Goal: Task Accomplishment & Management: Complete application form

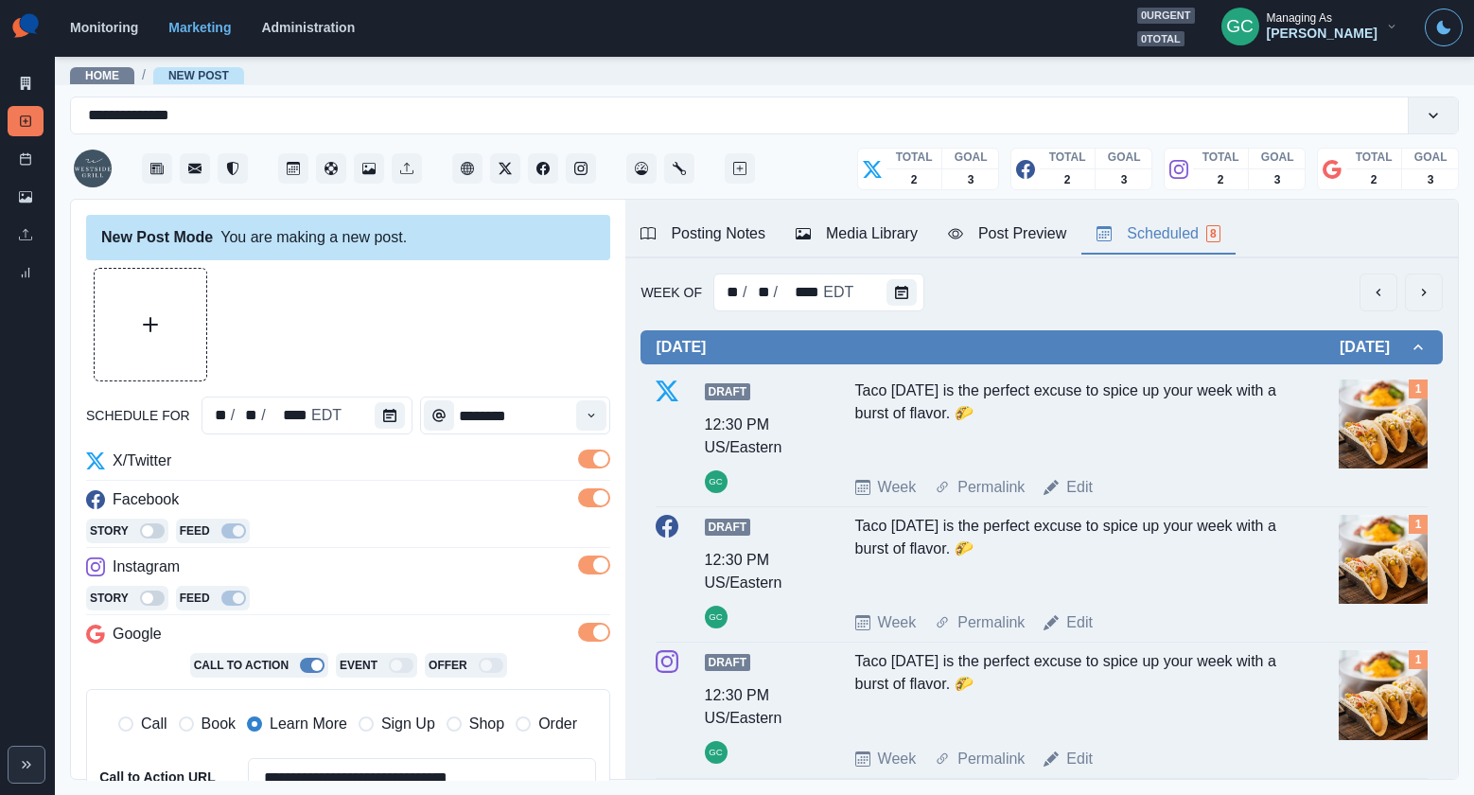
scroll to position [609, 0]
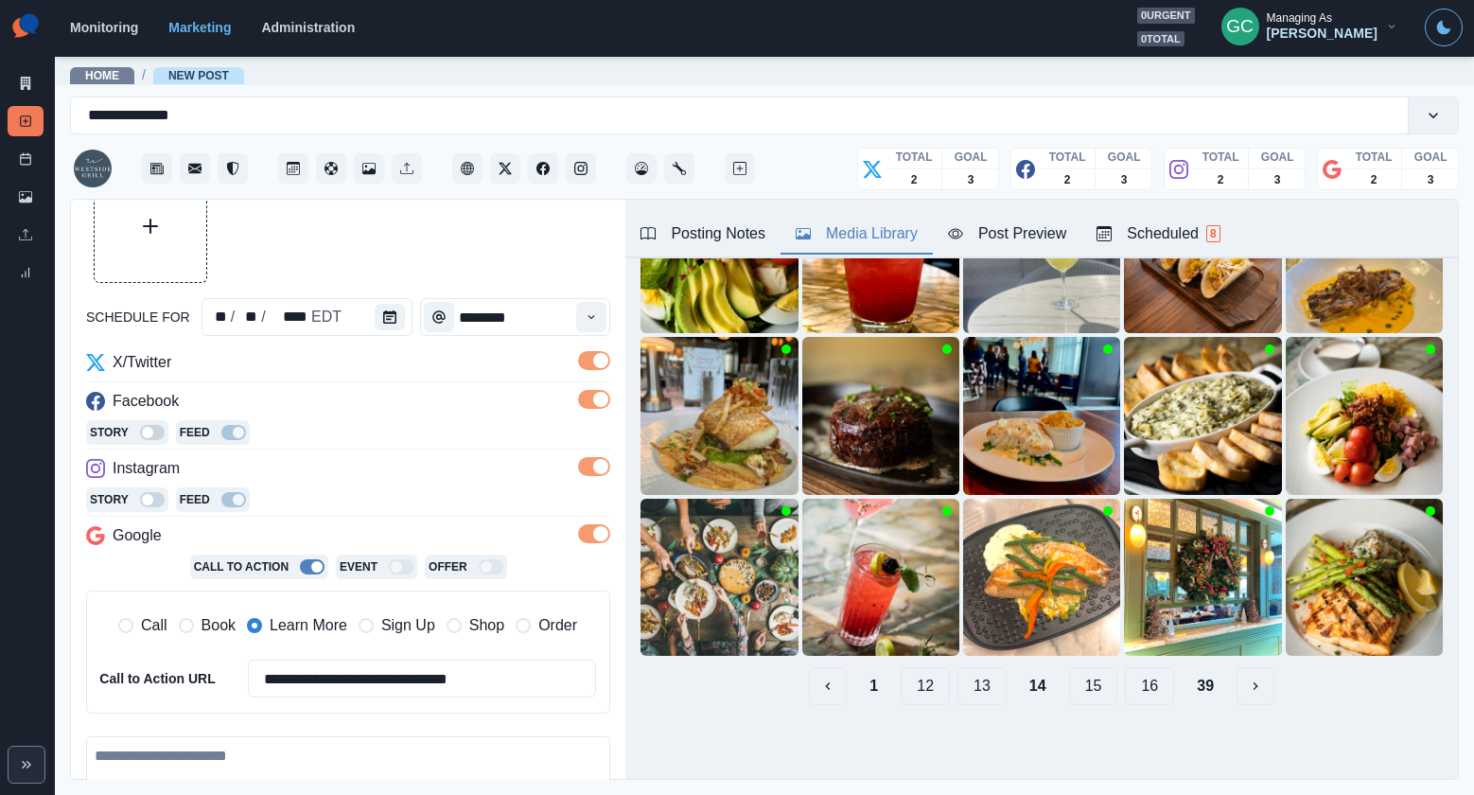
click at [885, 238] on div "Media Library" at bounding box center [857, 233] width 122 height 23
click at [1146, 692] on button "16" at bounding box center [1149, 686] width 49 height 38
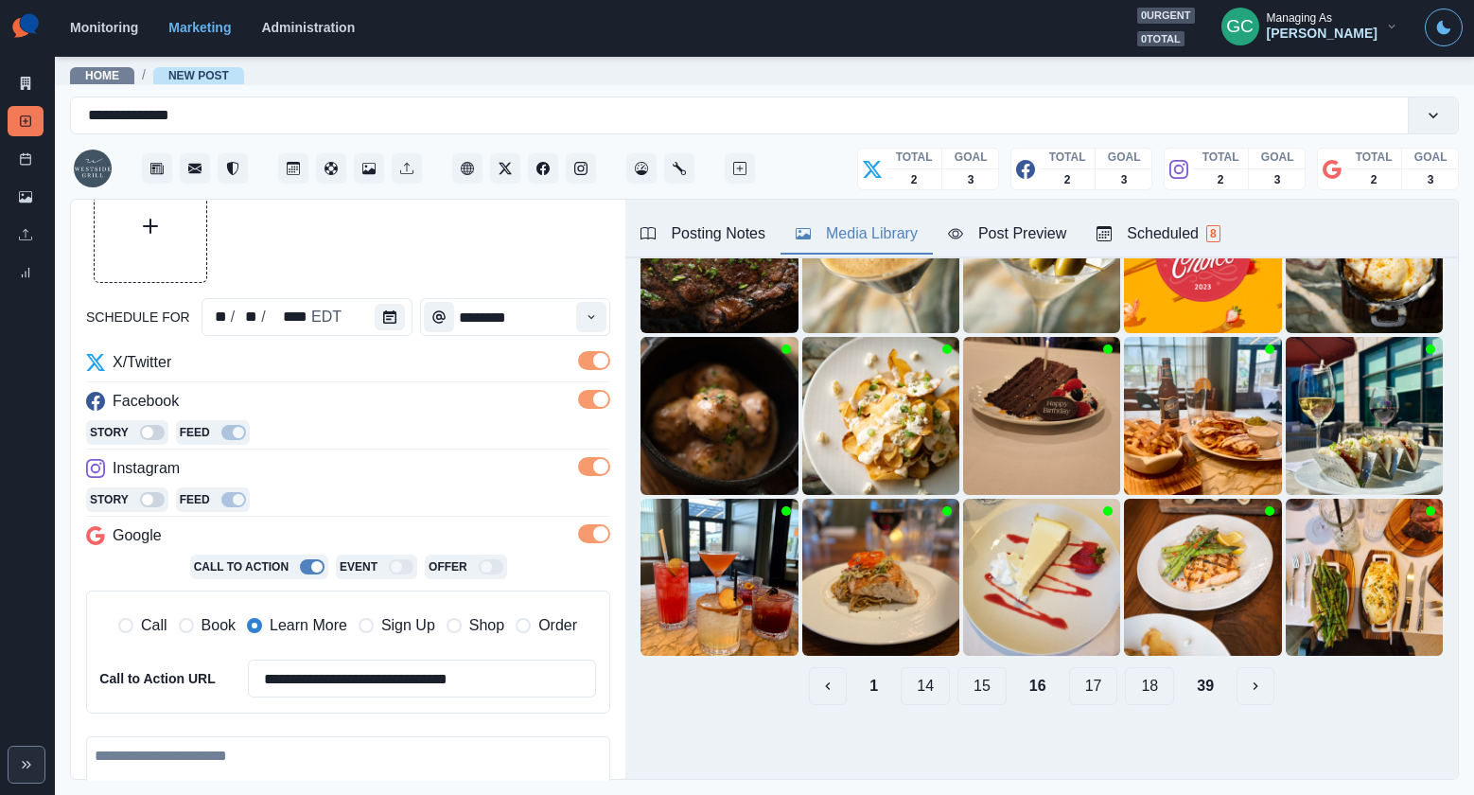
click at [1135, 682] on button "18" at bounding box center [1149, 686] width 49 height 38
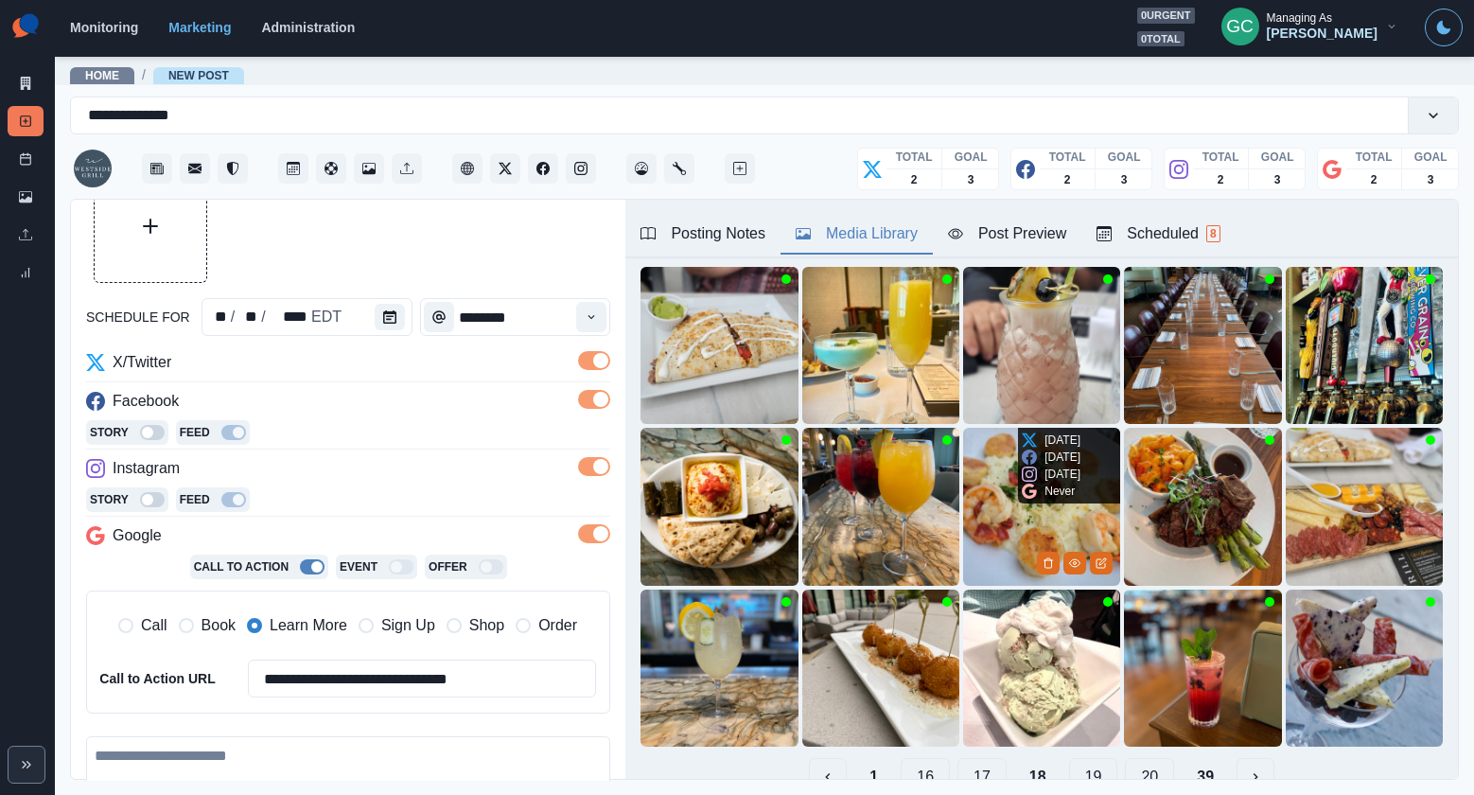
scroll to position [104, 0]
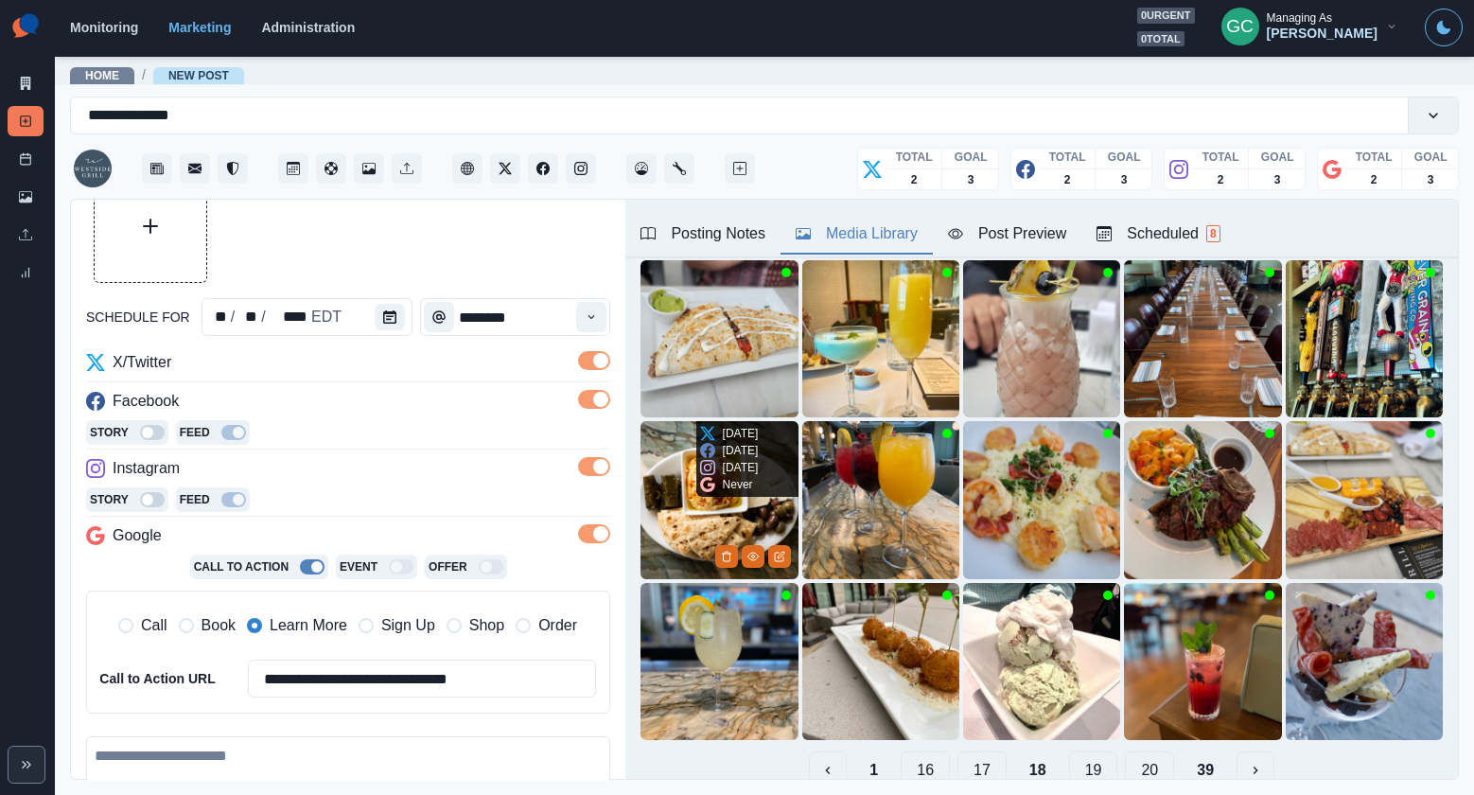
click at [702, 525] on img at bounding box center [718, 499] width 157 height 157
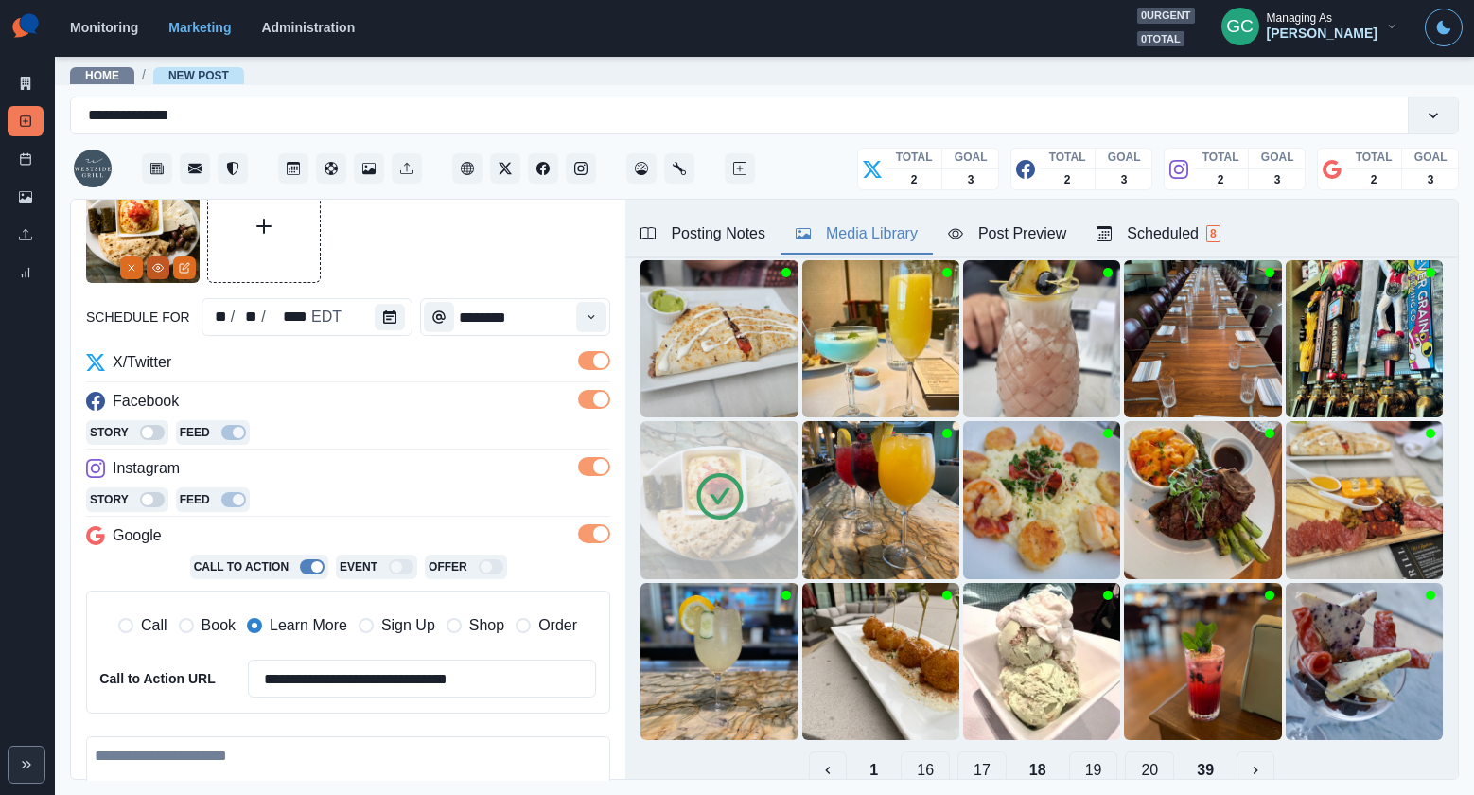
click at [149, 265] on button "View Media" at bounding box center [158, 267] width 23 height 23
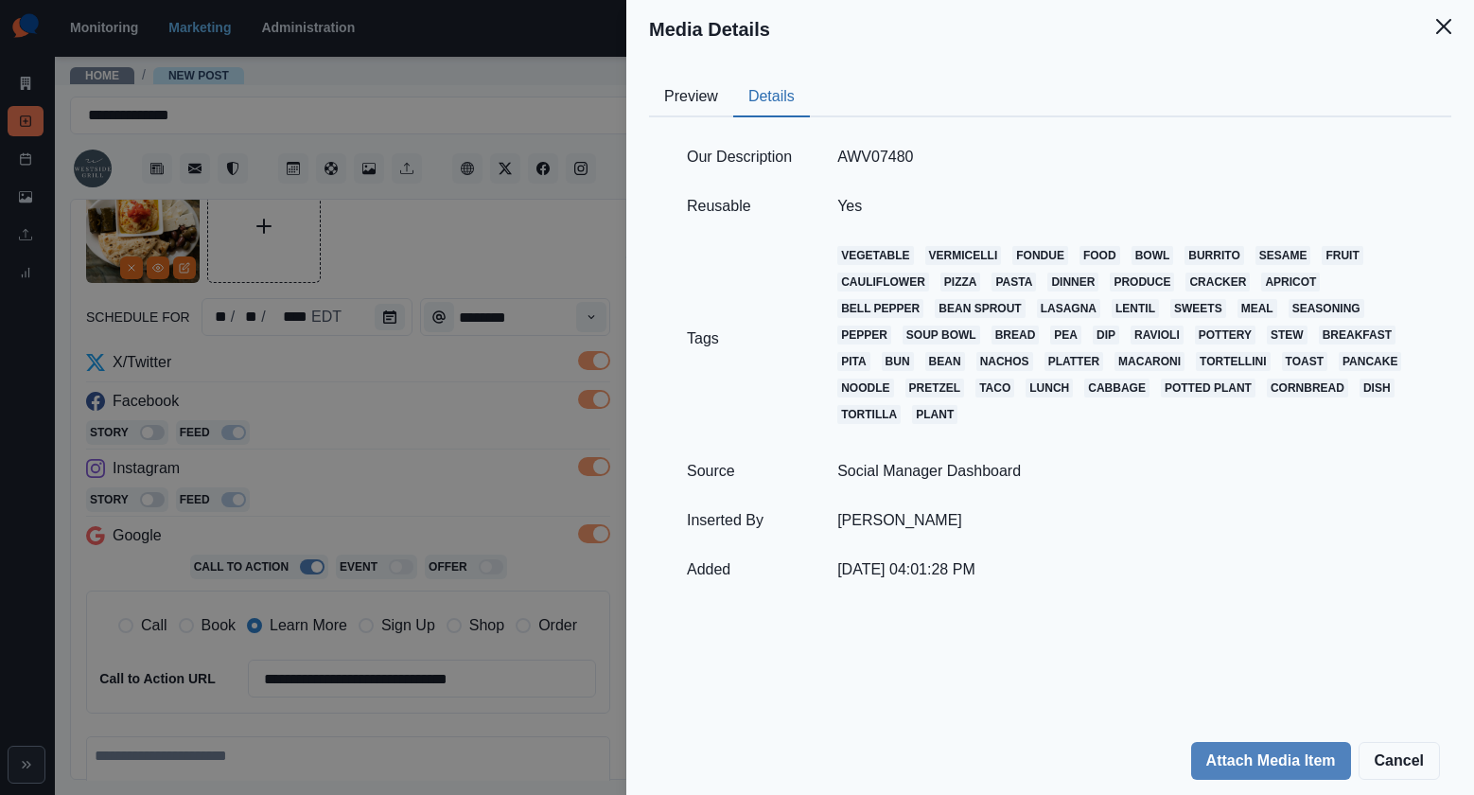
drag, startPoint x: 799, startPoint y: 99, endPoint x: 590, endPoint y: 304, distance: 292.3
click at [798, 100] on button "Details" at bounding box center [771, 98] width 77 height 40
click at [456, 505] on div "Media Details Preview Details Our Description AWV07480 Reusable Yes Tags vegeta…" at bounding box center [737, 397] width 1474 height 795
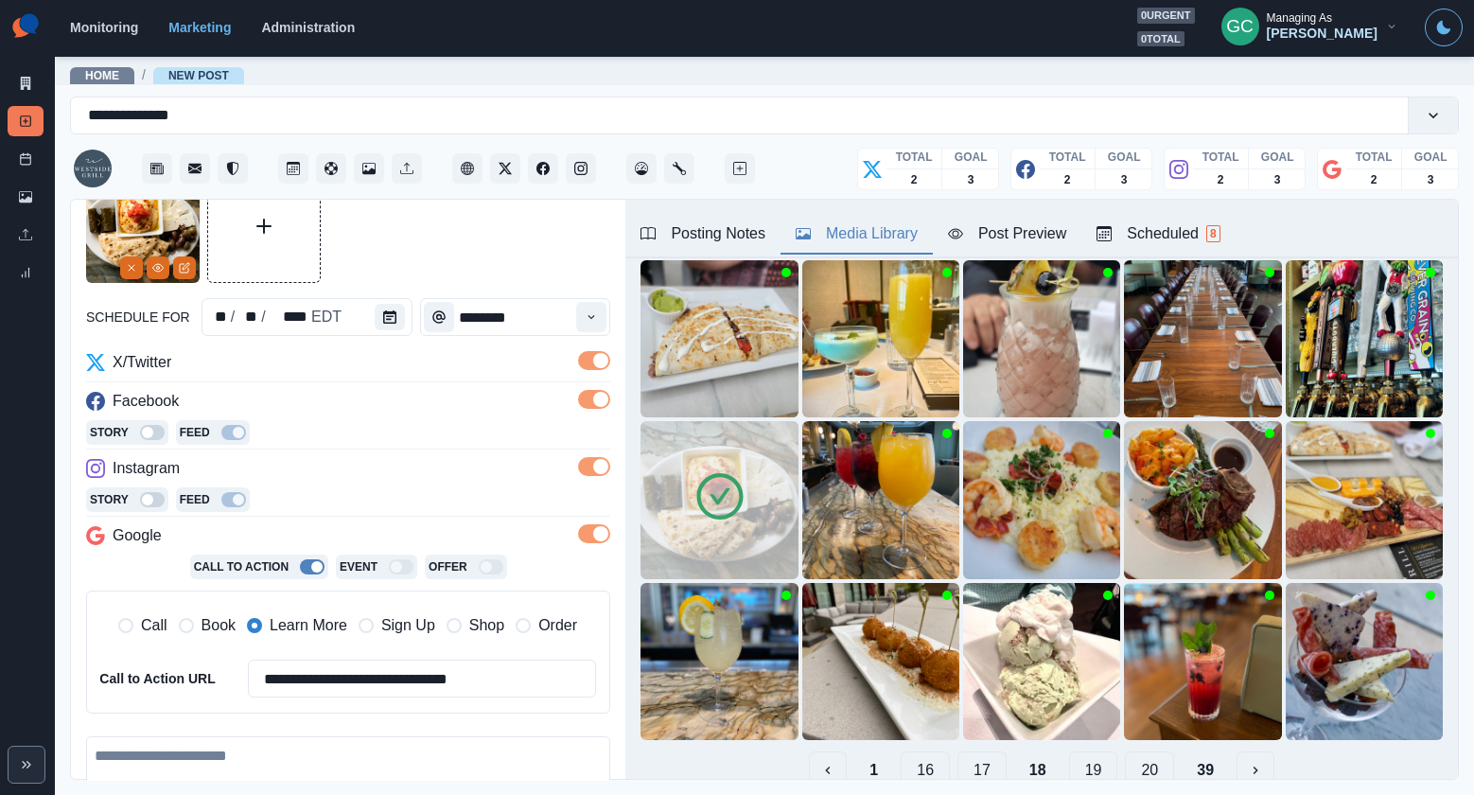
click at [1179, 228] on div "Scheduled 8" at bounding box center [1157, 233] width 123 height 23
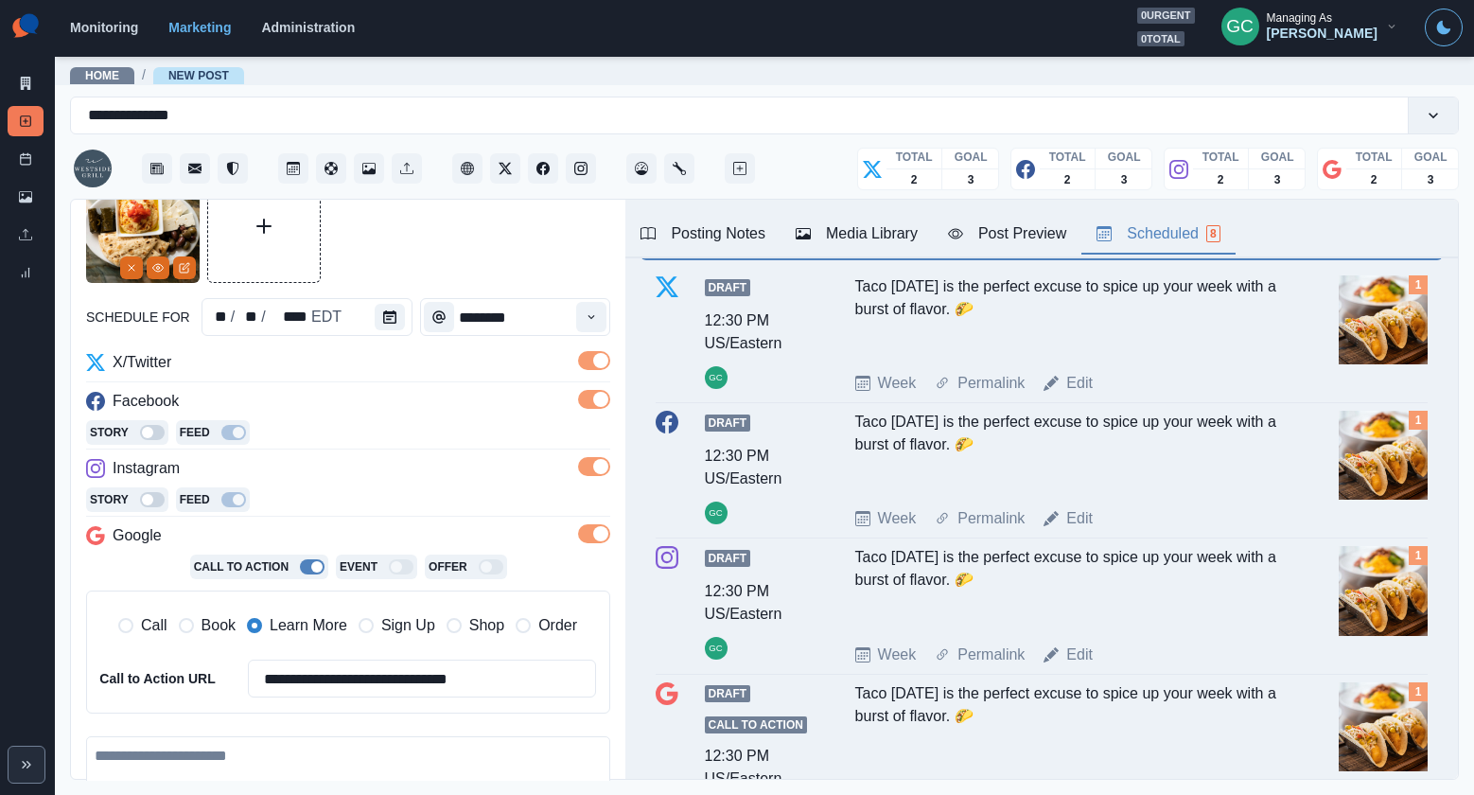
scroll to position [280, 0]
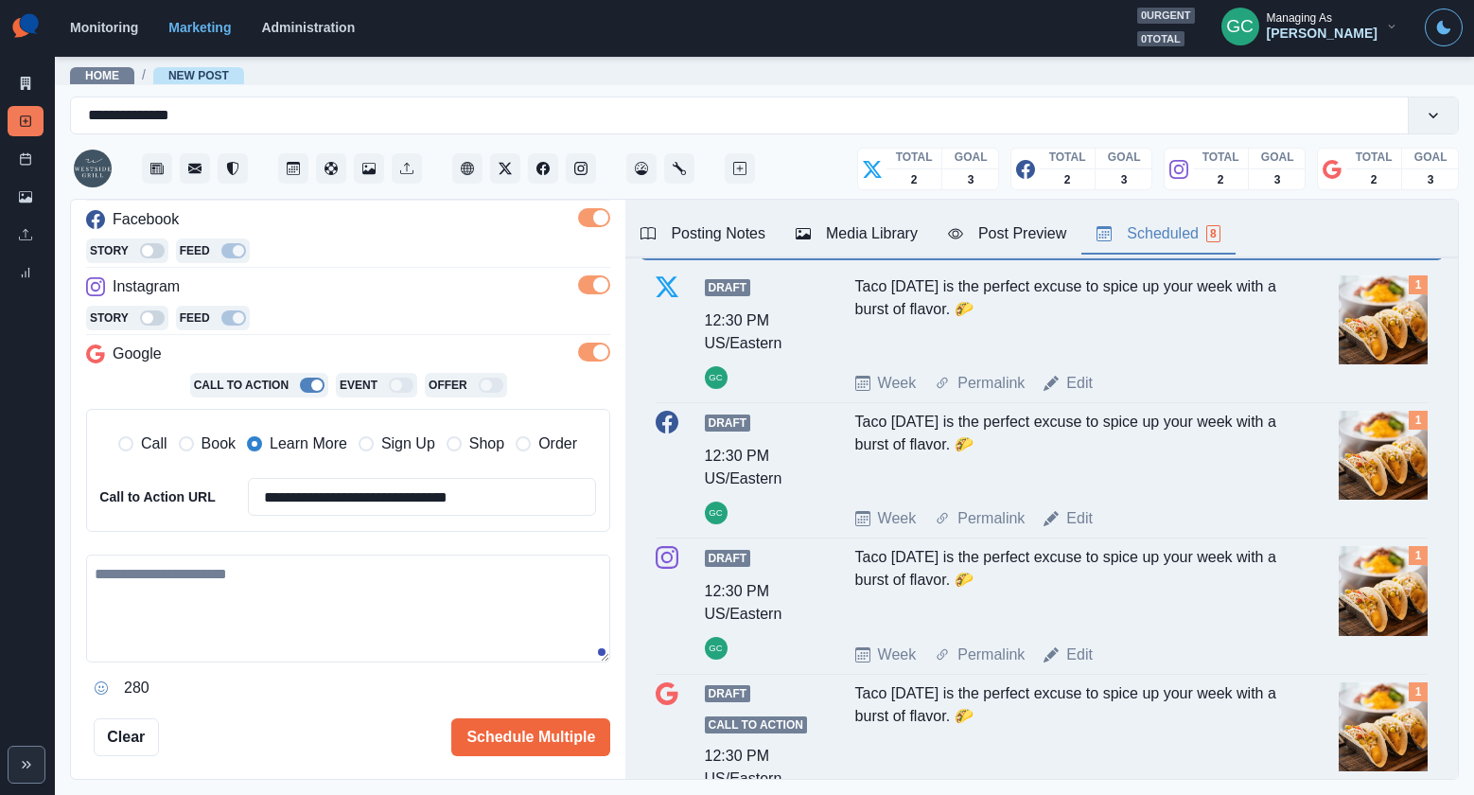
click at [347, 612] on textarea at bounding box center [348, 608] width 524 height 108
paste textarea "**********"
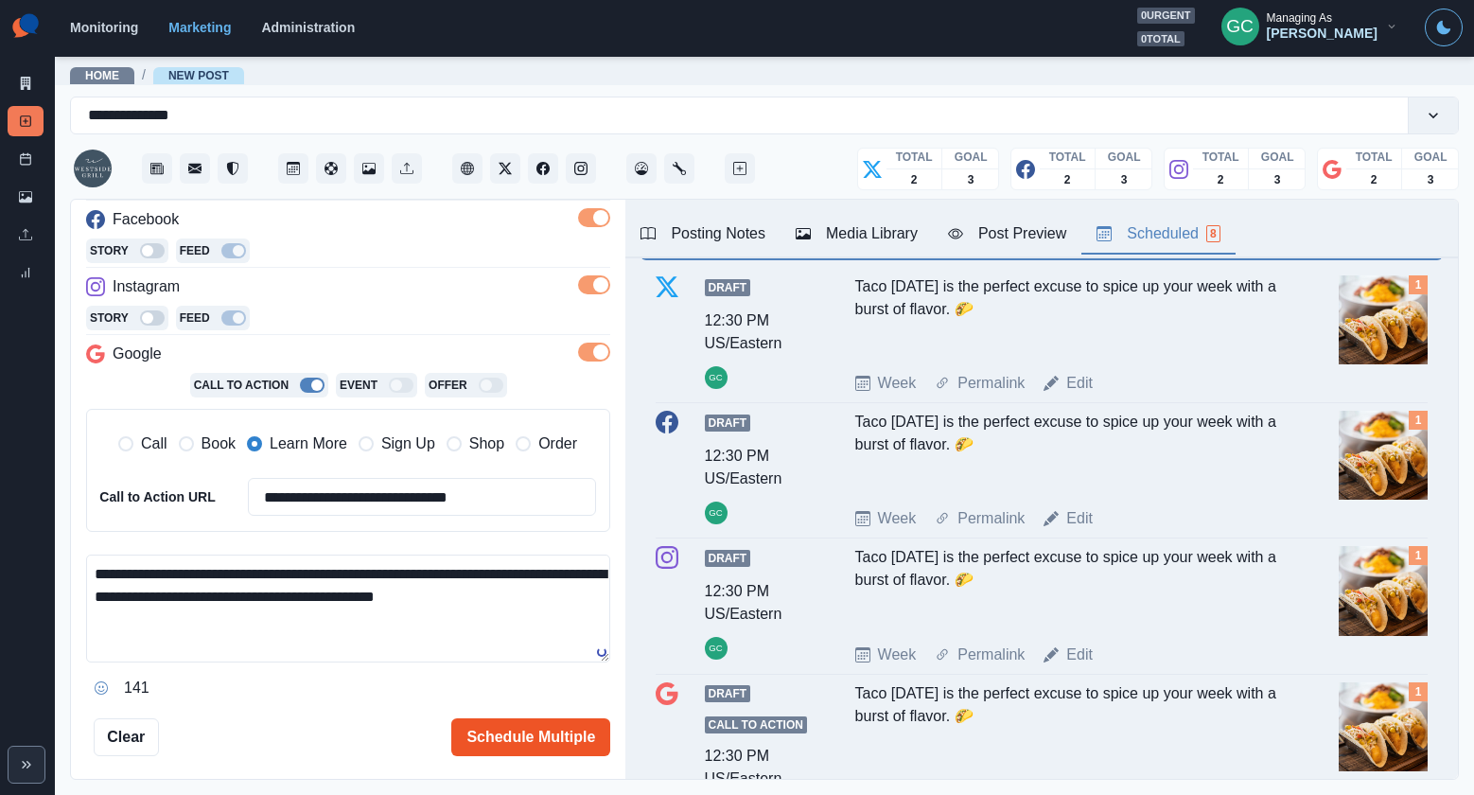
type textarea "**********"
click at [552, 727] on button "Schedule Multiple" at bounding box center [530, 737] width 159 height 38
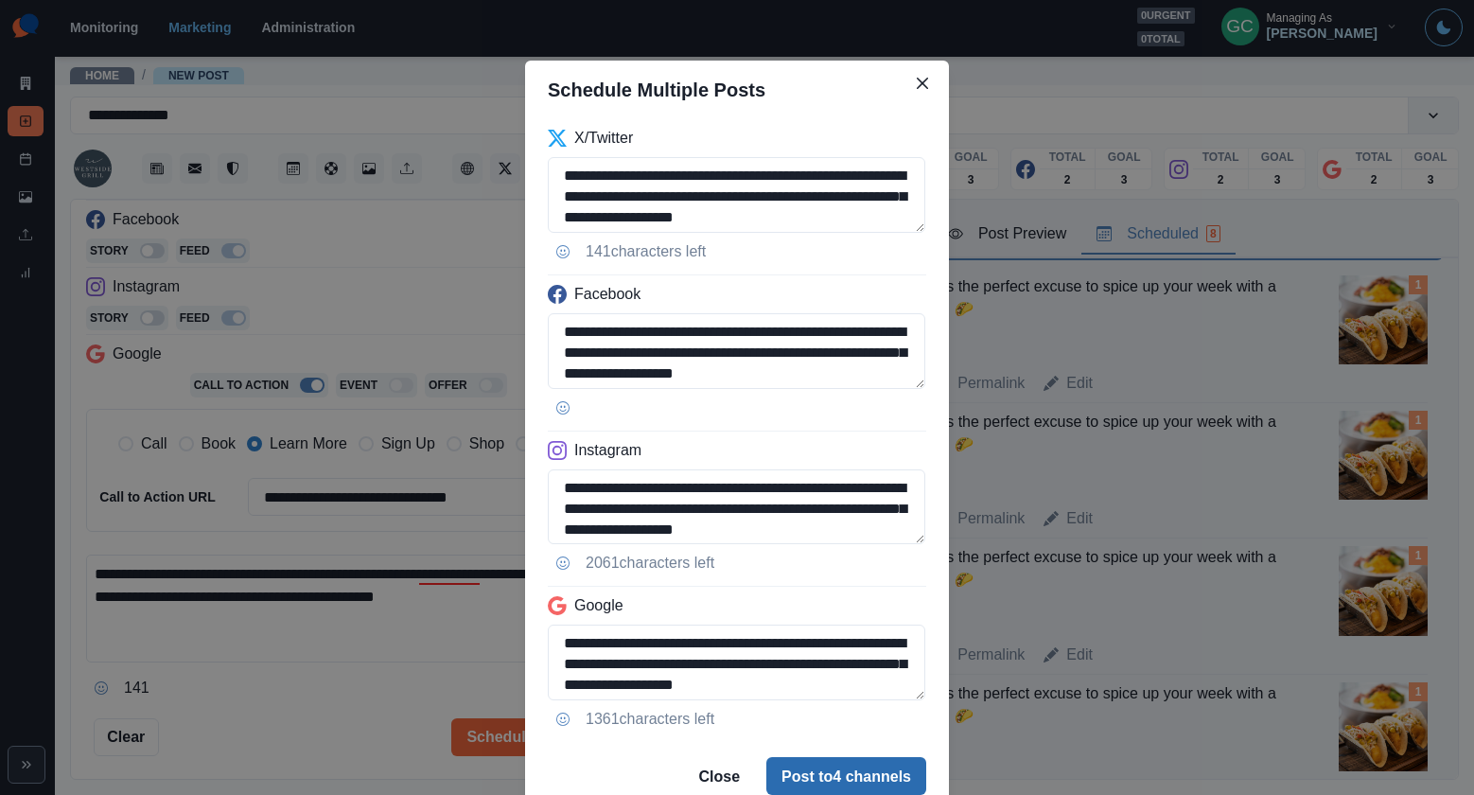
click at [824, 772] on button "Post to 4 channels" at bounding box center [846, 776] width 160 height 38
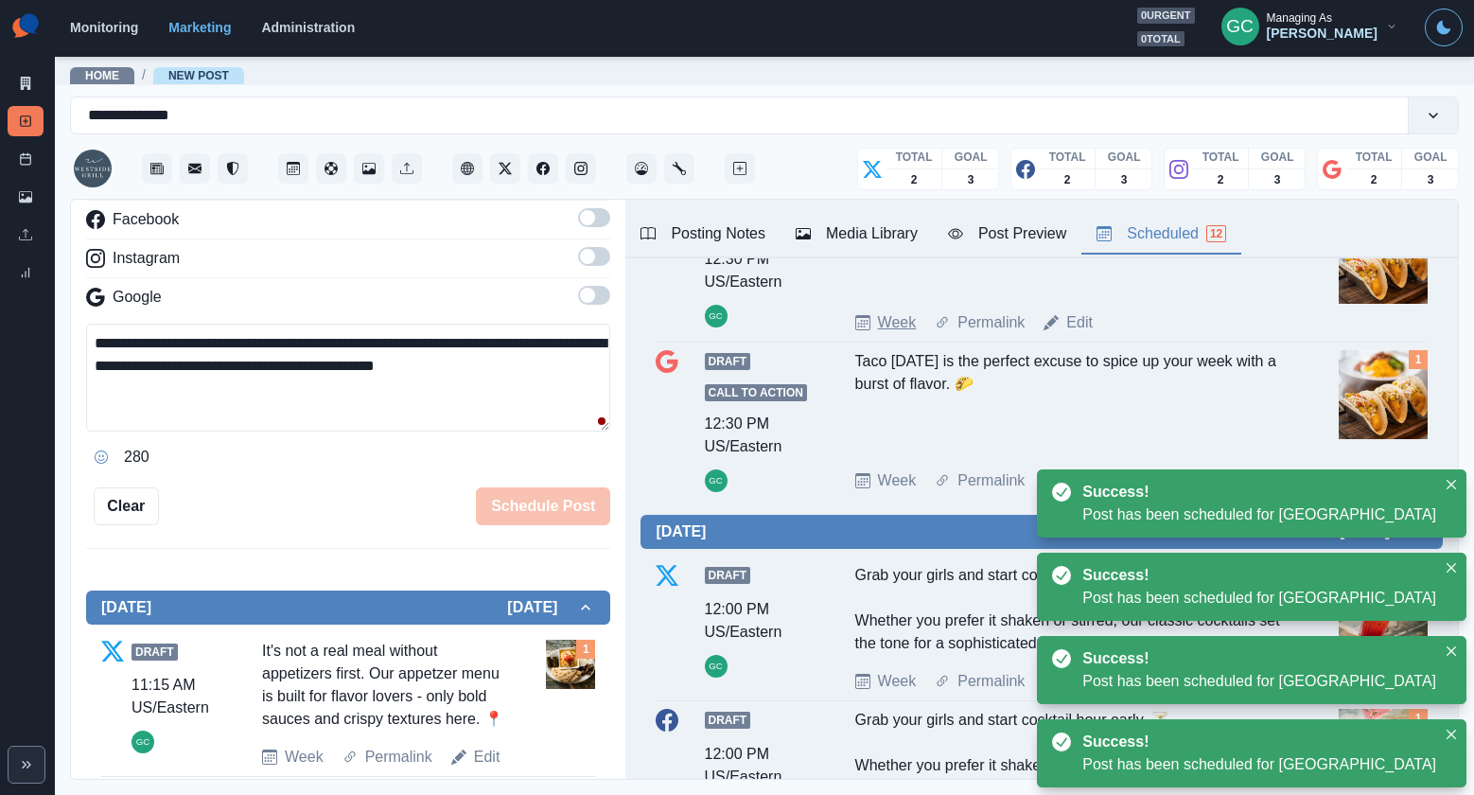
scroll to position [0, 0]
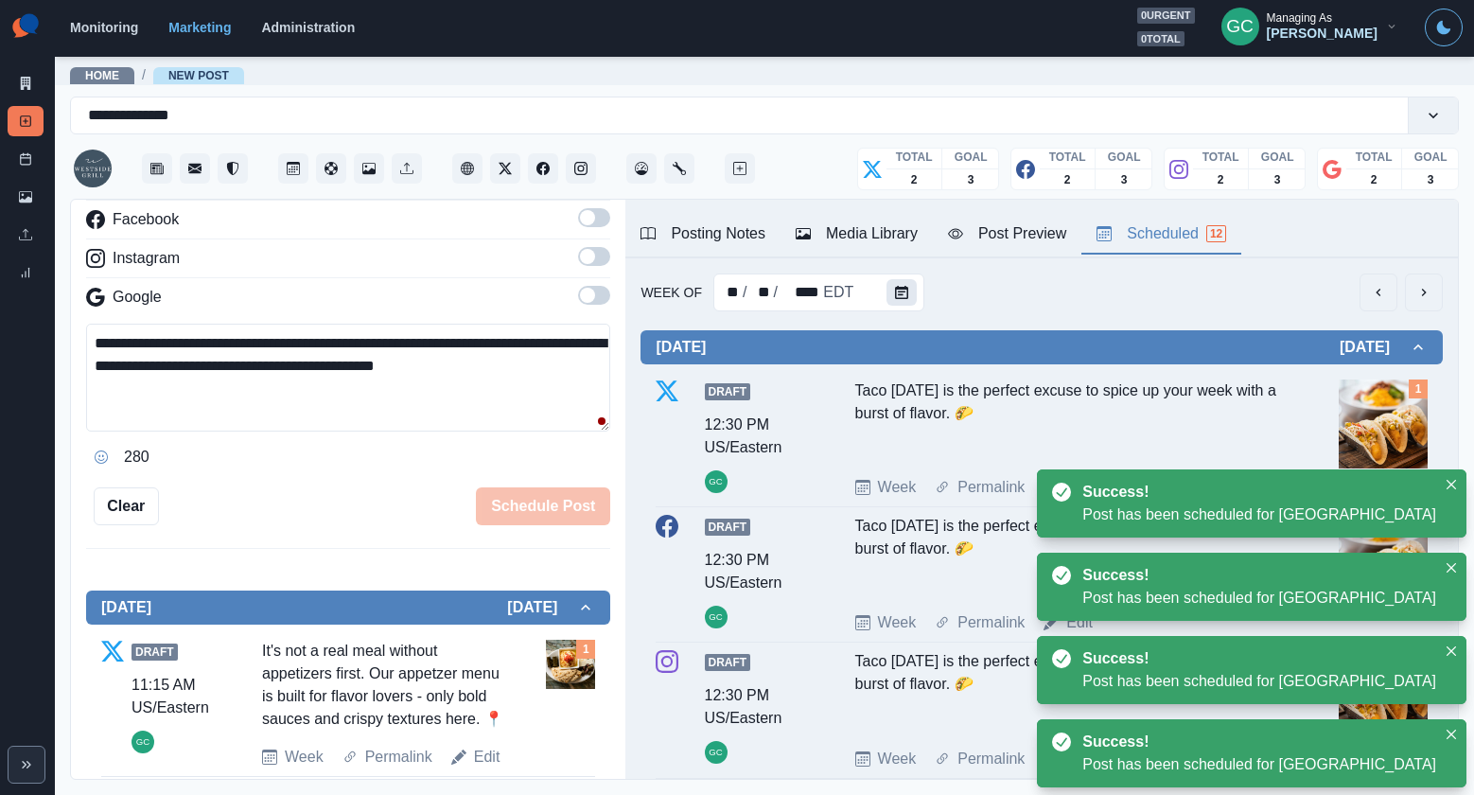
click at [888, 282] on button "Calendar" at bounding box center [901, 292] width 30 height 26
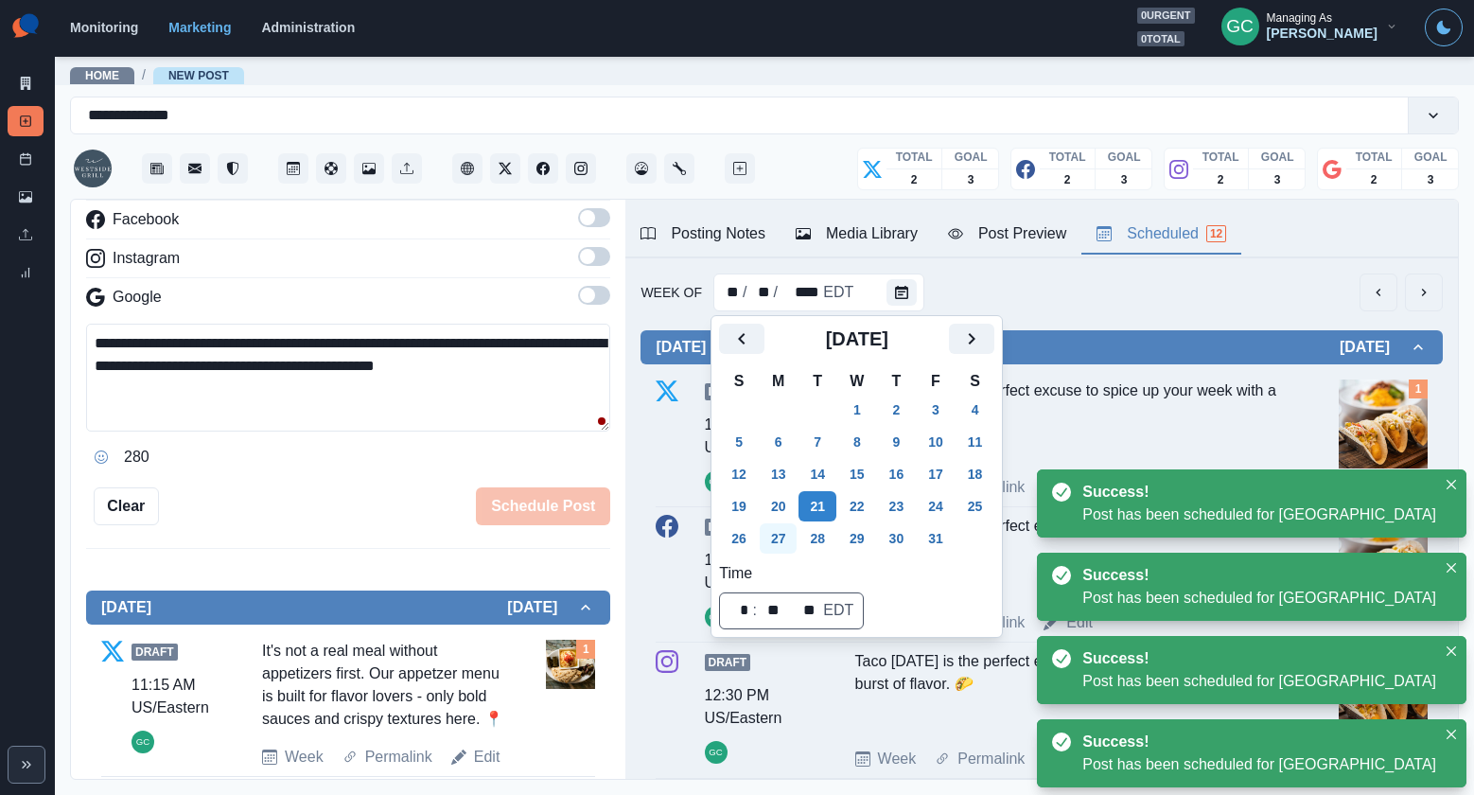
click at [782, 540] on button "27" at bounding box center [779, 538] width 38 height 30
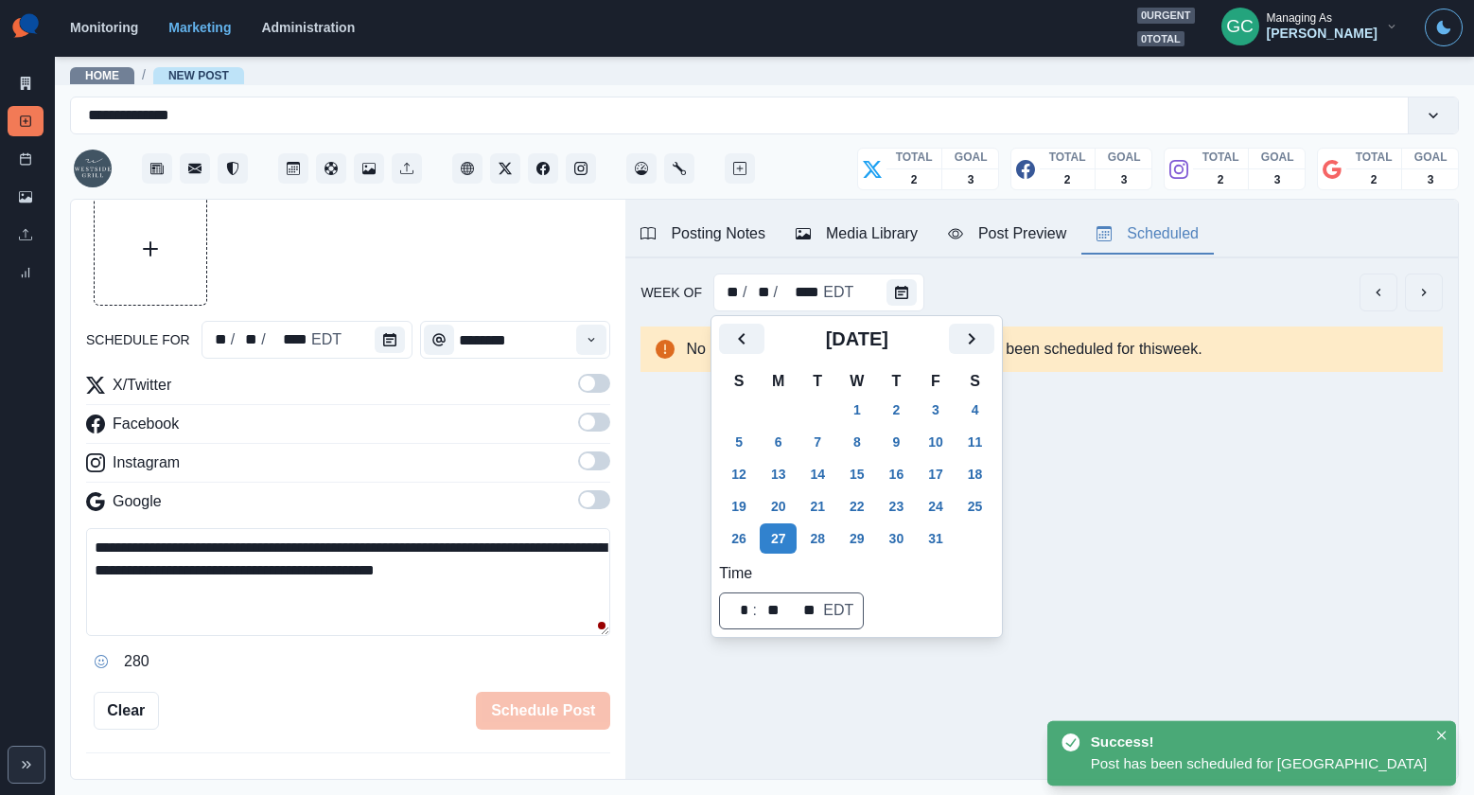
scroll to position [50, 0]
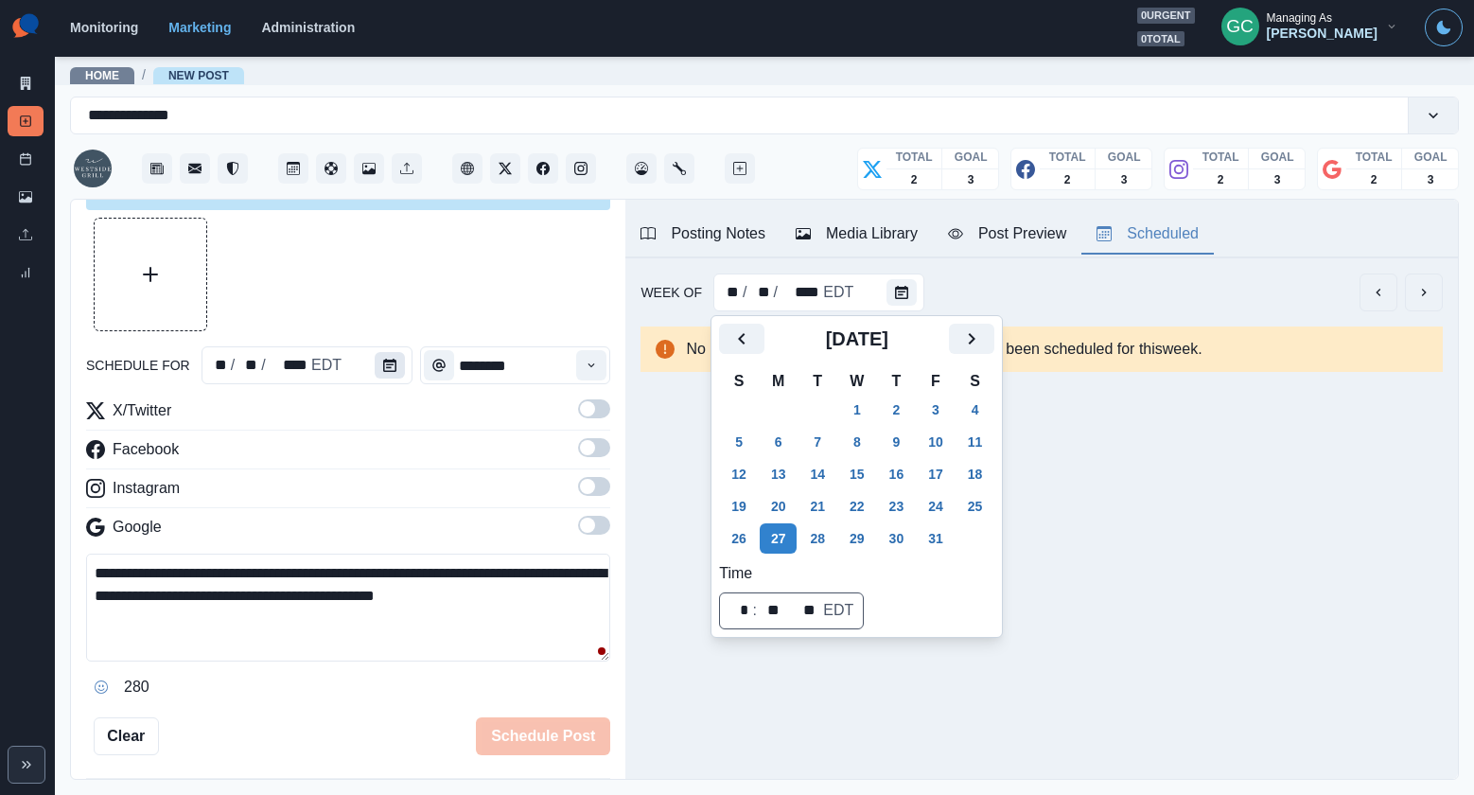
click at [385, 370] on icon "Calendar" at bounding box center [389, 365] width 13 height 13
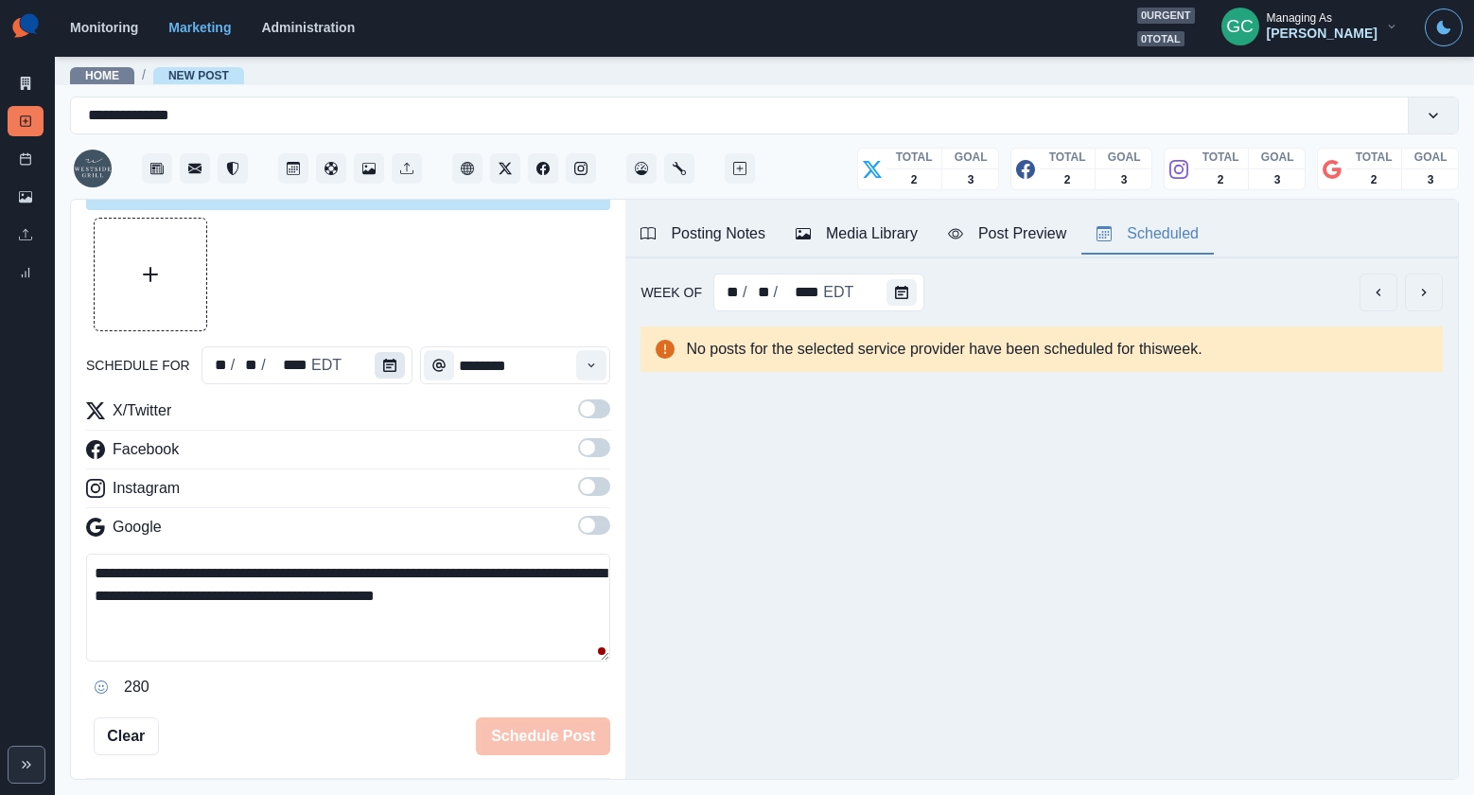
click at [385, 370] on icon "Calendar" at bounding box center [389, 365] width 13 height 13
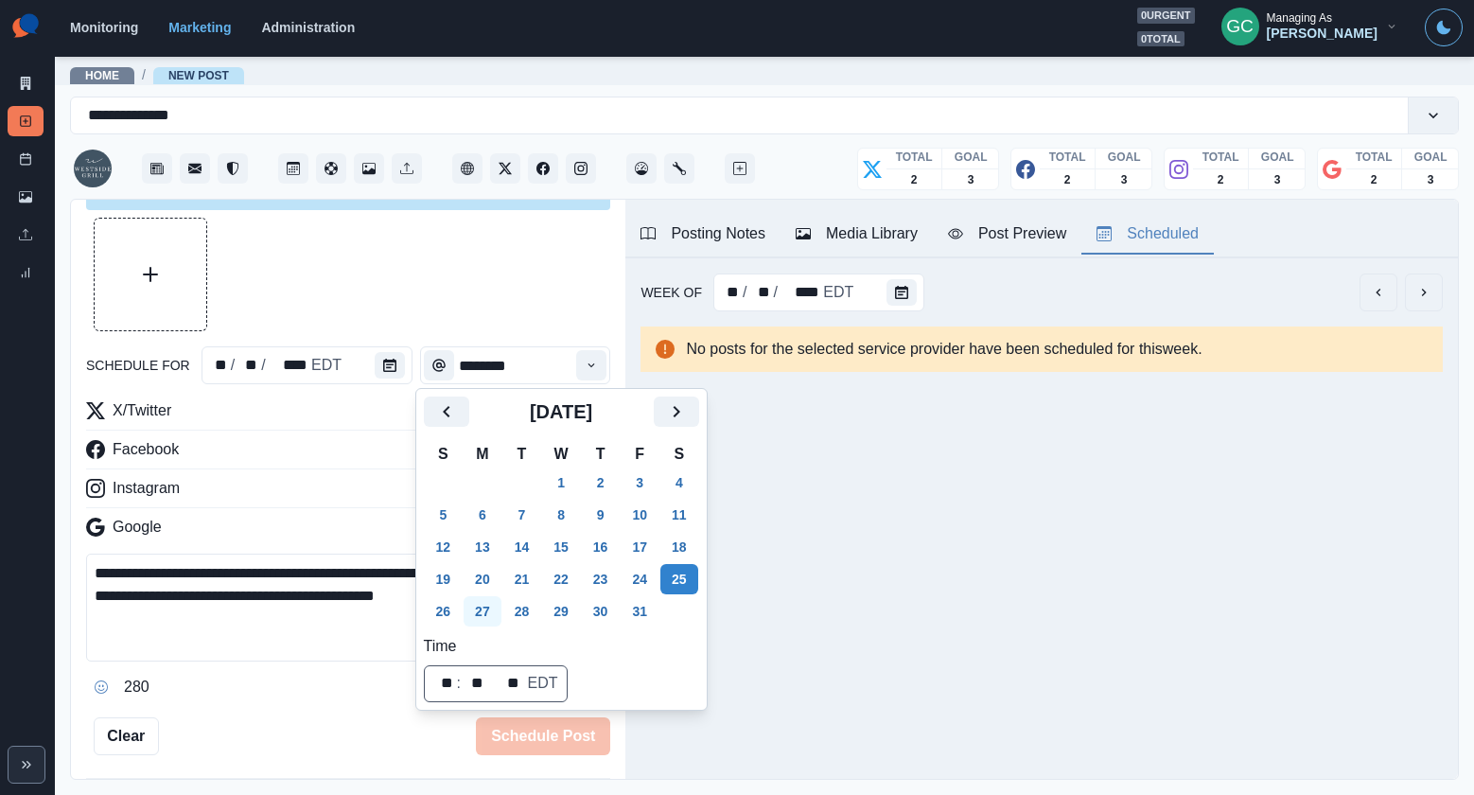
click at [478, 613] on button "27" at bounding box center [483, 611] width 38 height 30
click at [599, 362] on button "Time" at bounding box center [591, 365] width 30 height 30
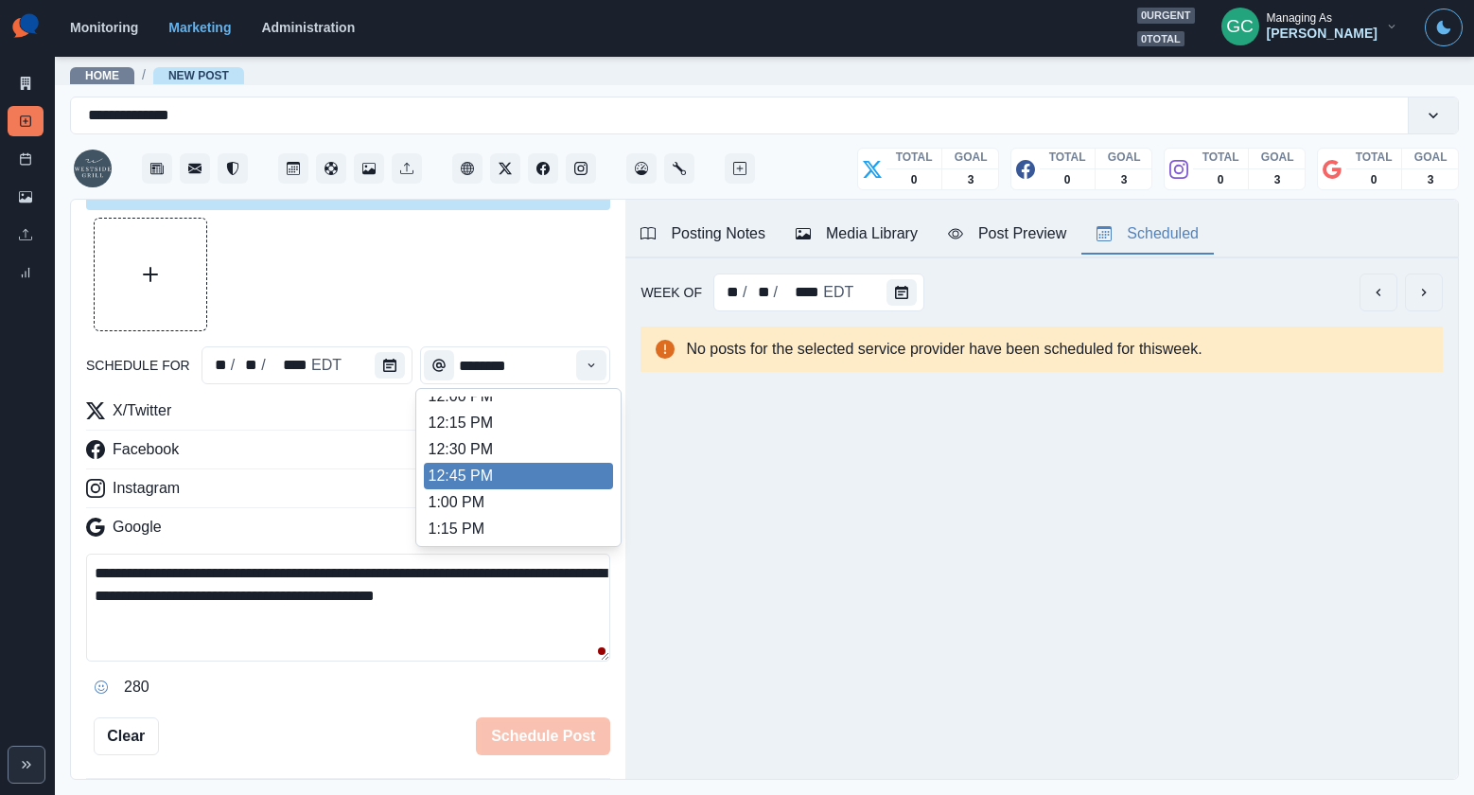
scroll to position [476, 0]
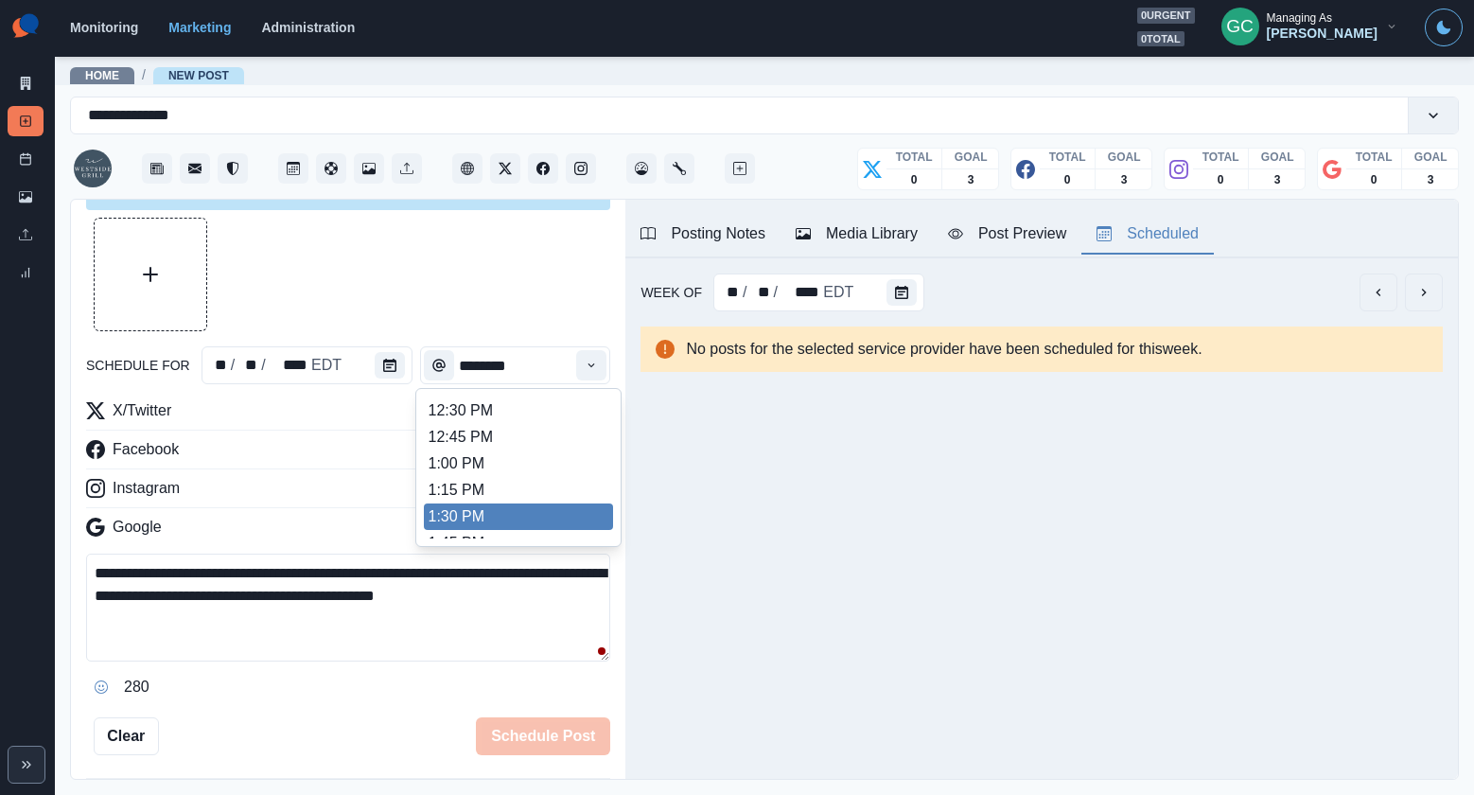
click at [548, 523] on li "1:30 PM" at bounding box center [518, 516] width 189 height 26
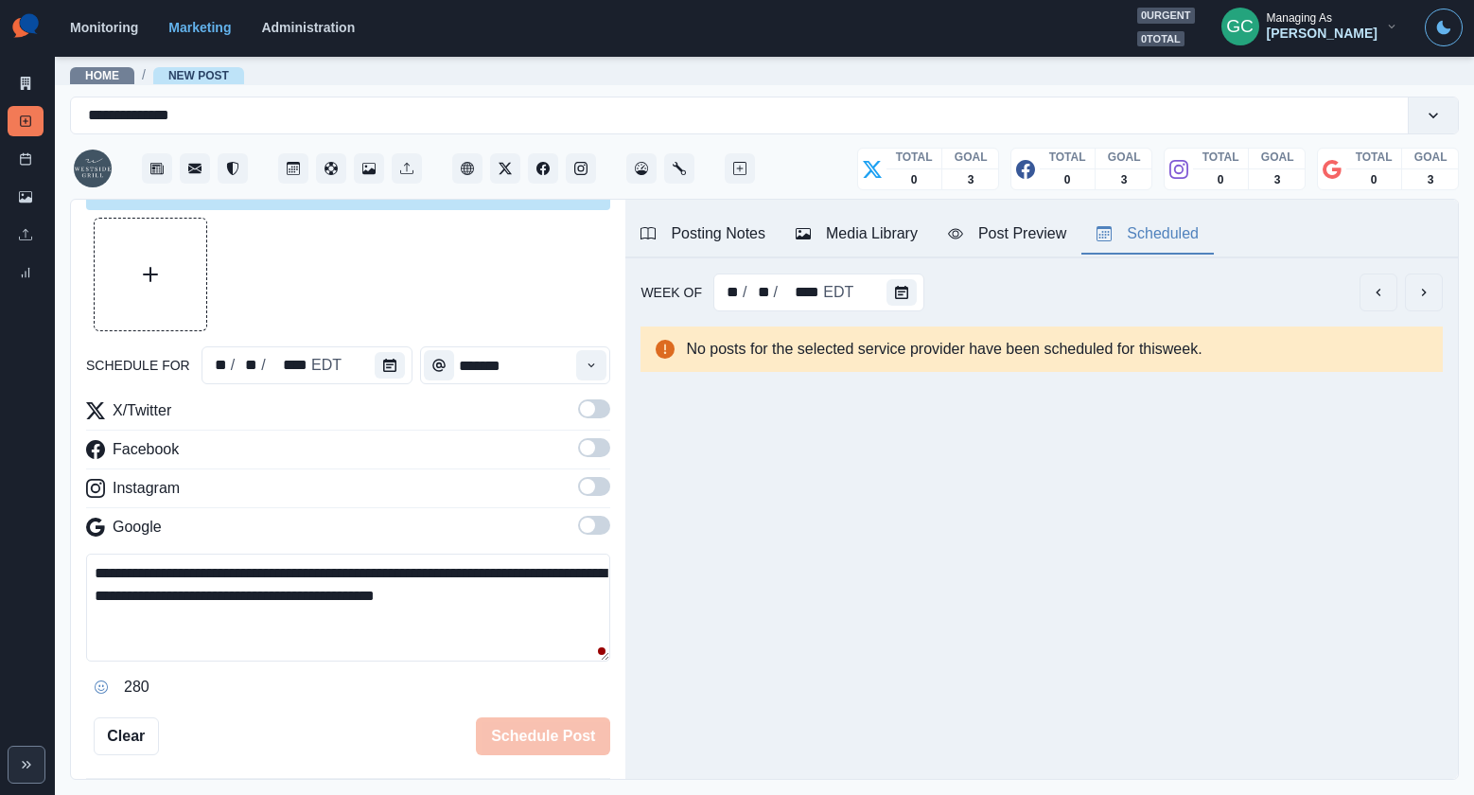
drag, startPoint x: 592, startPoint y: 532, endPoint x: 606, endPoint y: 501, distance: 33.4
click at [594, 529] on span at bounding box center [594, 525] width 32 height 19
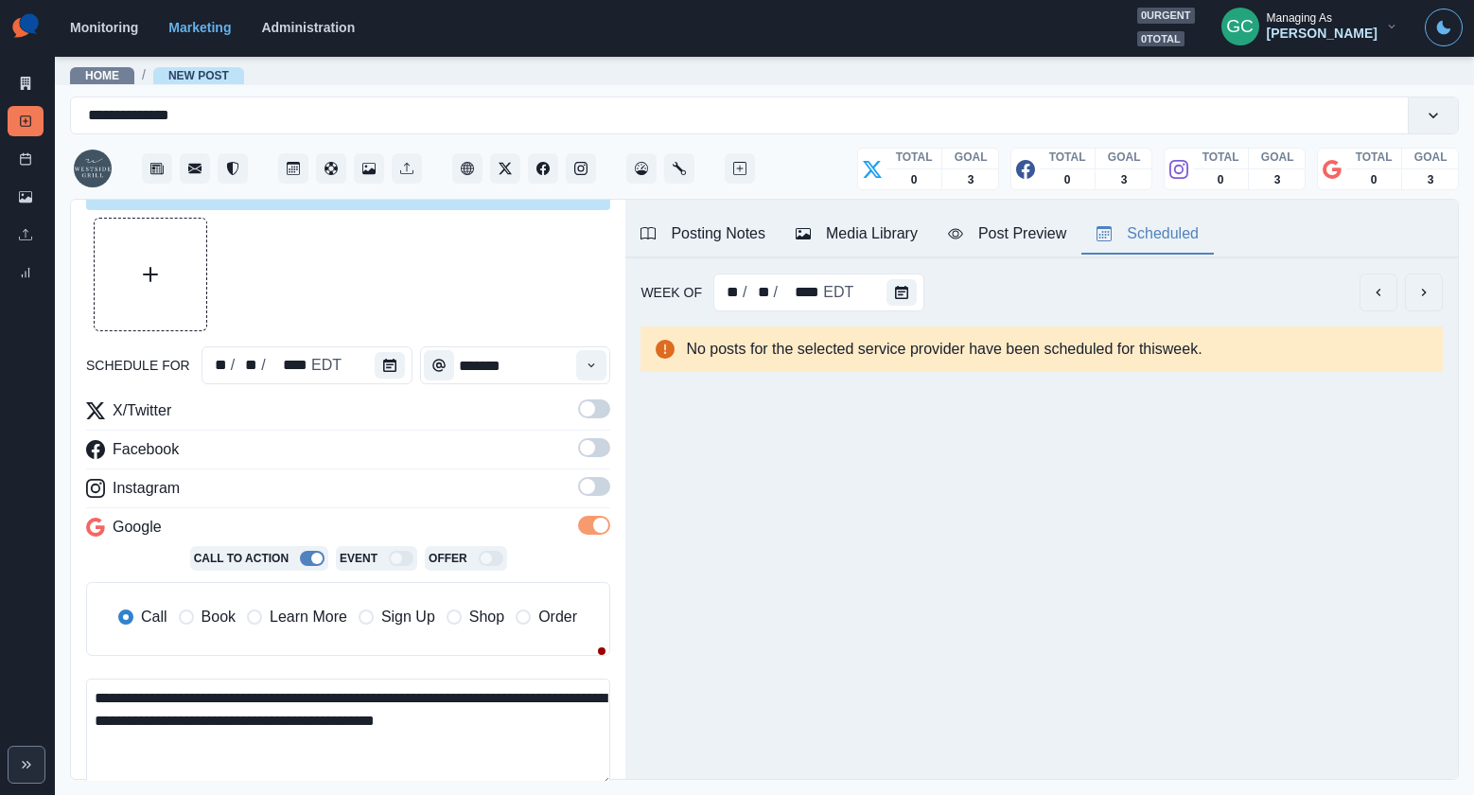
drag, startPoint x: 601, startPoint y: 490, endPoint x: 601, endPoint y: 460, distance: 30.3
click at [601, 487] on span at bounding box center [594, 486] width 32 height 19
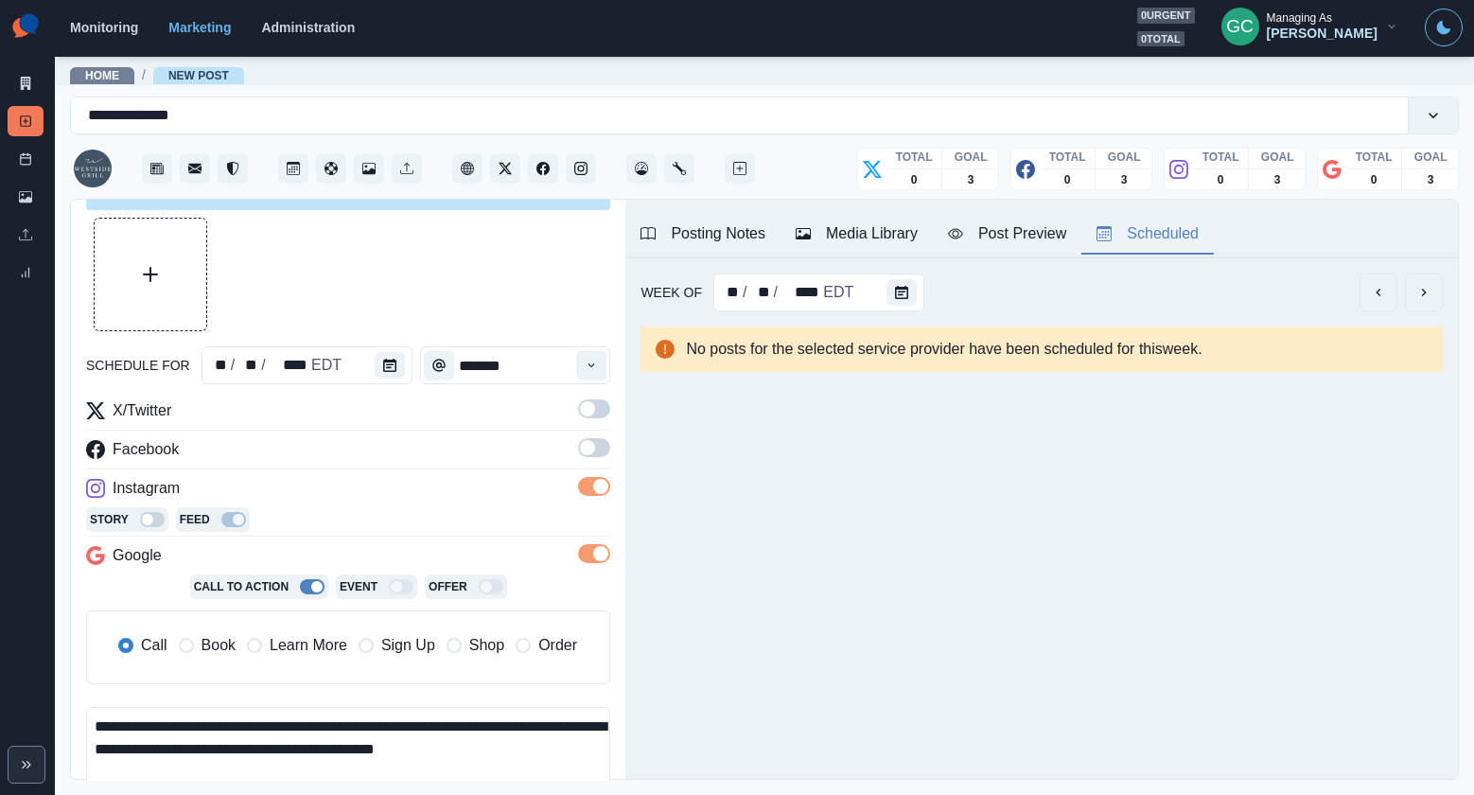
drag, startPoint x: 600, startPoint y: 458, endPoint x: 597, endPoint y: 429, distance: 28.5
click at [599, 452] on label at bounding box center [594, 453] width 32 height 30
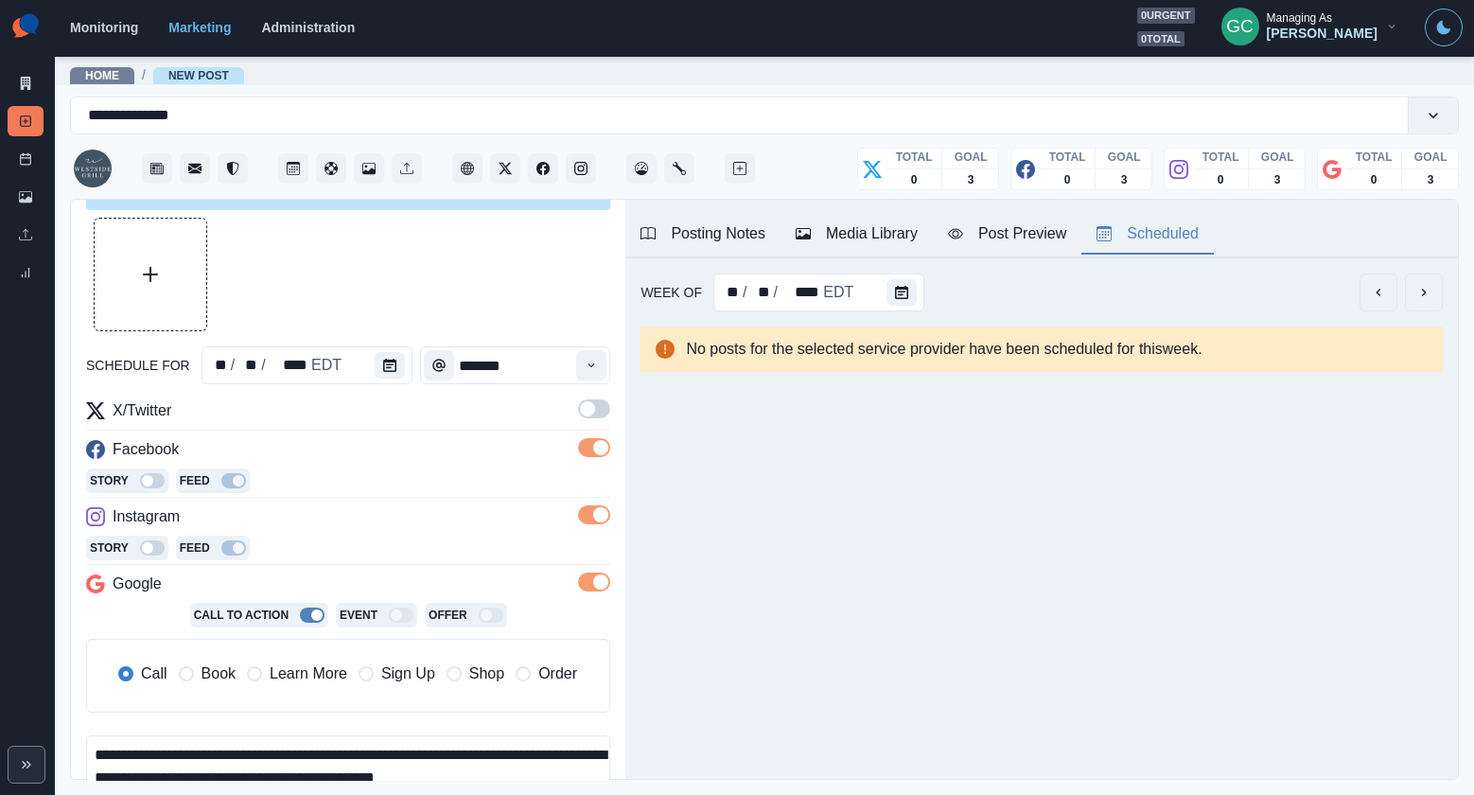
click at [593, 415] on span at bounding box center [594, 408] width 32 height 19
click at [302, 670] on span "Learn More" at bounding box center [309, 673] width 78 height 23
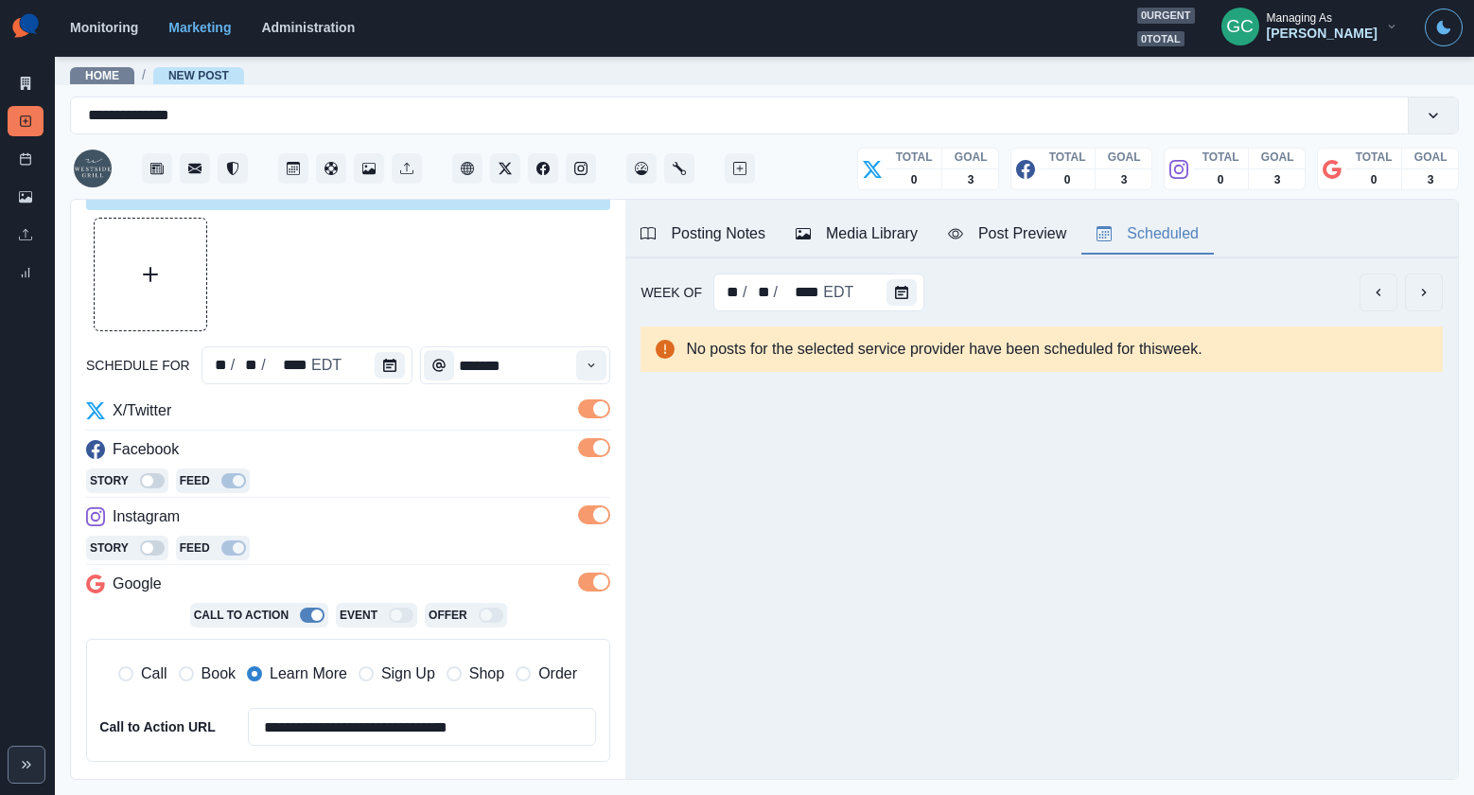
drag, startPoint x: 127, startPoint y: 676, endPoint x: 300, endPoint y: 566, distance: 205.5
click at [131, 674] on span at bounding box center [125, 673] width 15 height 15
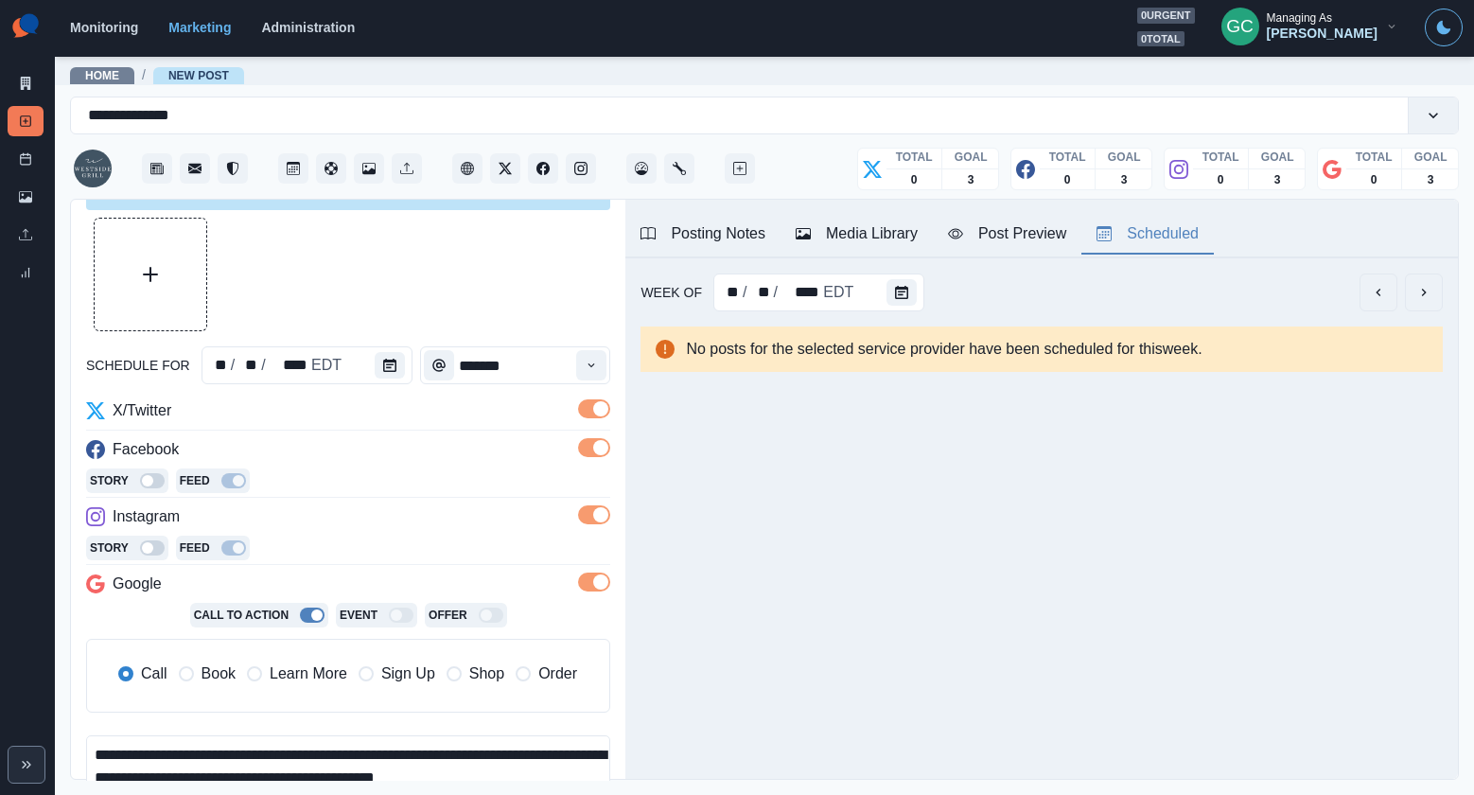
click at [309, 555] on div "Story Feed" at bounding box center [348, 549] width 524 height 28
click at [915, 289] on div at bounding box center [905, 292] width 38 height 38
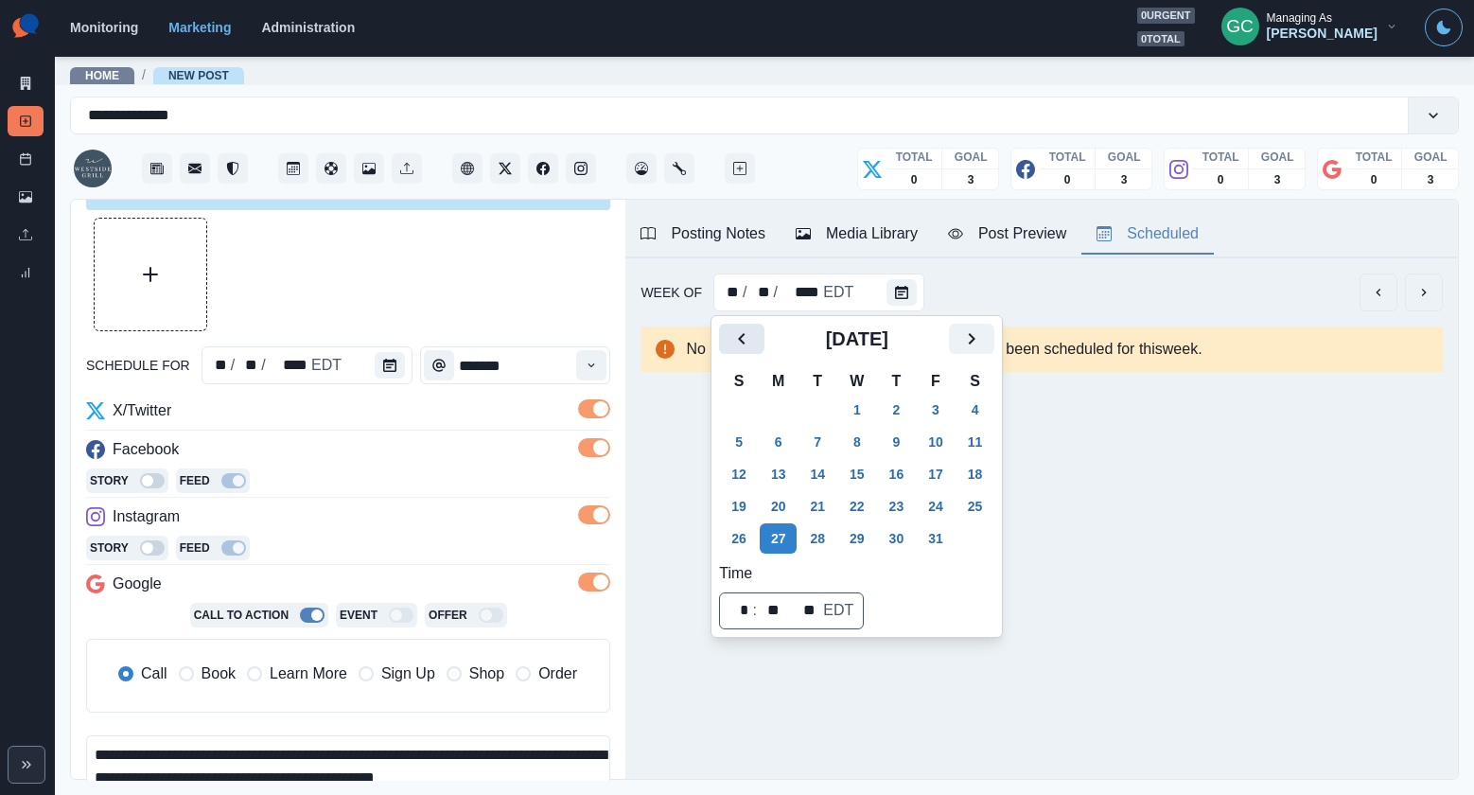
click at [742, 331] on icon "Previous" at bounding box center [741, 338] width 23 height 23
click at [823, 538] on button "30" at bounding box center [817, 538] width 38 height 30
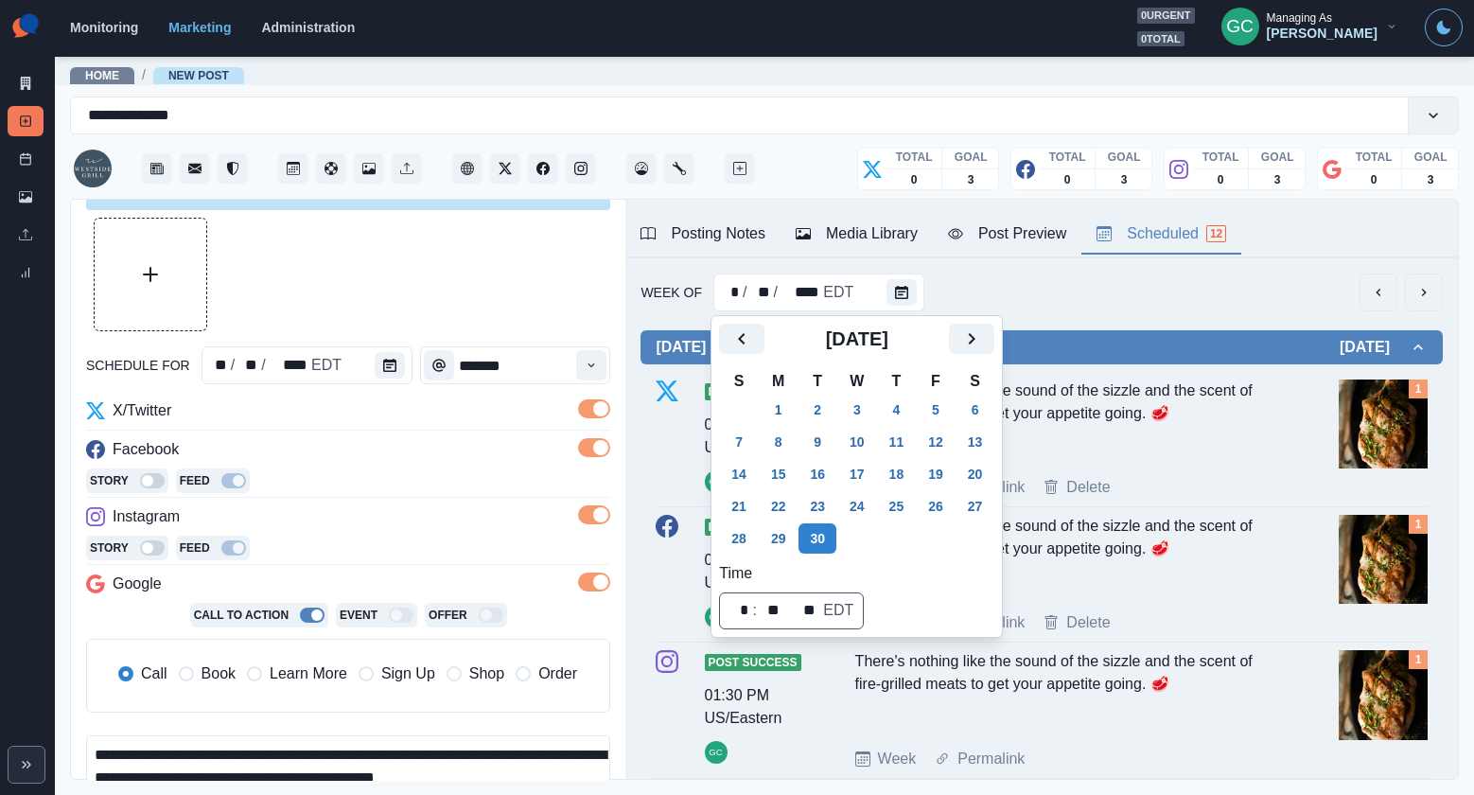
click at [1199, 445] on div "There's nothing like the sound of the sizzle and the scent of fire-grilled meat…" at bounding box center [1069, 419] width 428 height 81
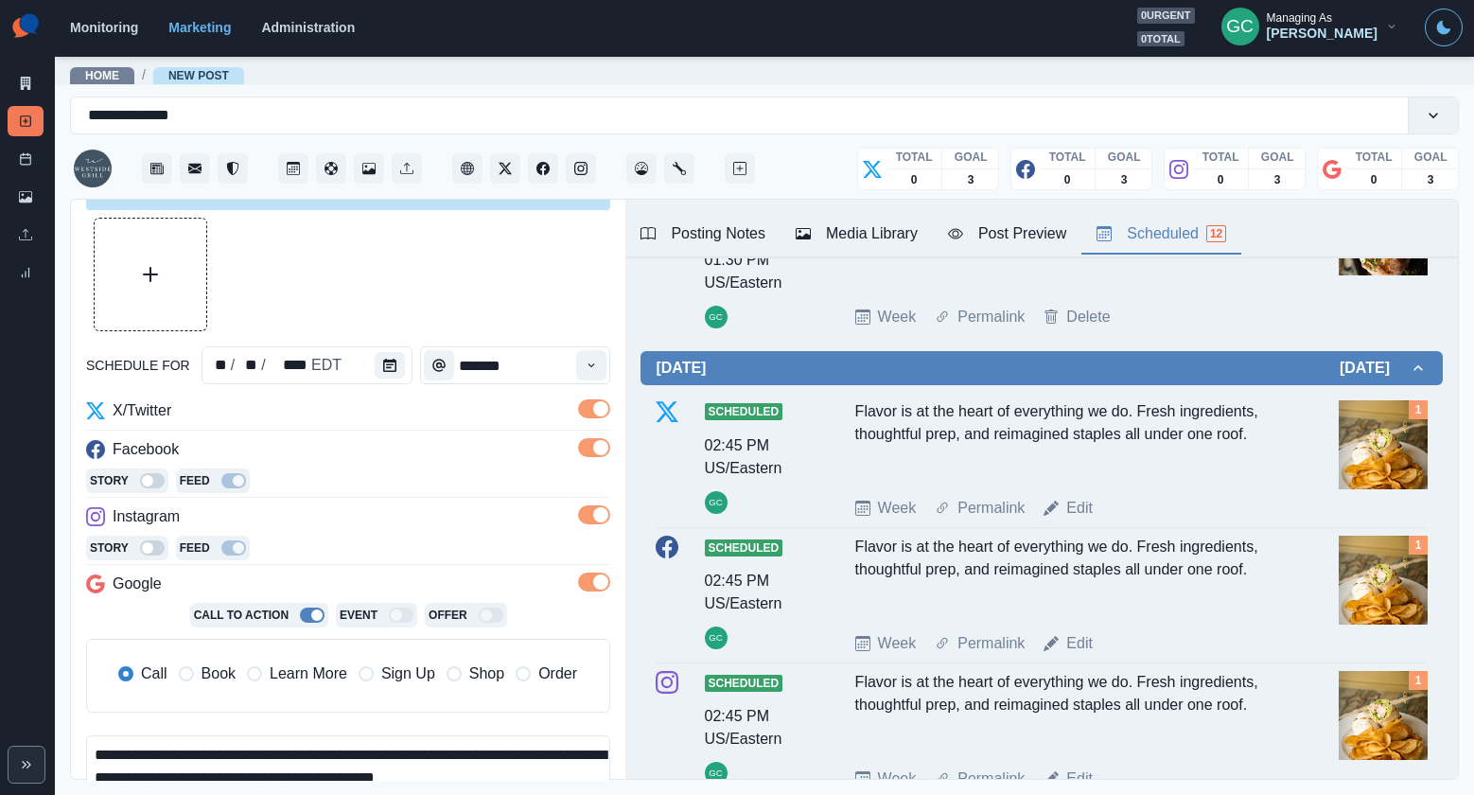
scroll to position [647, 0]
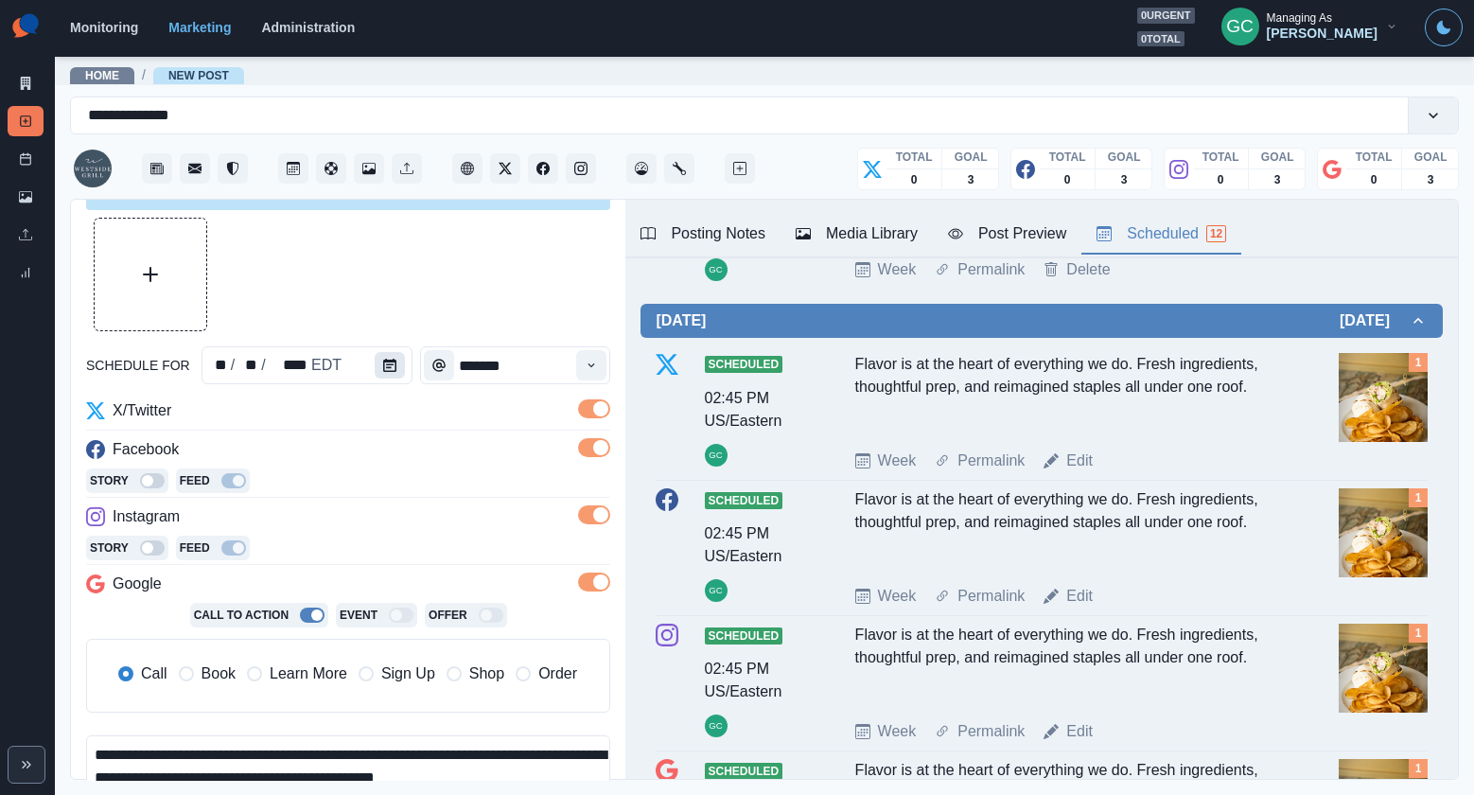
click at [395, 365] on button "Calendar" at bounding box center [390, 365] width 30 height 26
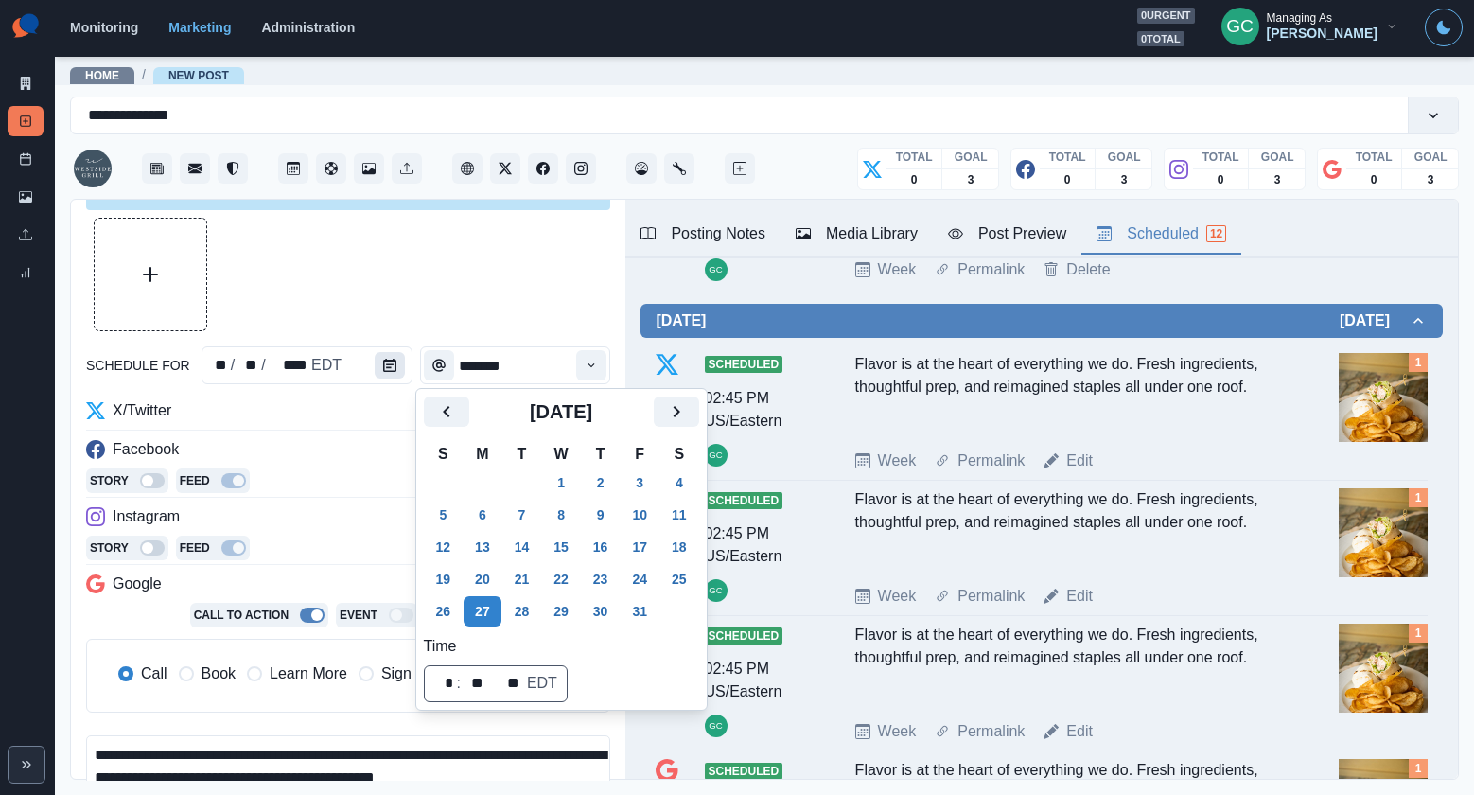
click at [395, 365] on button "Calendar" at bounding box center [390, 365] width 30 height 26
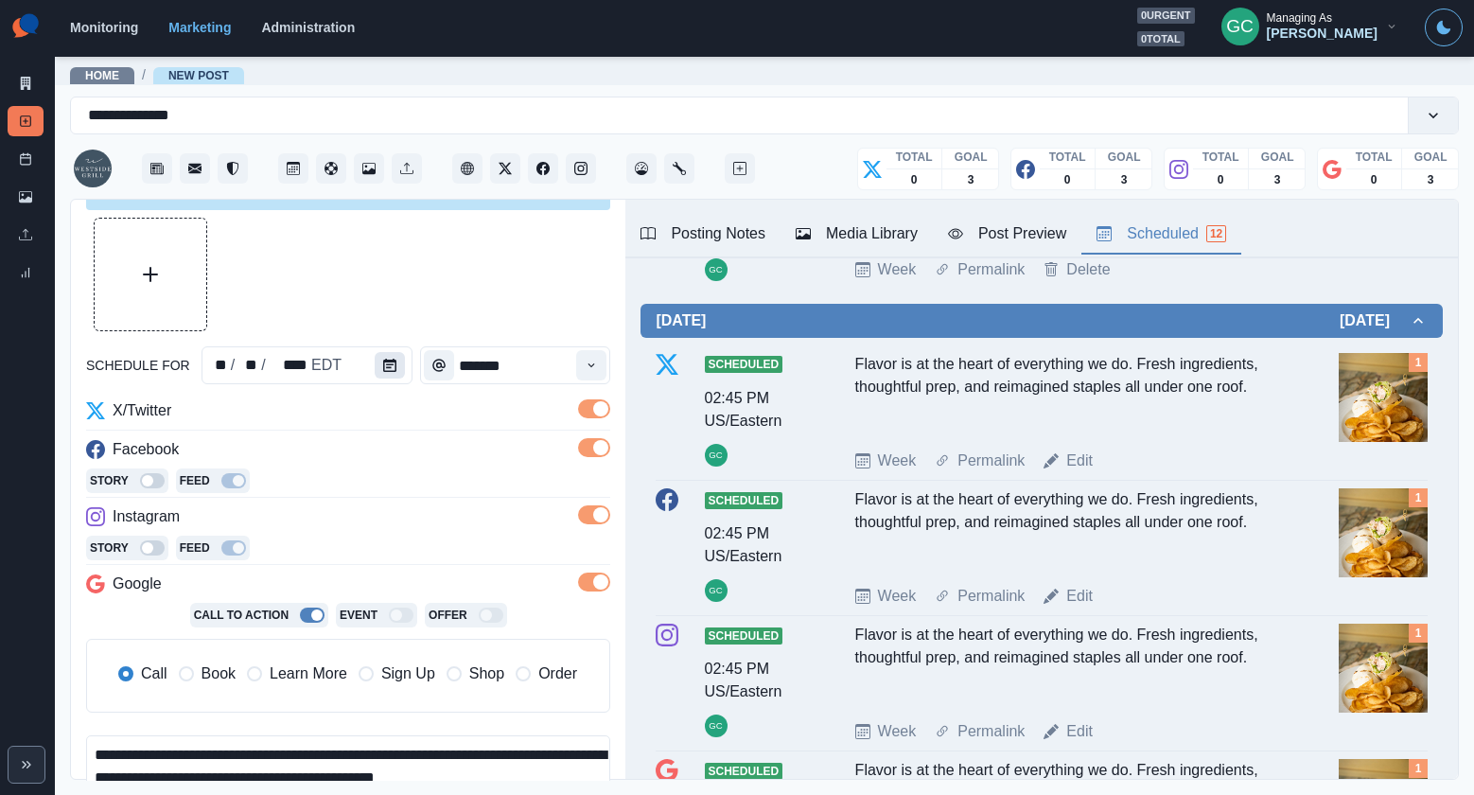
click at [390, 364] on icon "Calendar" at bounding box center [389, 365] width 13 height 13
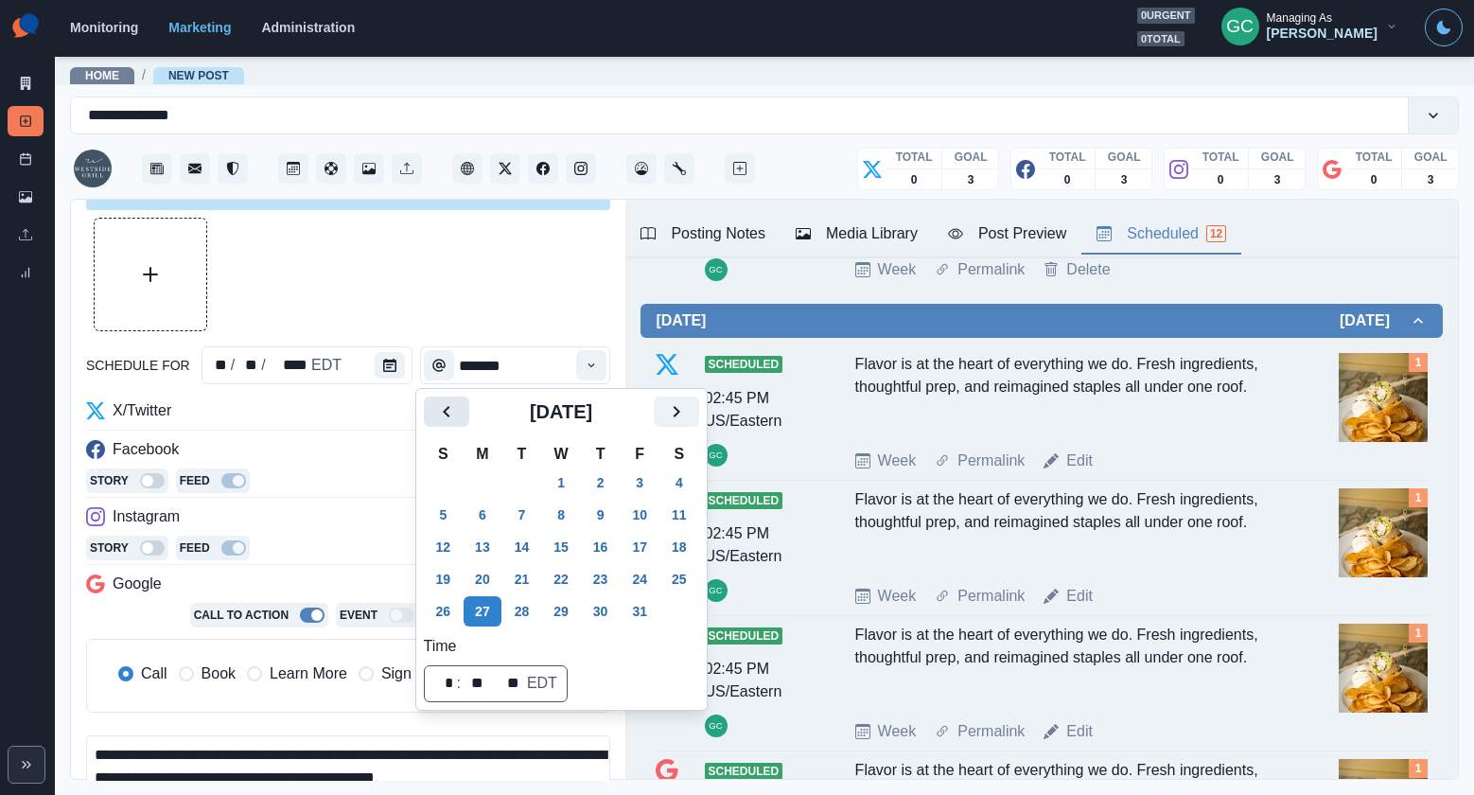
click at [455, 412] on icon "Previous" at bounding box center [446, 411] width 23 height 23
click at [530, 615] on button "30" at bounding box center [522, 611] width 38 height 30
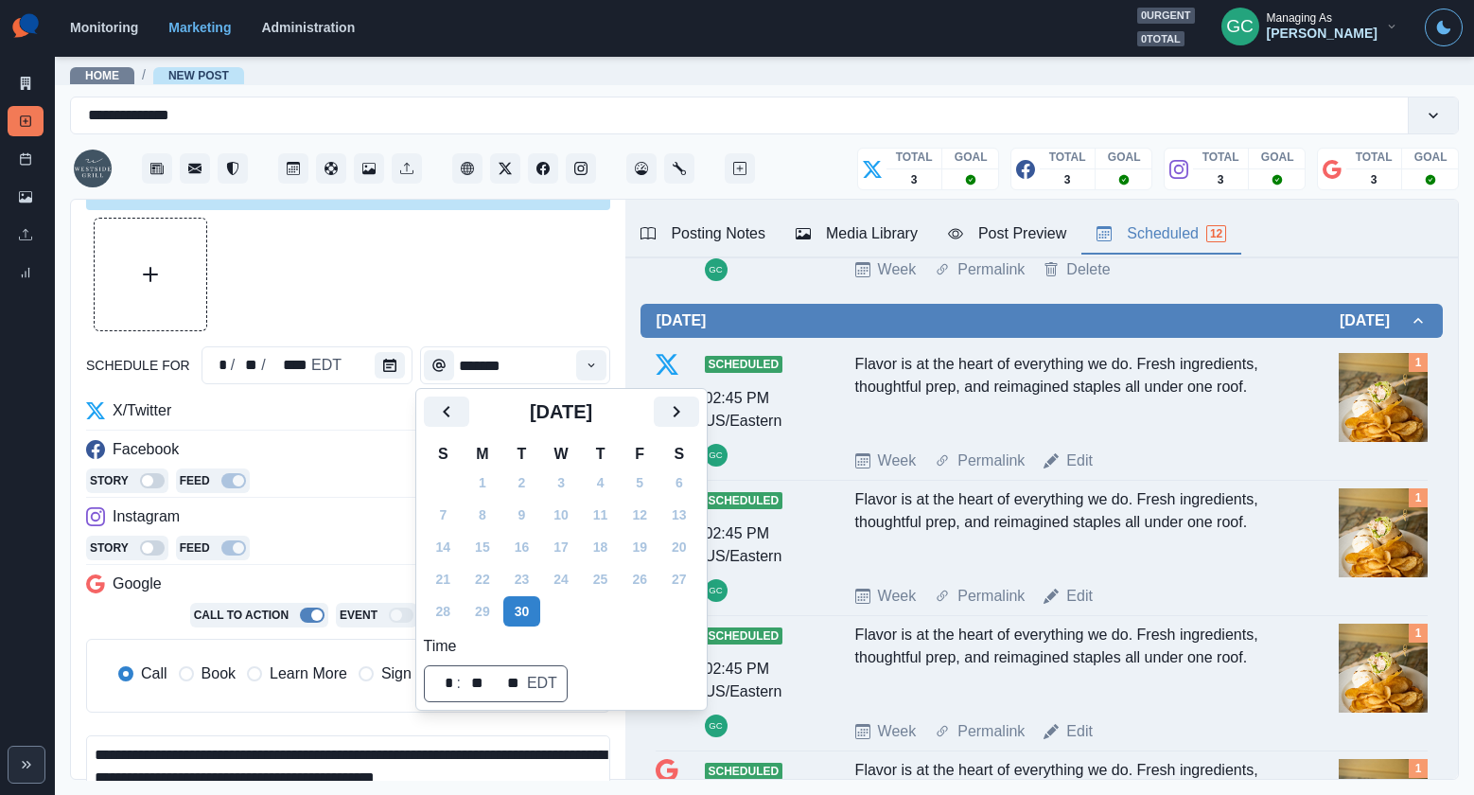
click at [298, 482] on div "Story Feed" at bounding box center [348, 482] width 524 height 28
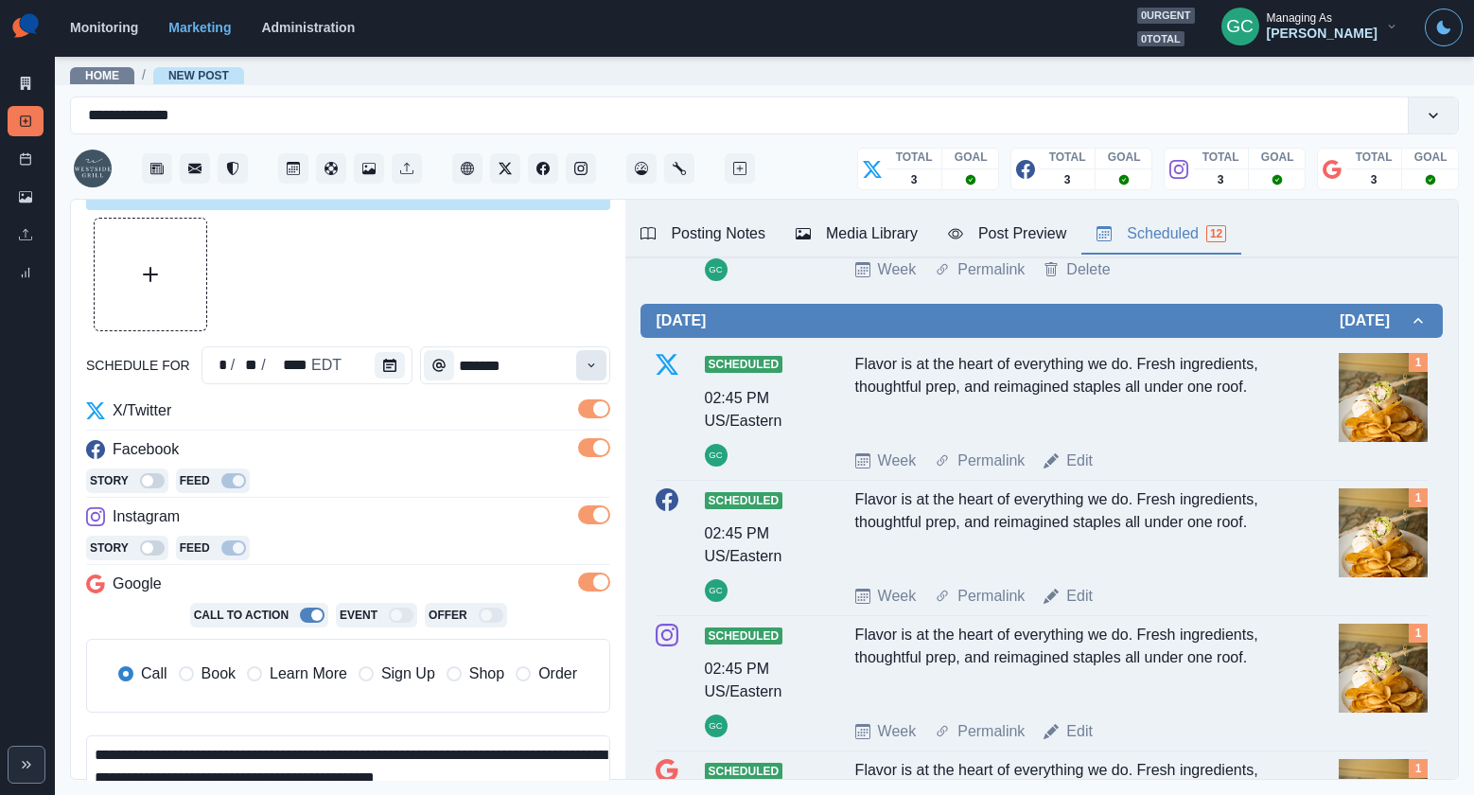
click at [592, 359] on icon "Time" at bounding box center [591, 365] width 13 height 13
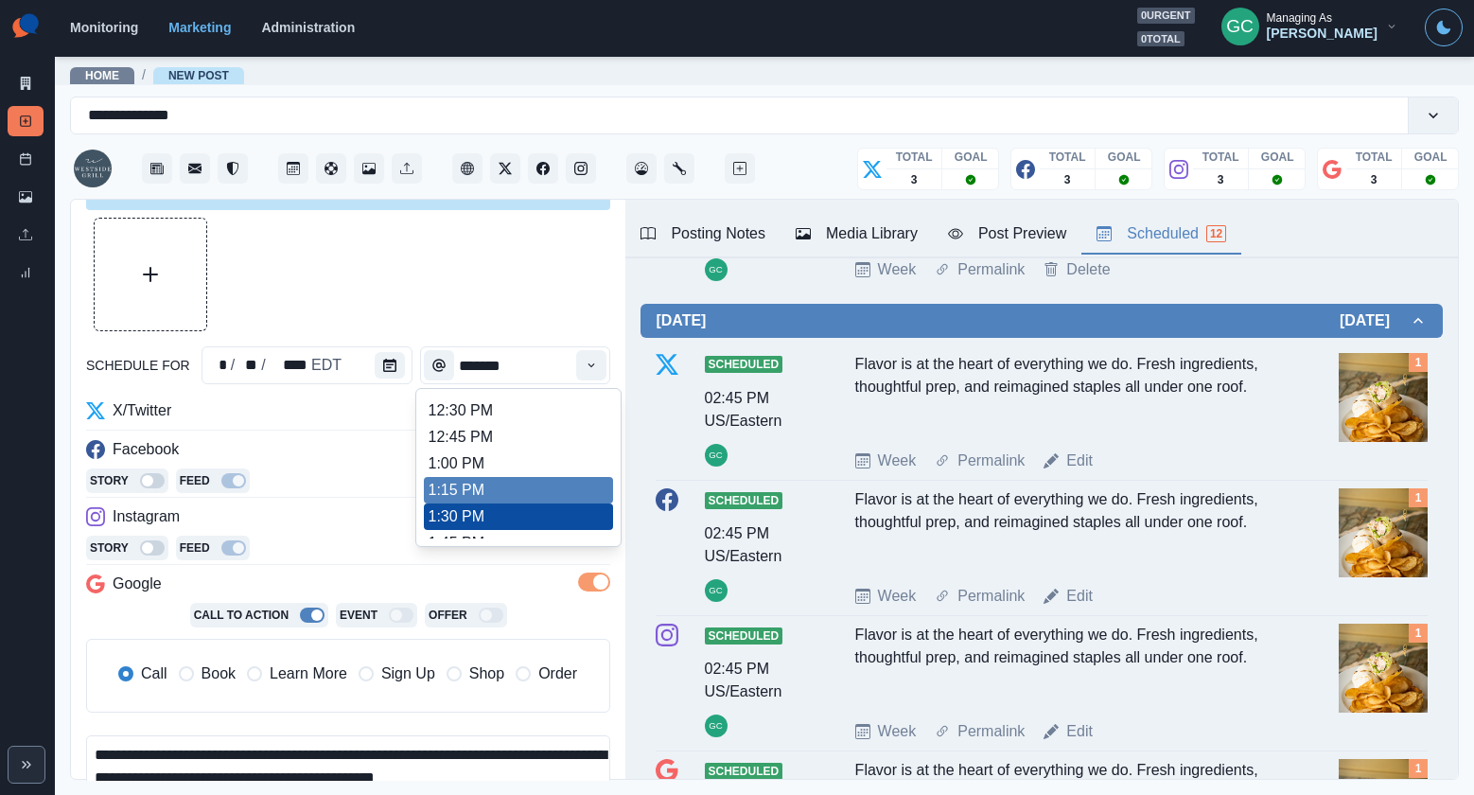
scroll to position [482, 0]
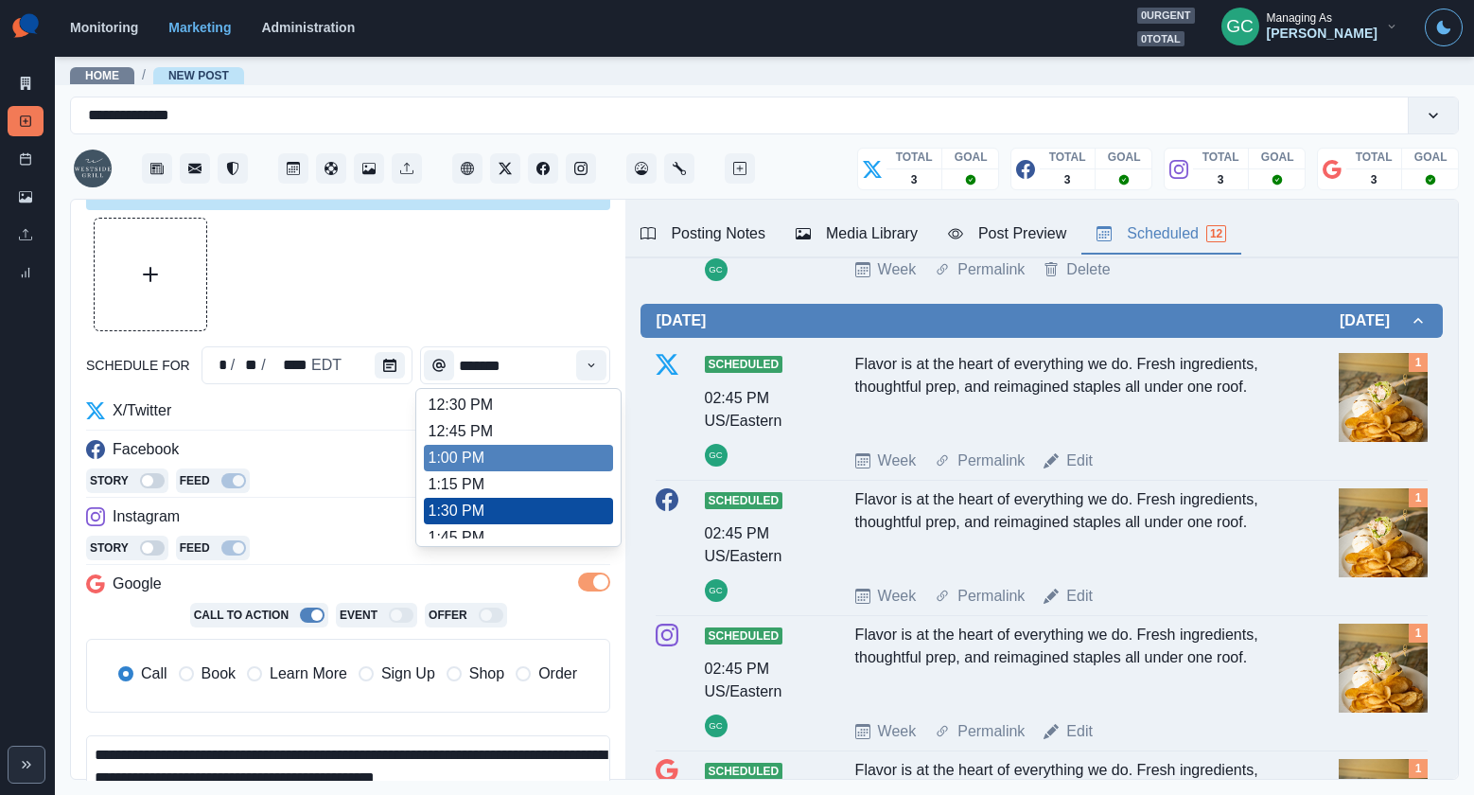
click at [534, 464] on li "1:00 PM" at bounding box center [518, 458] width 189 height 26
type input "*******"
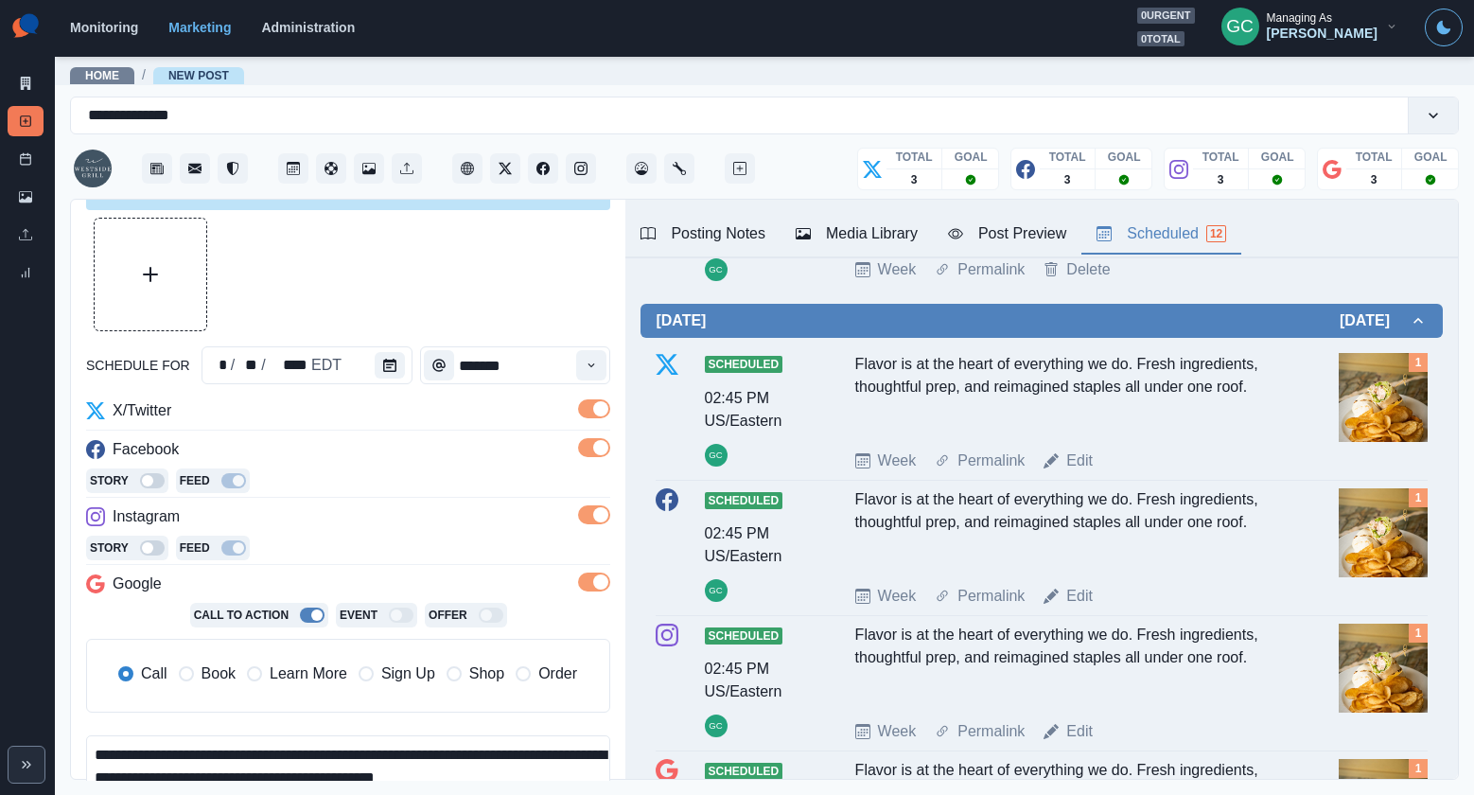
click at [272, 679] on span "Learn More" at bounding box center [309, 673] width 78 height 23
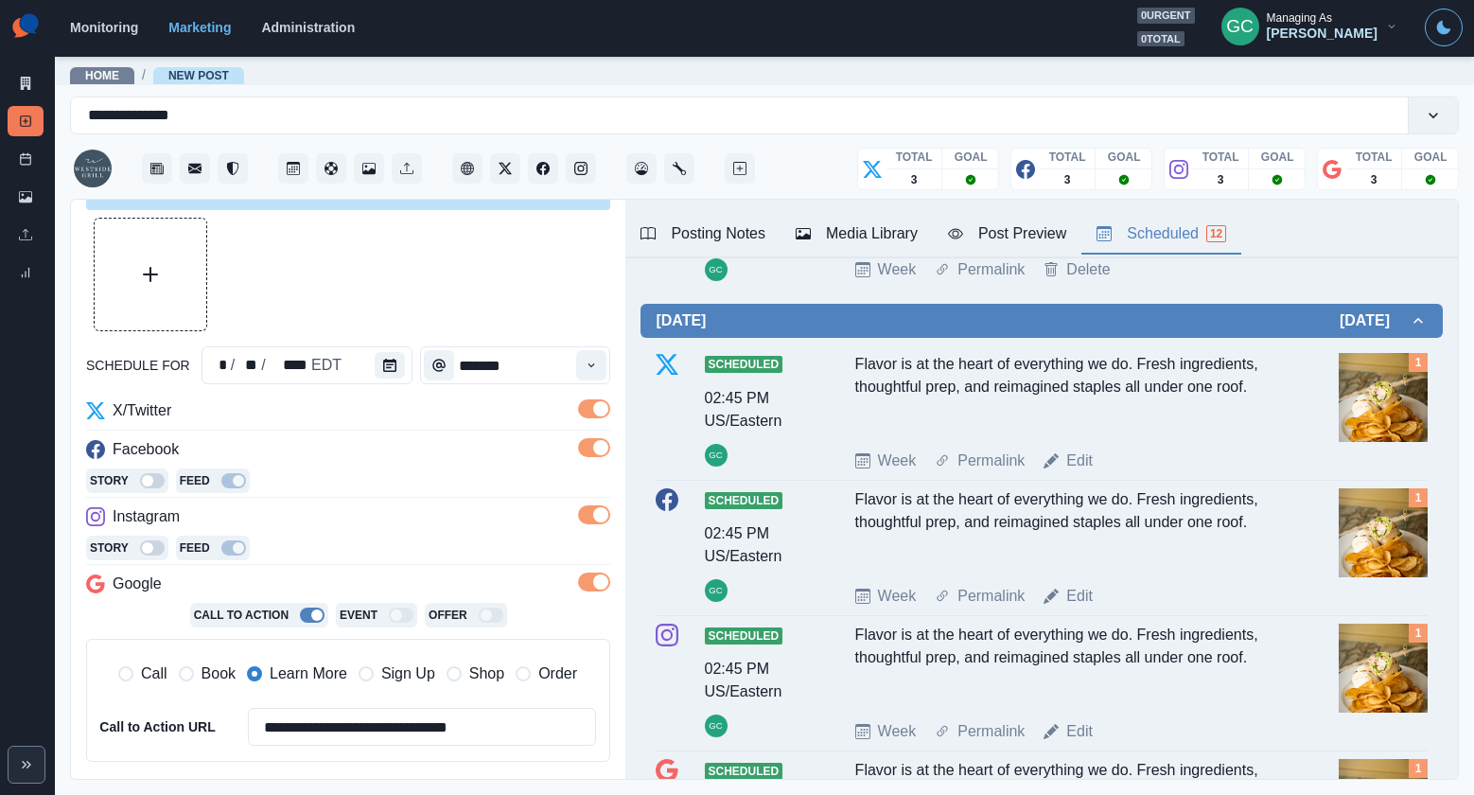
drag, startPoint x: 148, startPoint y: 669, endPoint x: 347, endPoint y: 631, distance: 203.2
click at [148, 669] on span "Call" at bounding box center [154, 673] width 26 height 23
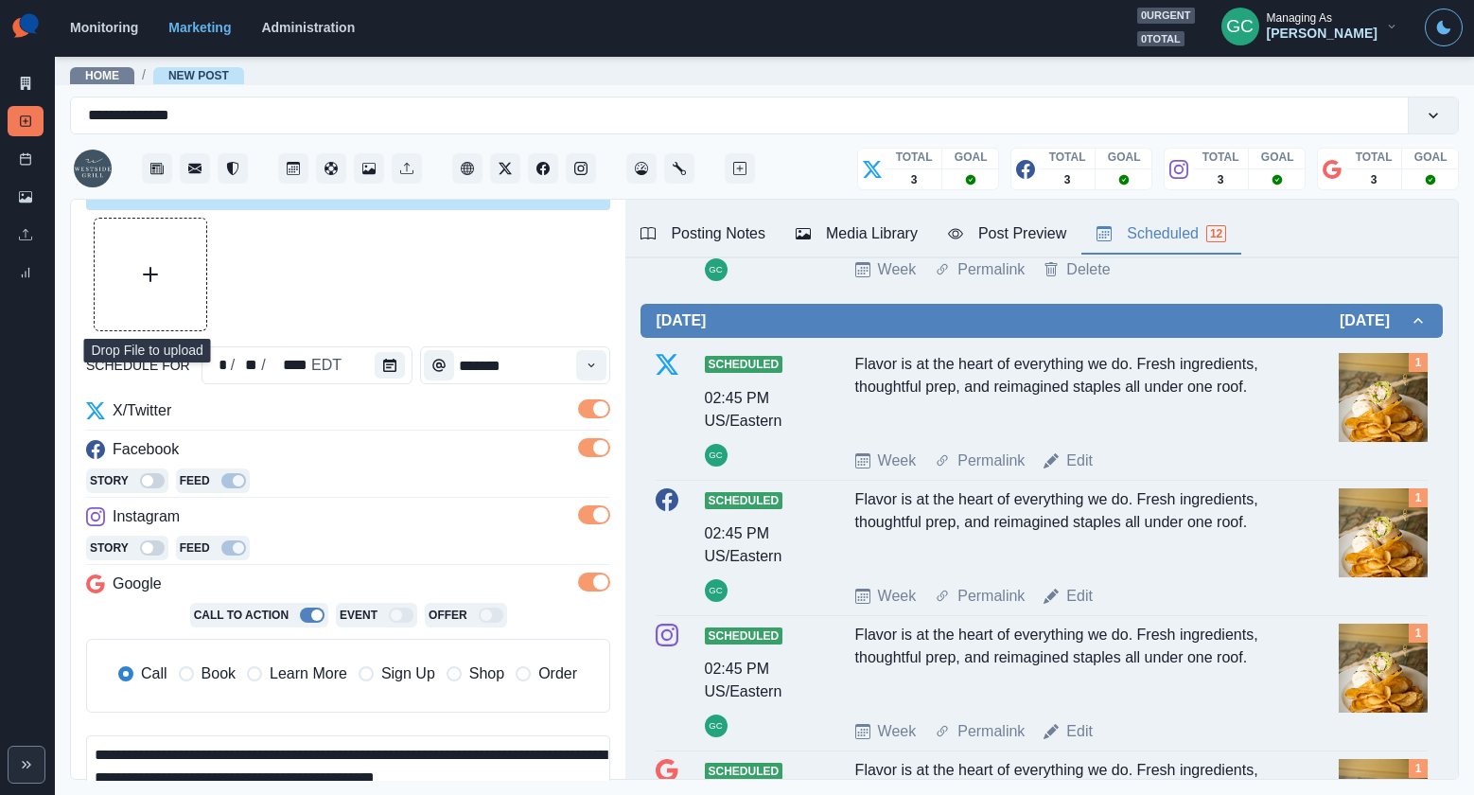
click at [162, 271] on button "Upload Media" at bounding box center [151, 275] width 112 height 112
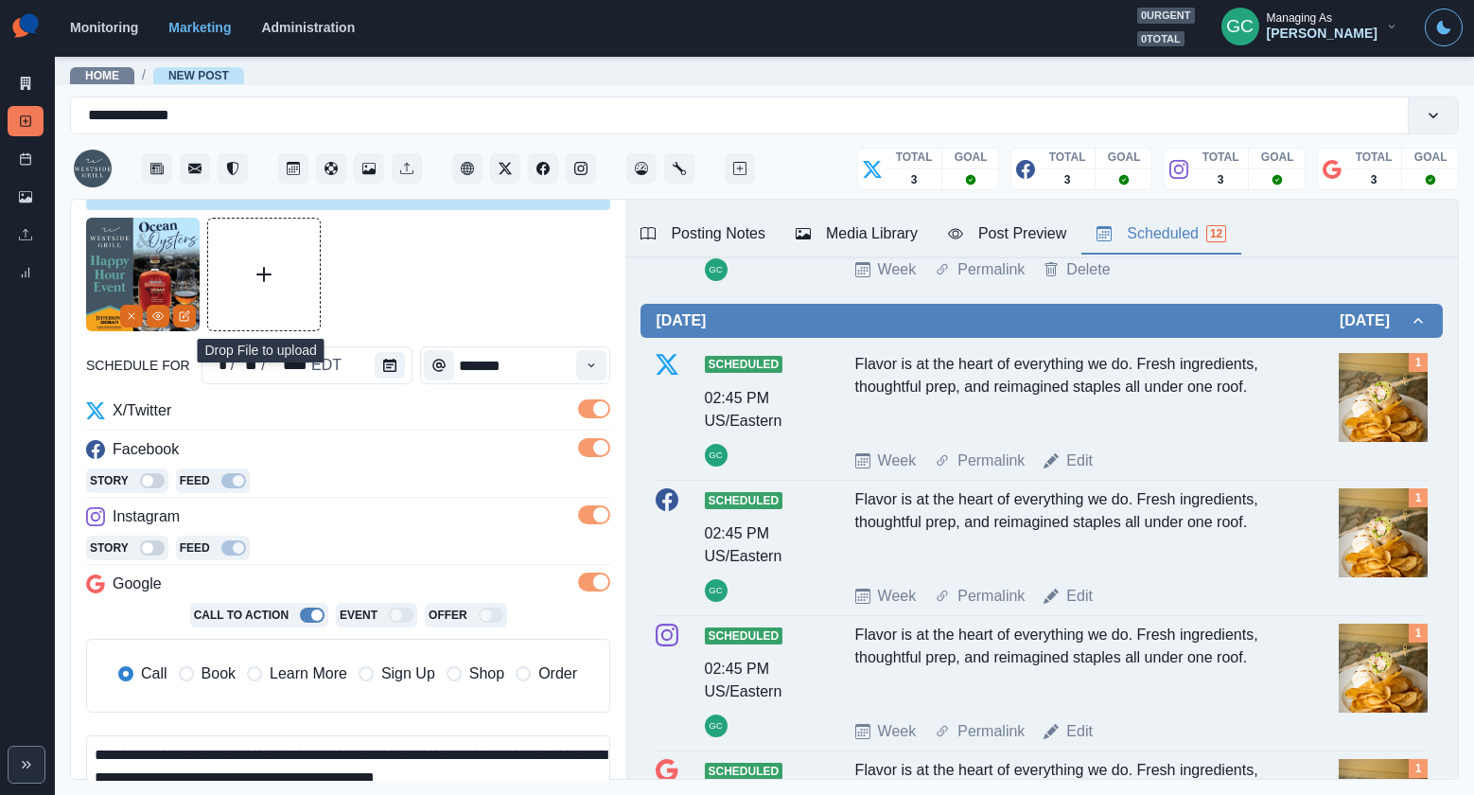
click at [306, 285] on button "Upload Media" at bounding box center [264, 275] width 112 height 112
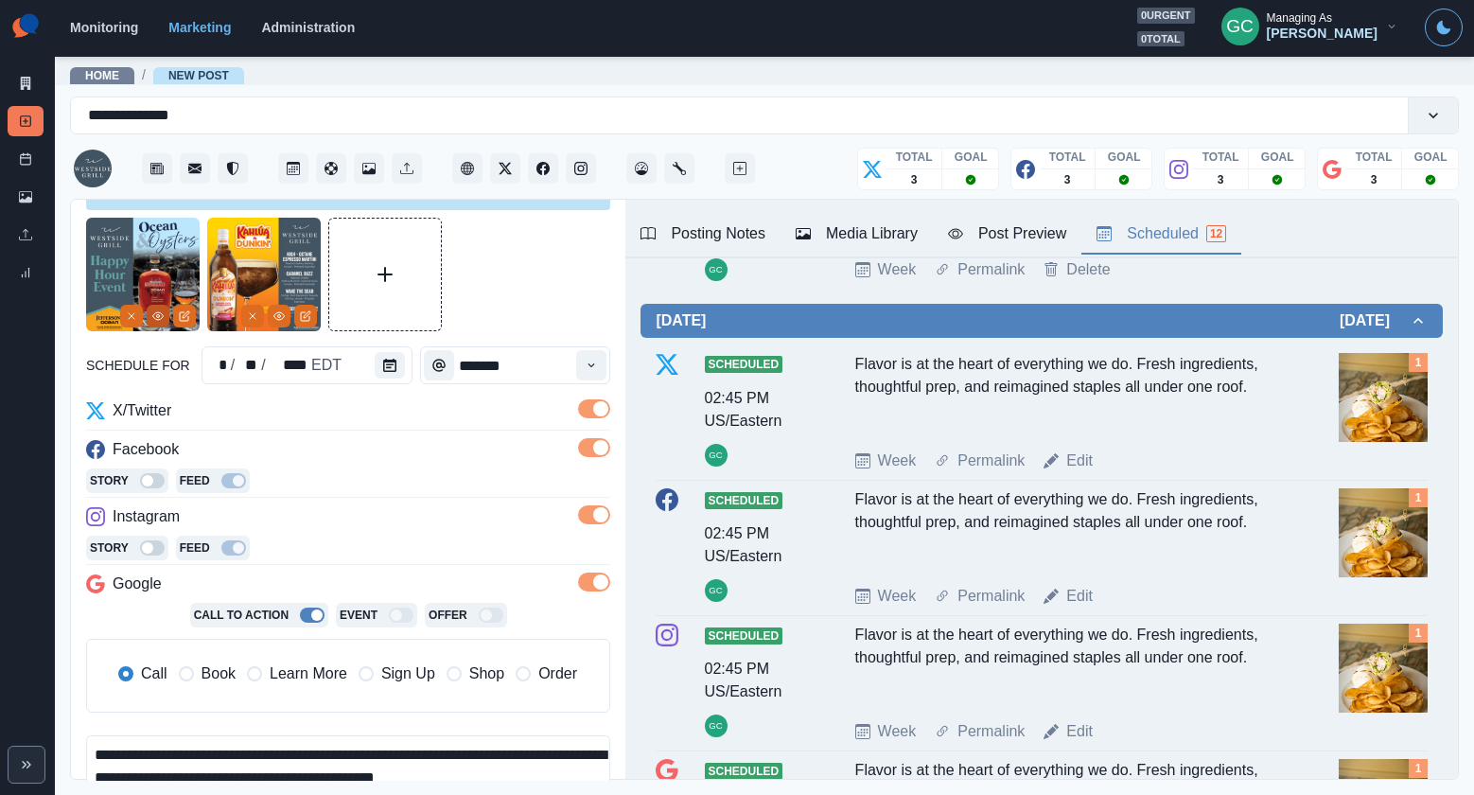
click at [156, 319] on icon "View Media" at bounding box center [157, 315] width 11 height 11
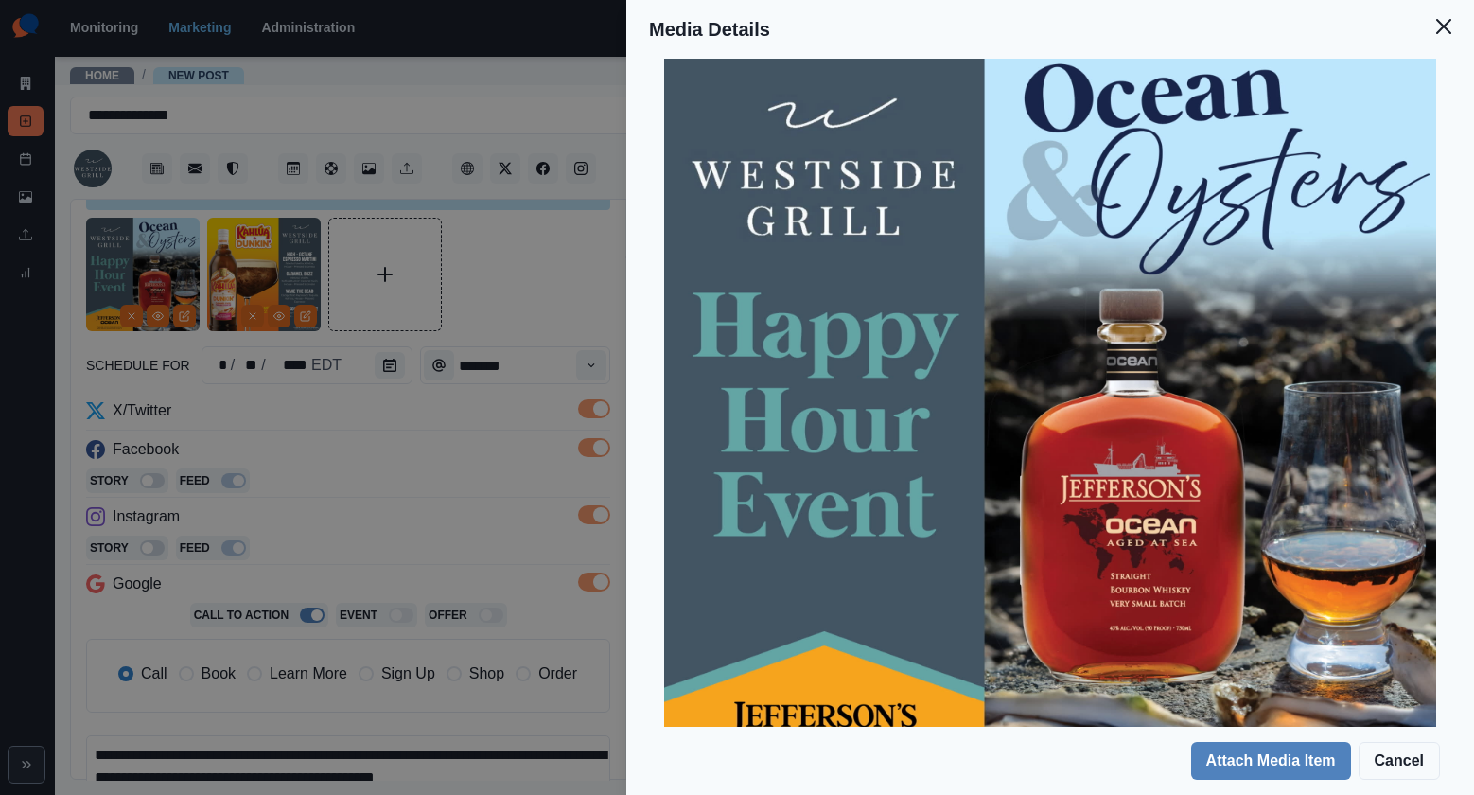
scroll to position [0, 0]
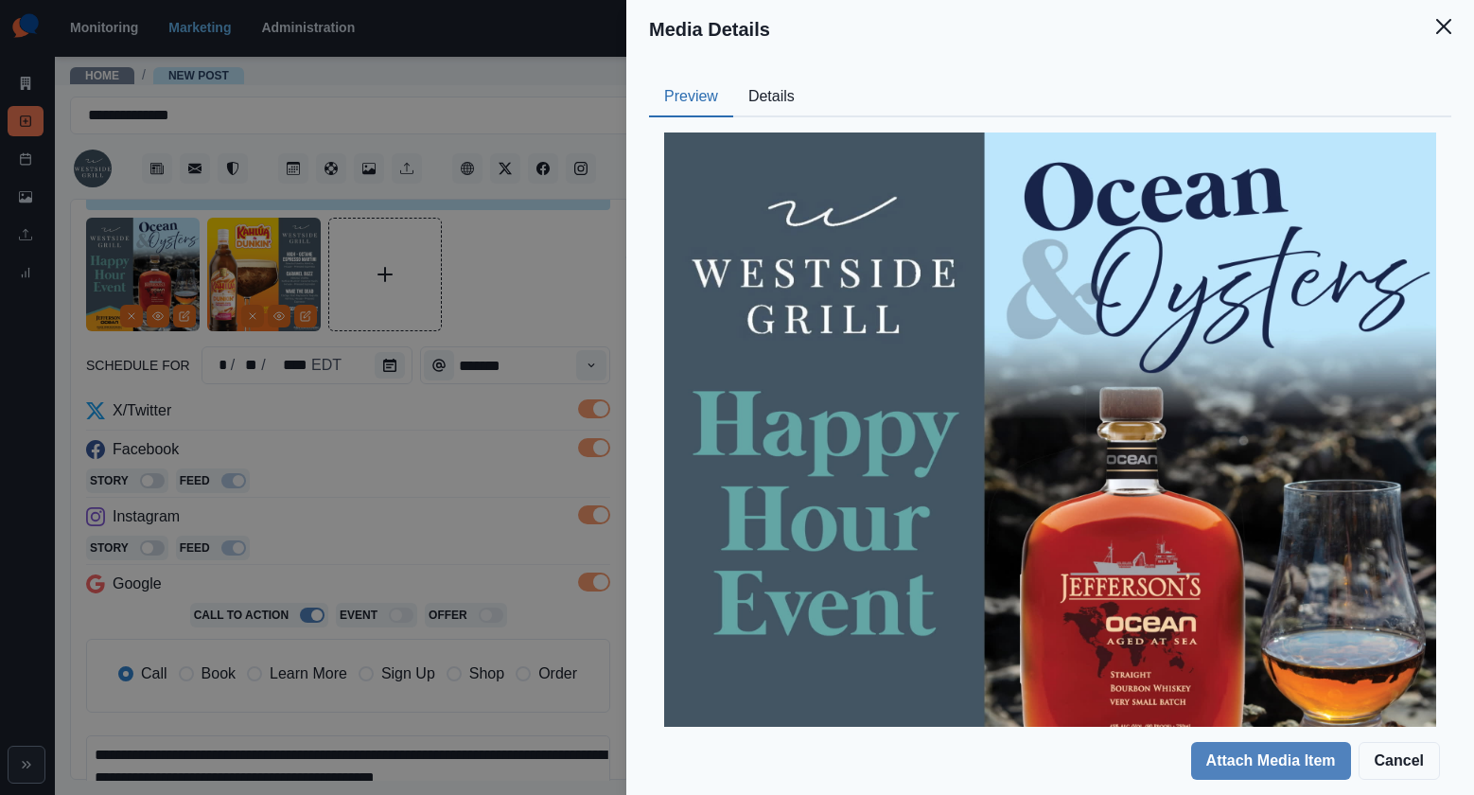
click at [171, 319] on div "Media Details Preview Details Our Description 8919831885643654724 Reusable Yes …" at bounding box center [737, 397] width 1474 height 795
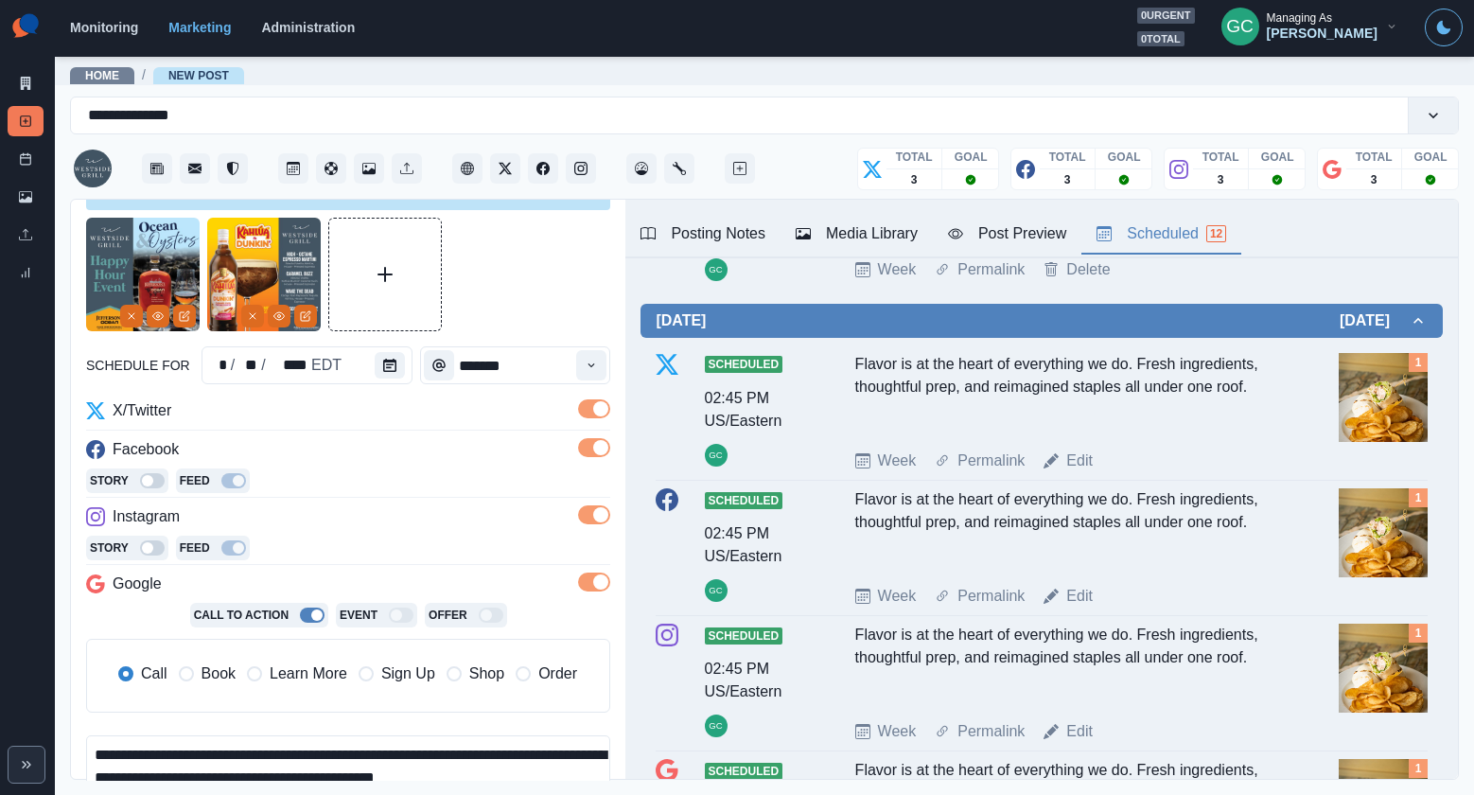
click at [183, 315] on icon "Edit Media" at bounding box center [186, 314] width 7 height 7
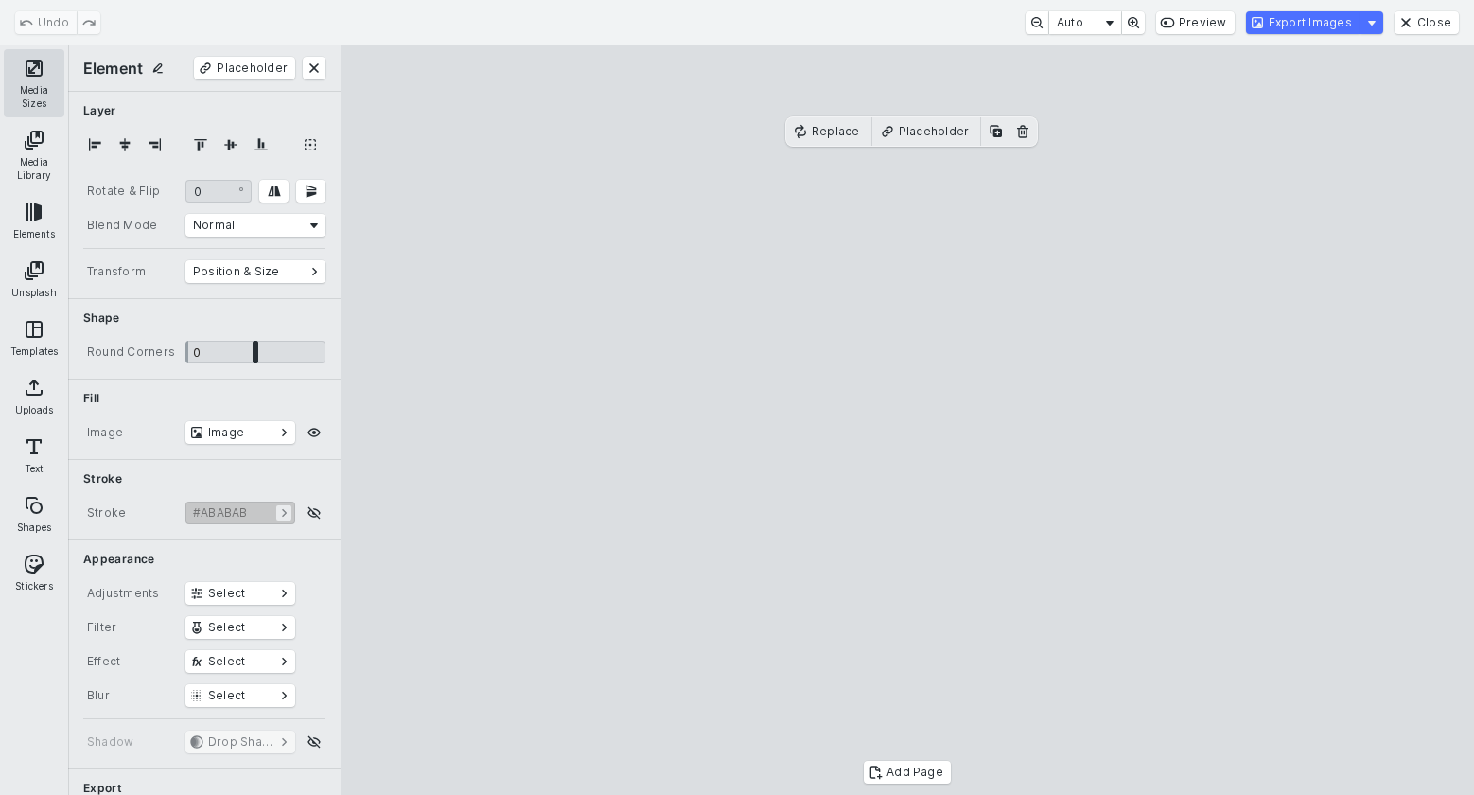
click at [33, 86] on button "Media Sizes" at bounding box center [34, 83] width 61 height 68
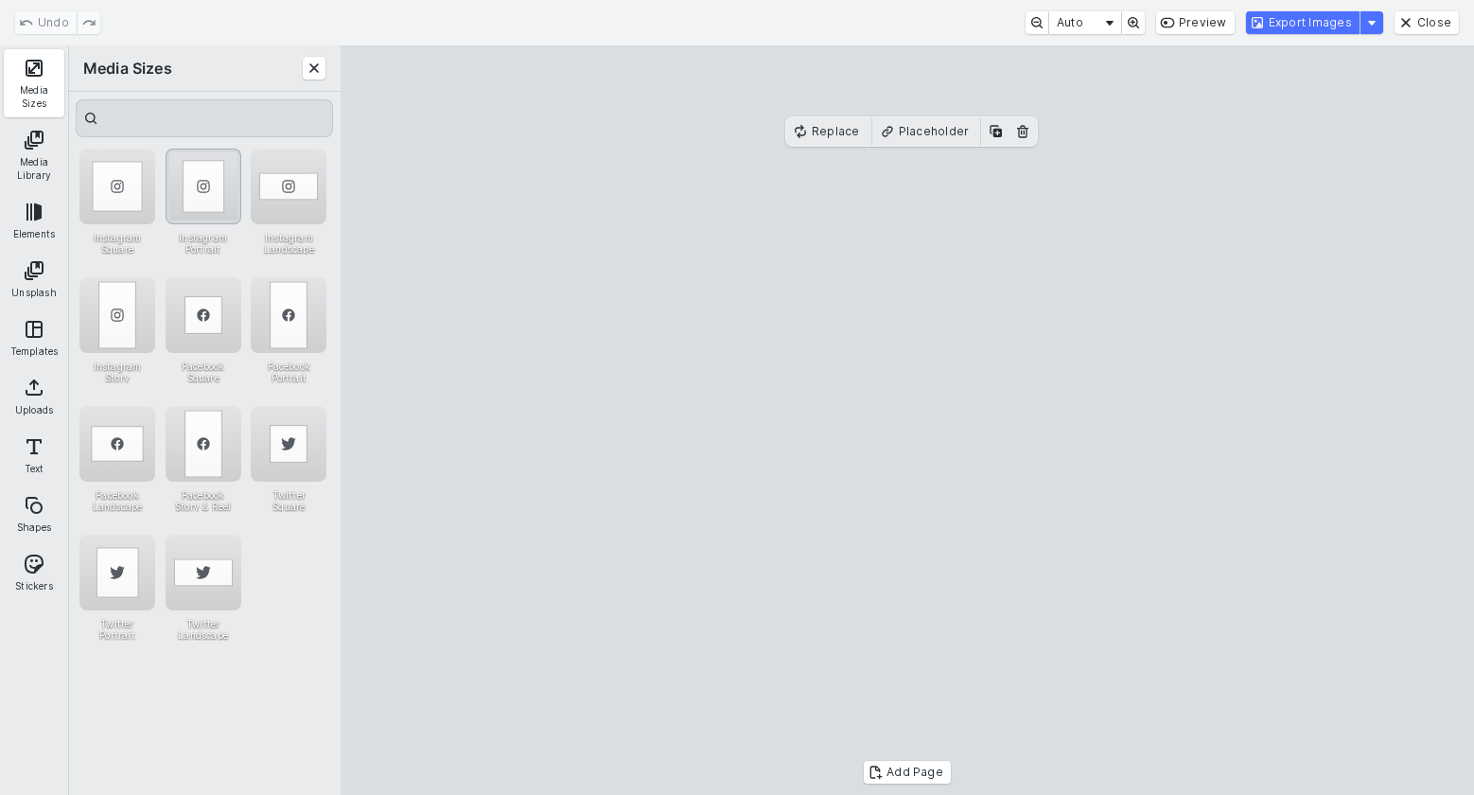
click at [207, 192] on div "Instagram Portrait" at bounding box center [204, 187] width 76 height 76
drag, startPoint x: 684, startPoint y: 721, endPoint x: 752, endPoint y: 651, distance: 97.7
click at [907, 420] on cesdk-canvas "Editor canvas" at bounding box center [907, 420] width 0 height 0
drag, startPoint x: 740, startPoint y: 408, endPoint x: 682, endPoint y: 408, distance: 57.7
click at [907, 420] on cesdk-canvas "Editor canvas" at bounding box center [907, 420] width 0 height 0
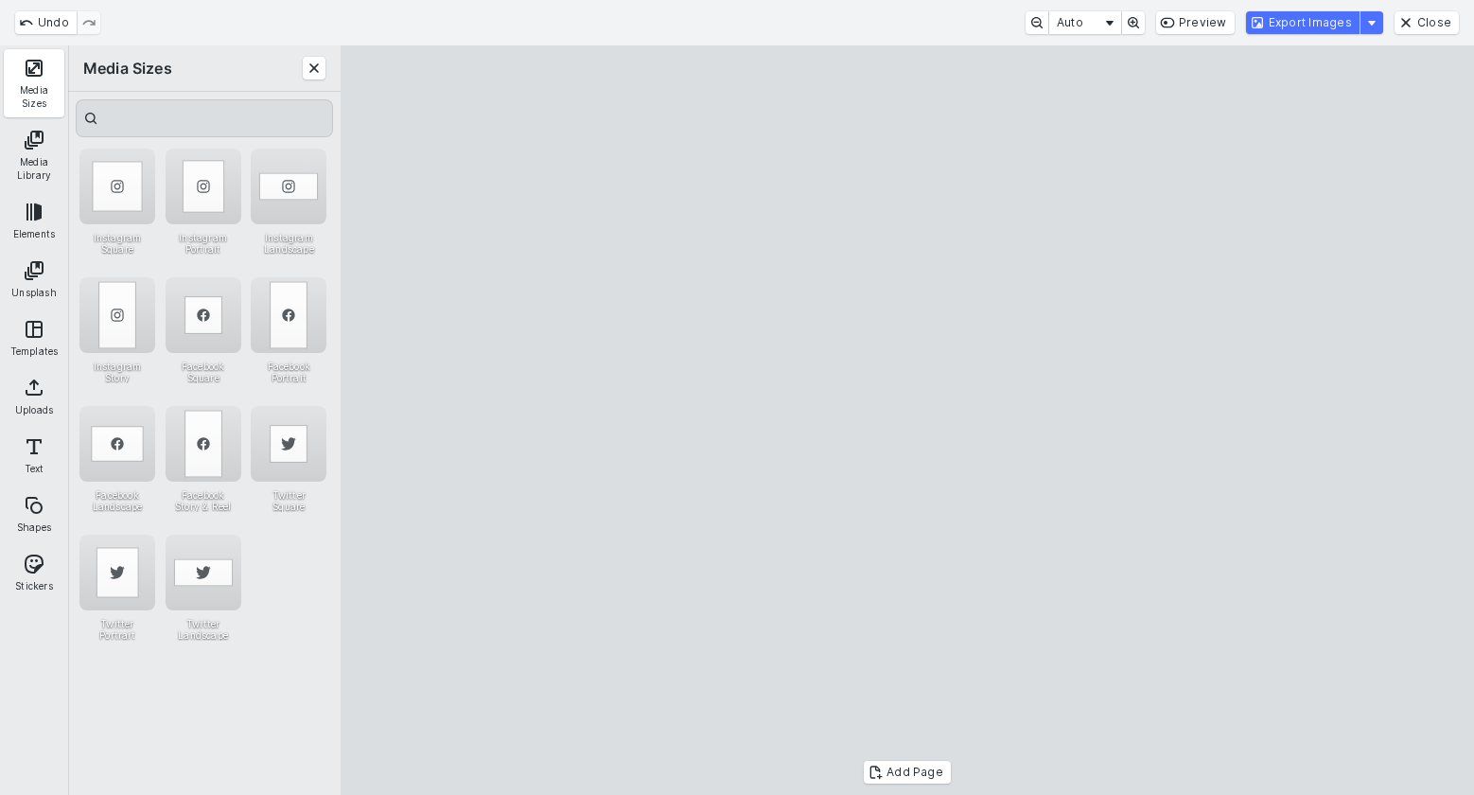
drag, startPoint x: 1130, startPoint y: 407, endPoint x: 1148, endPoint y: 412, distance: 18.6
click at [907, 420] on cesdk-canvas "Editor canvas" at bounding box center [907, 420] width 0 height 0
drag, startPoint x: 925, startPoint y: 595, endPoint x: 915, endPoint y: 596, distance: 10.4
click at [907, 420] on cesdk-canvas "Editor canvas" at bounding box center [907, 420] width 0 height 0
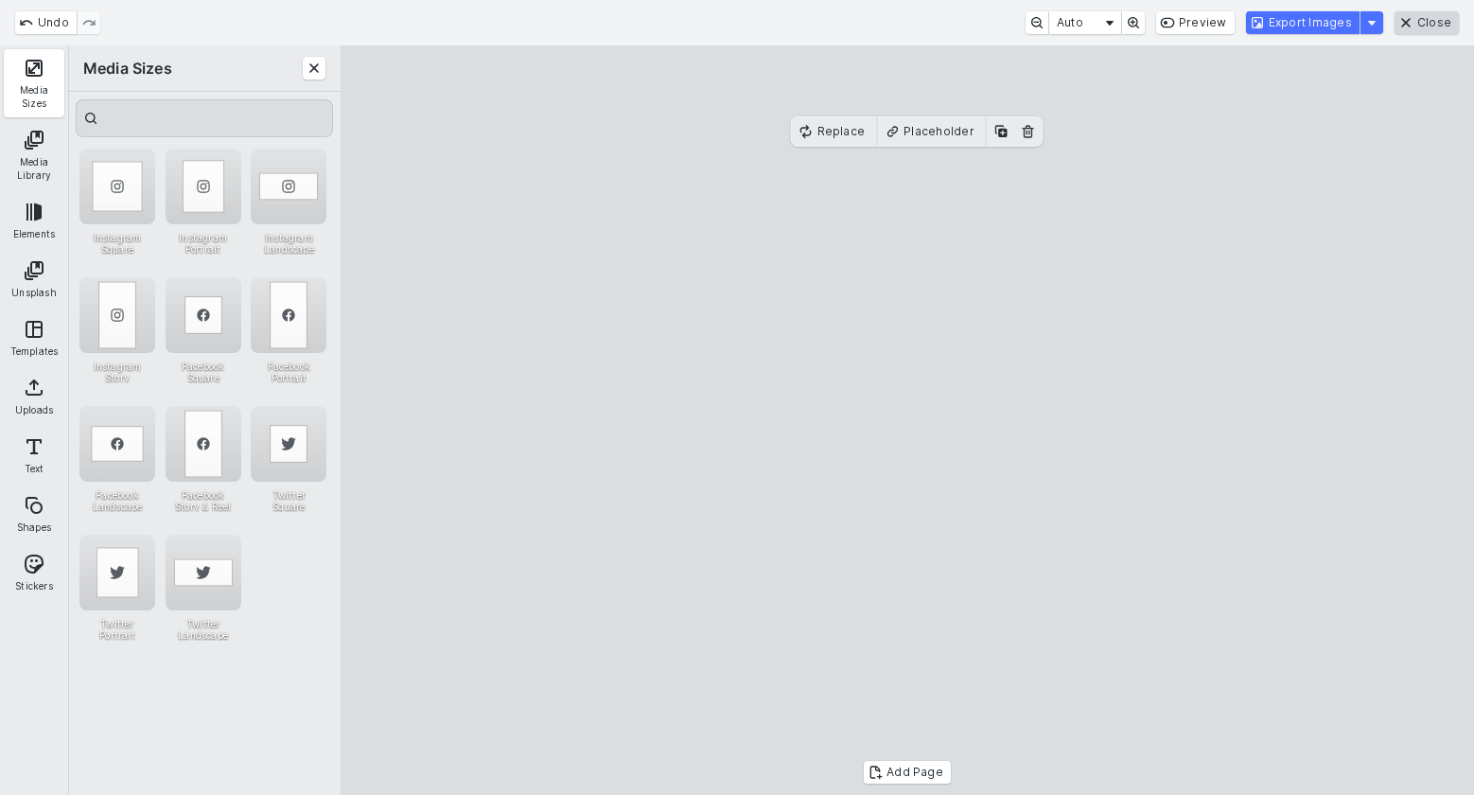
click at [1406, 24] on button "Close" at bounding box center [1426, 22] width 64 height 23
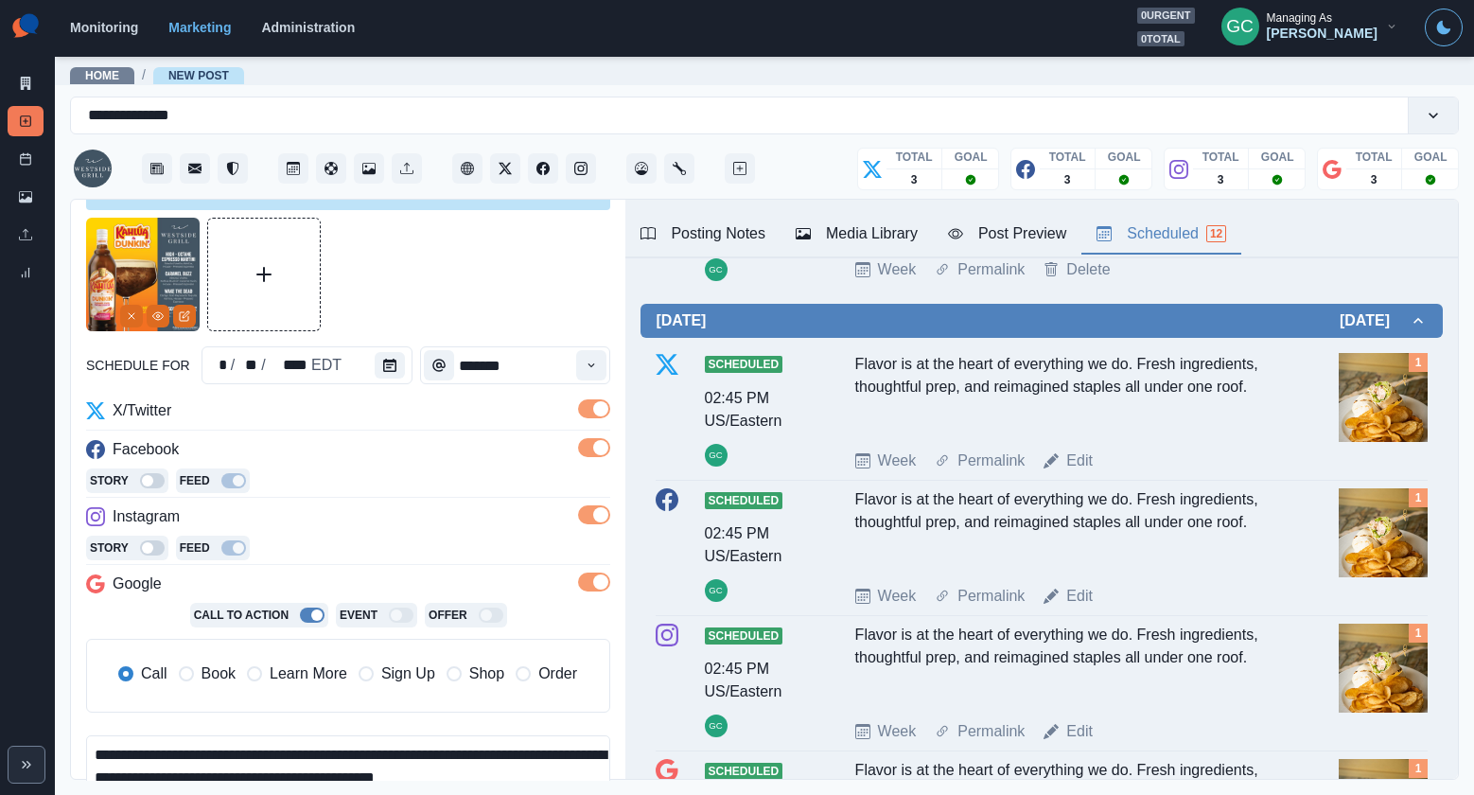
click at [831, 239] on div "Media Library" at bounding box center [857, 233] width 122 height 23
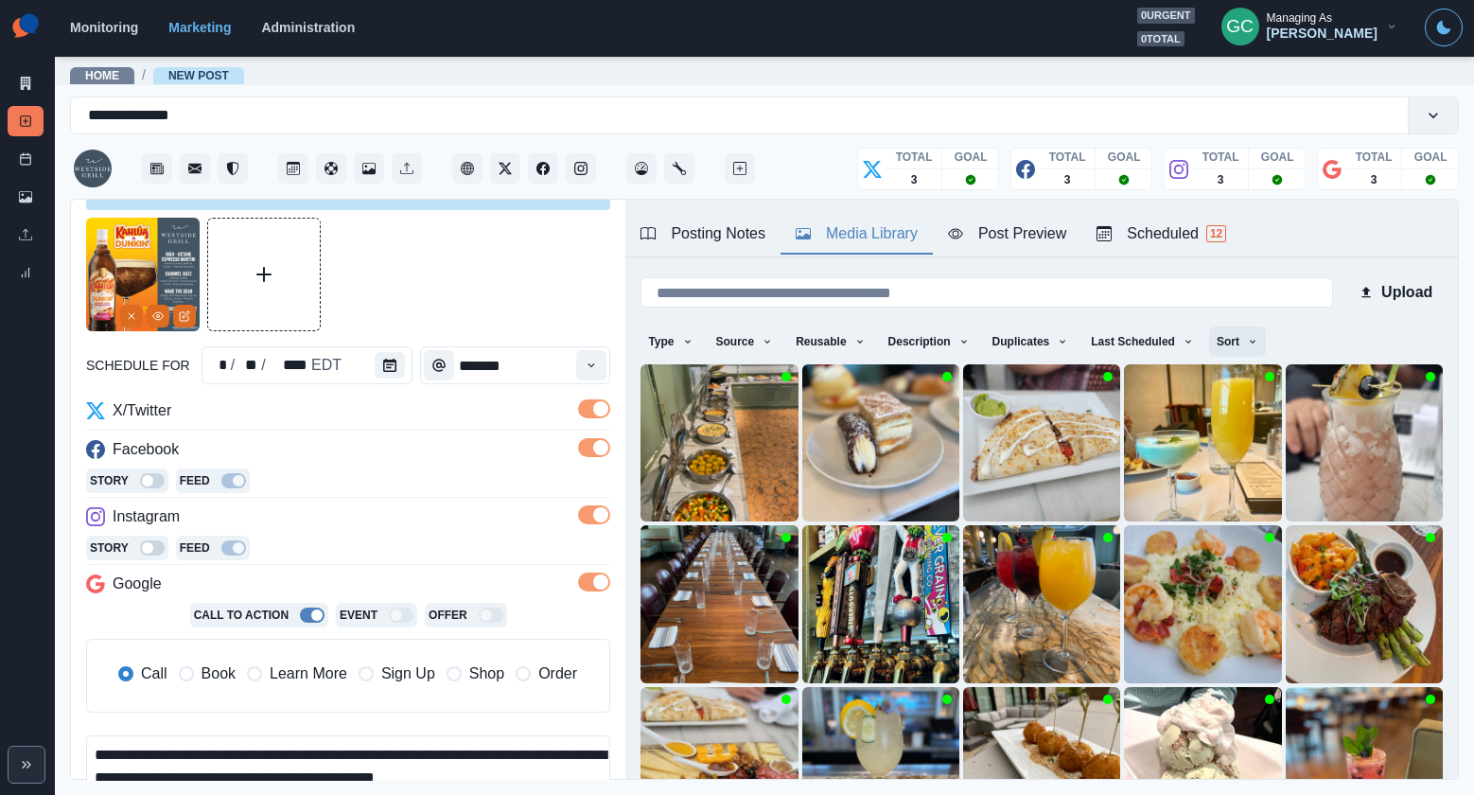
click at [1231, 339] on button "Sort" at bounding box center [1237, 341] width 57 height 30
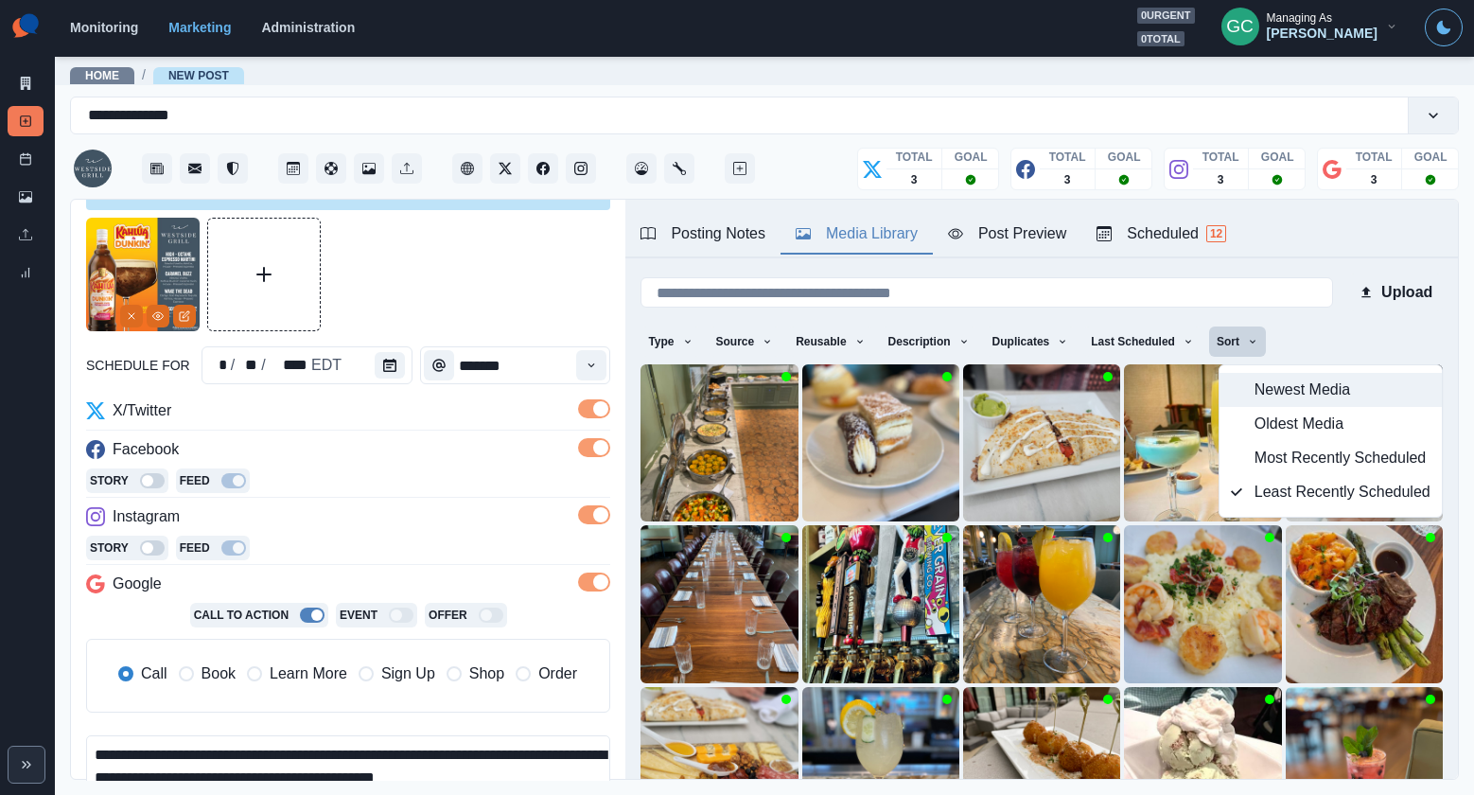
click at [1259, 386] on span "Newest Media" at bounding box center [1342, 389] width 176 height 23
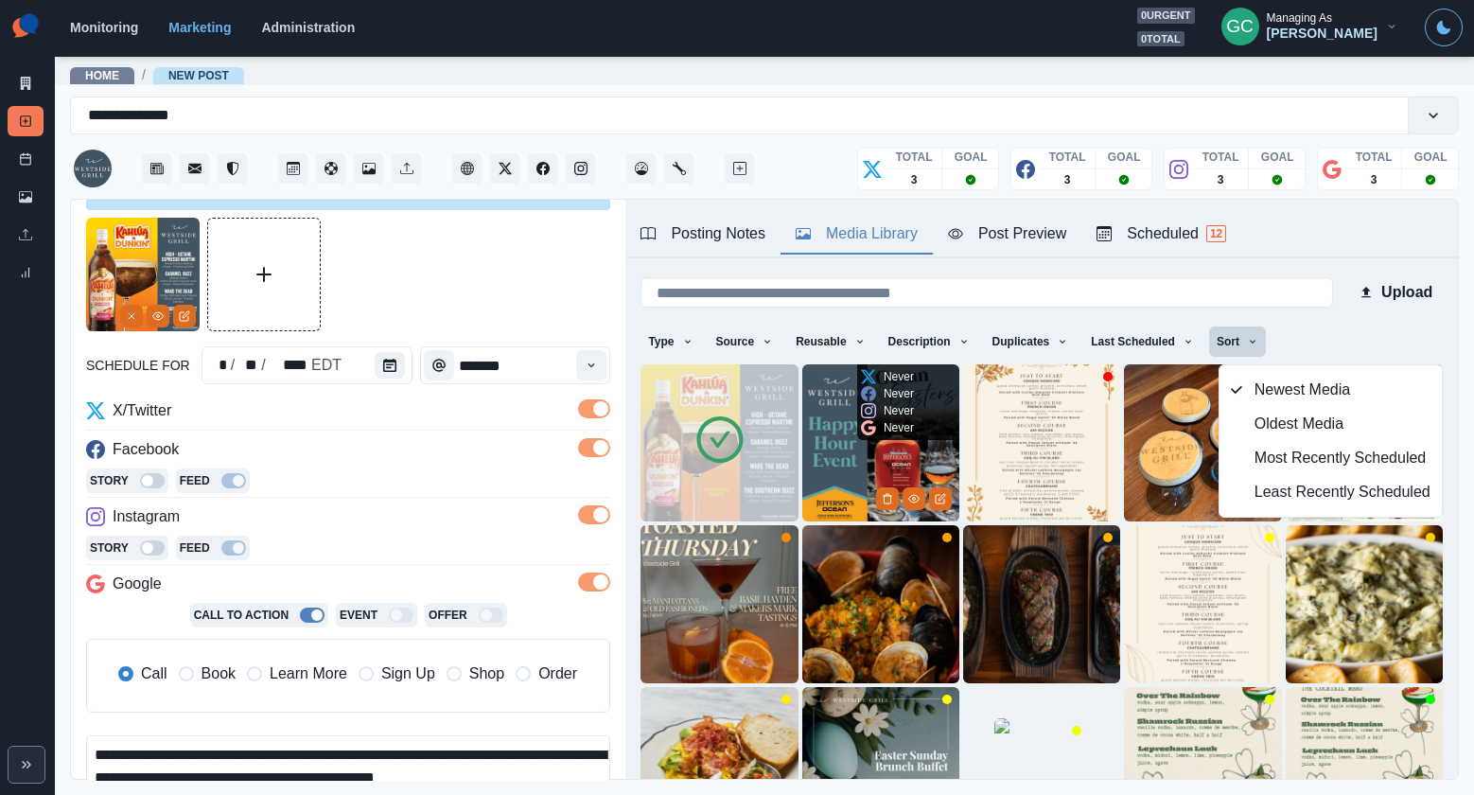
click at [867, 440] on img at bounding box center [880, 442] width 157 height 157
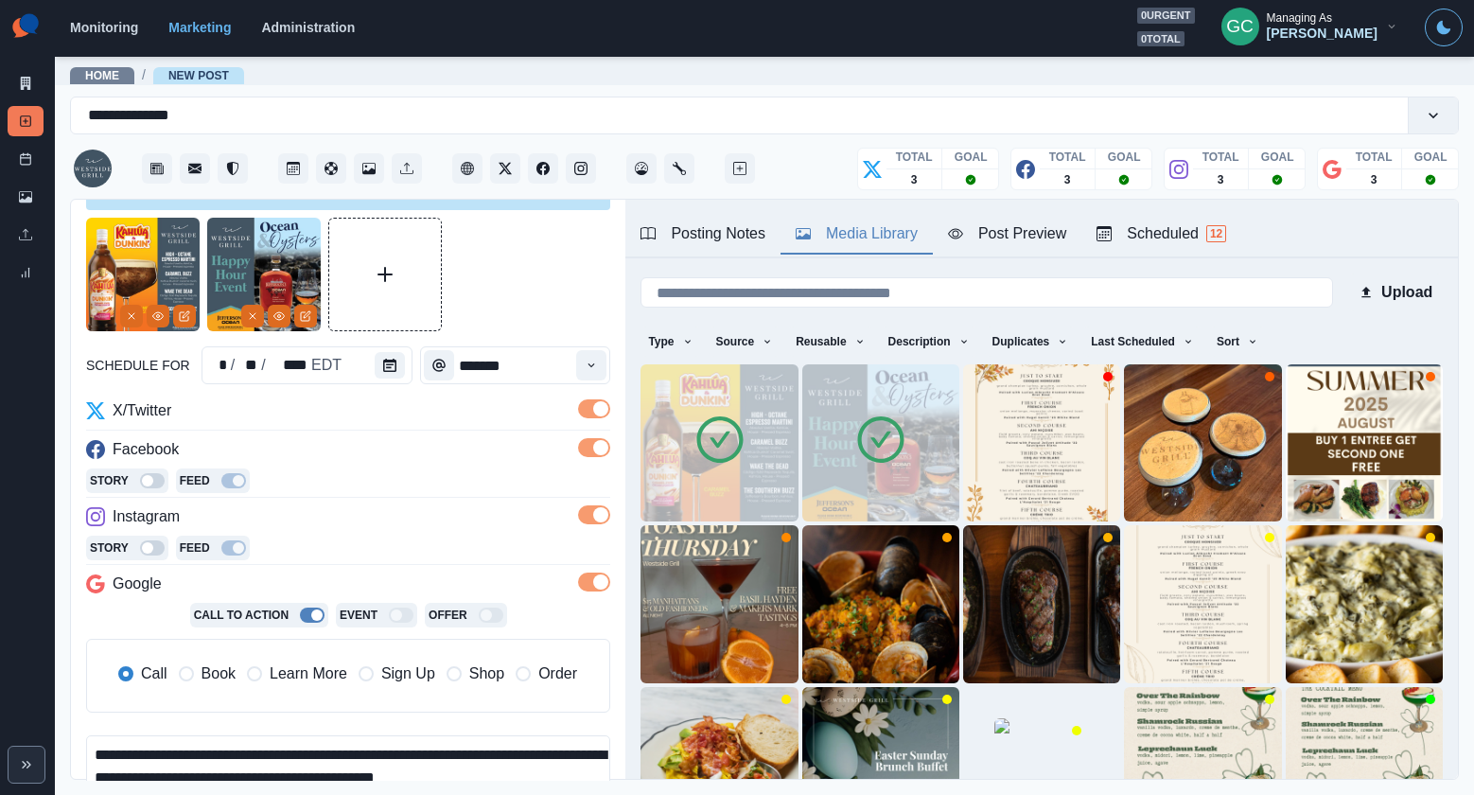
click at [709, 460] on icon at bounding box center [719, 439] width 46 height 46
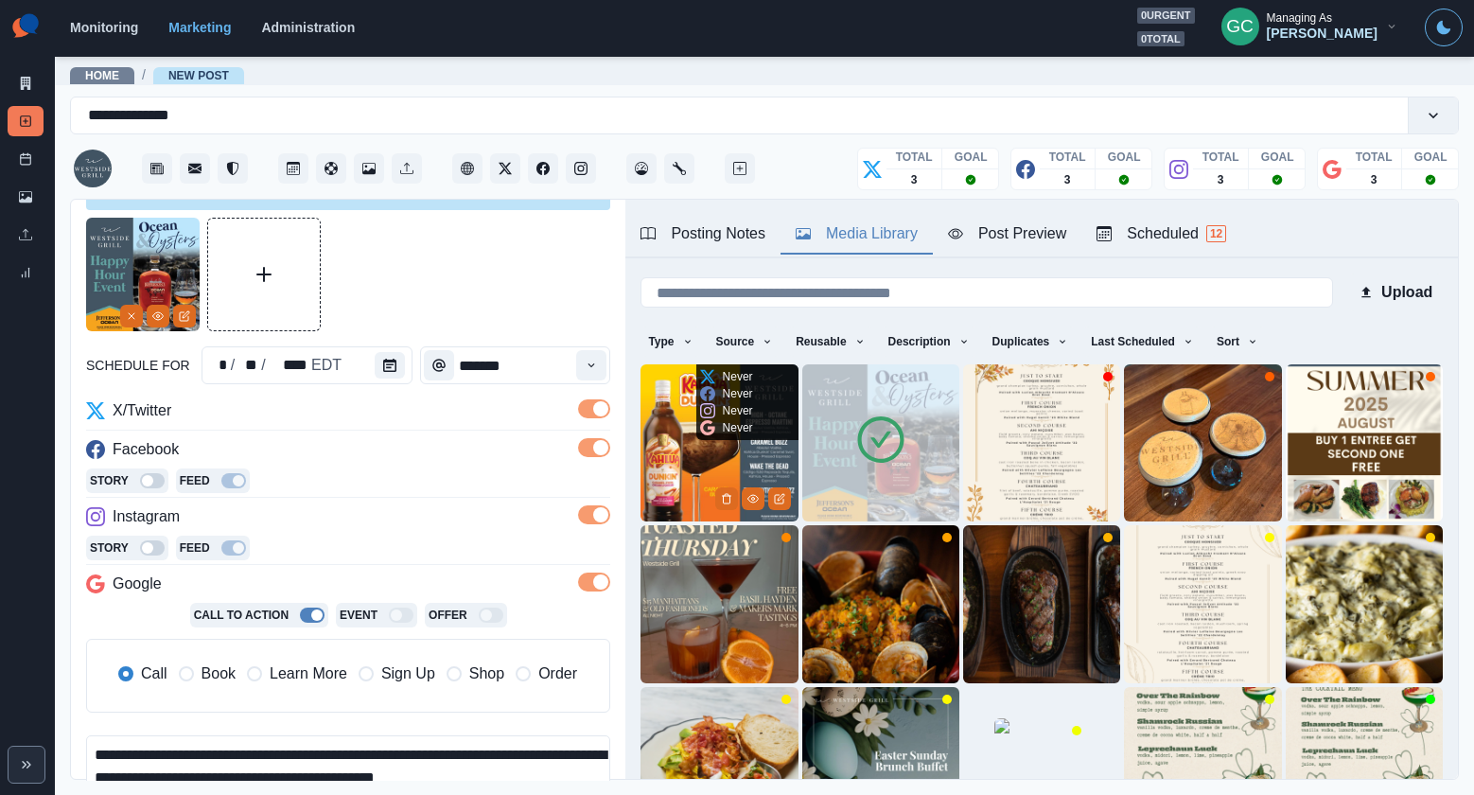
click at [716, 453] on img at bounding box center [718, 442] width 157 height 157
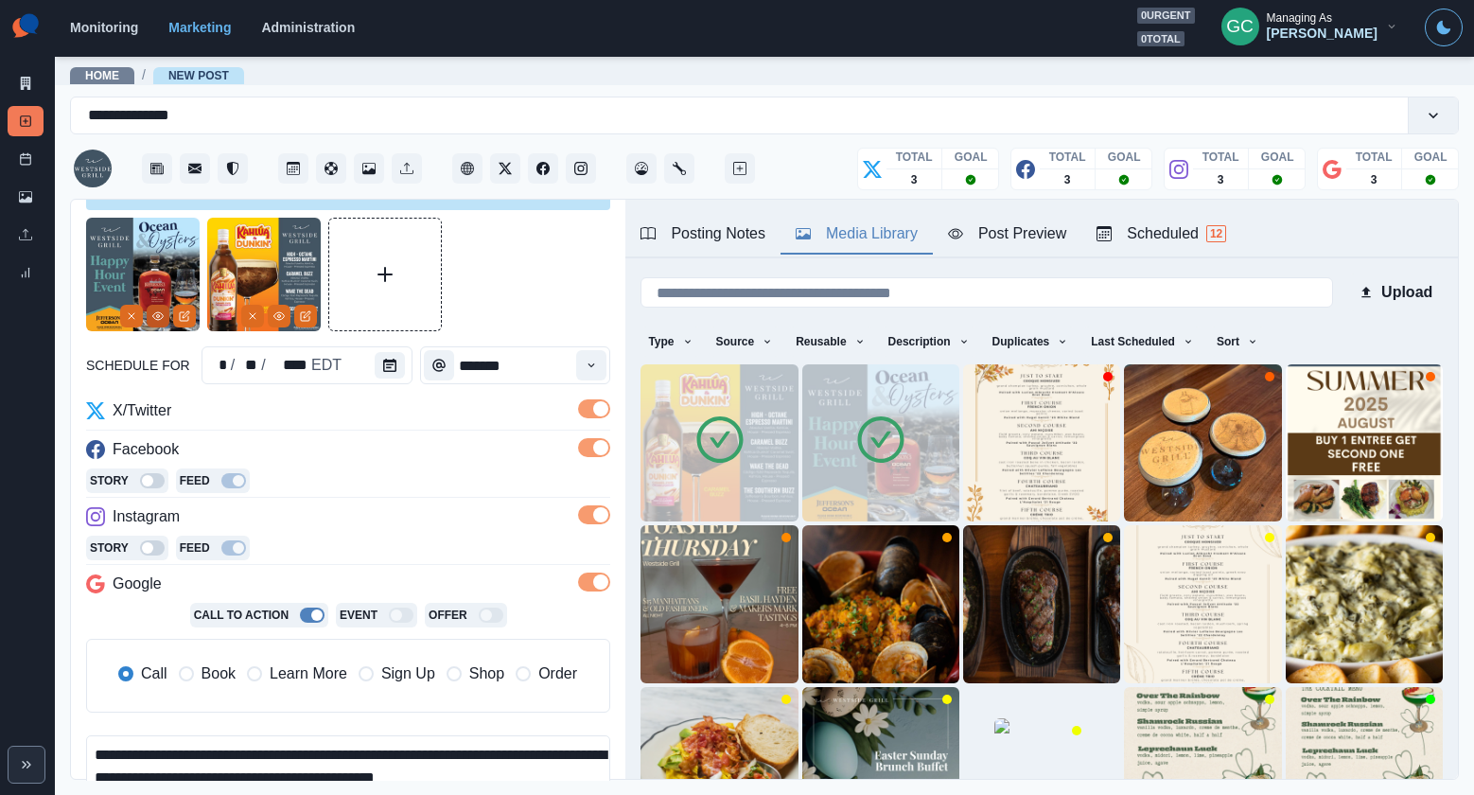
click at [157, 315] on circle "View Media" at bounding box center [158, 316] width 3 height 3
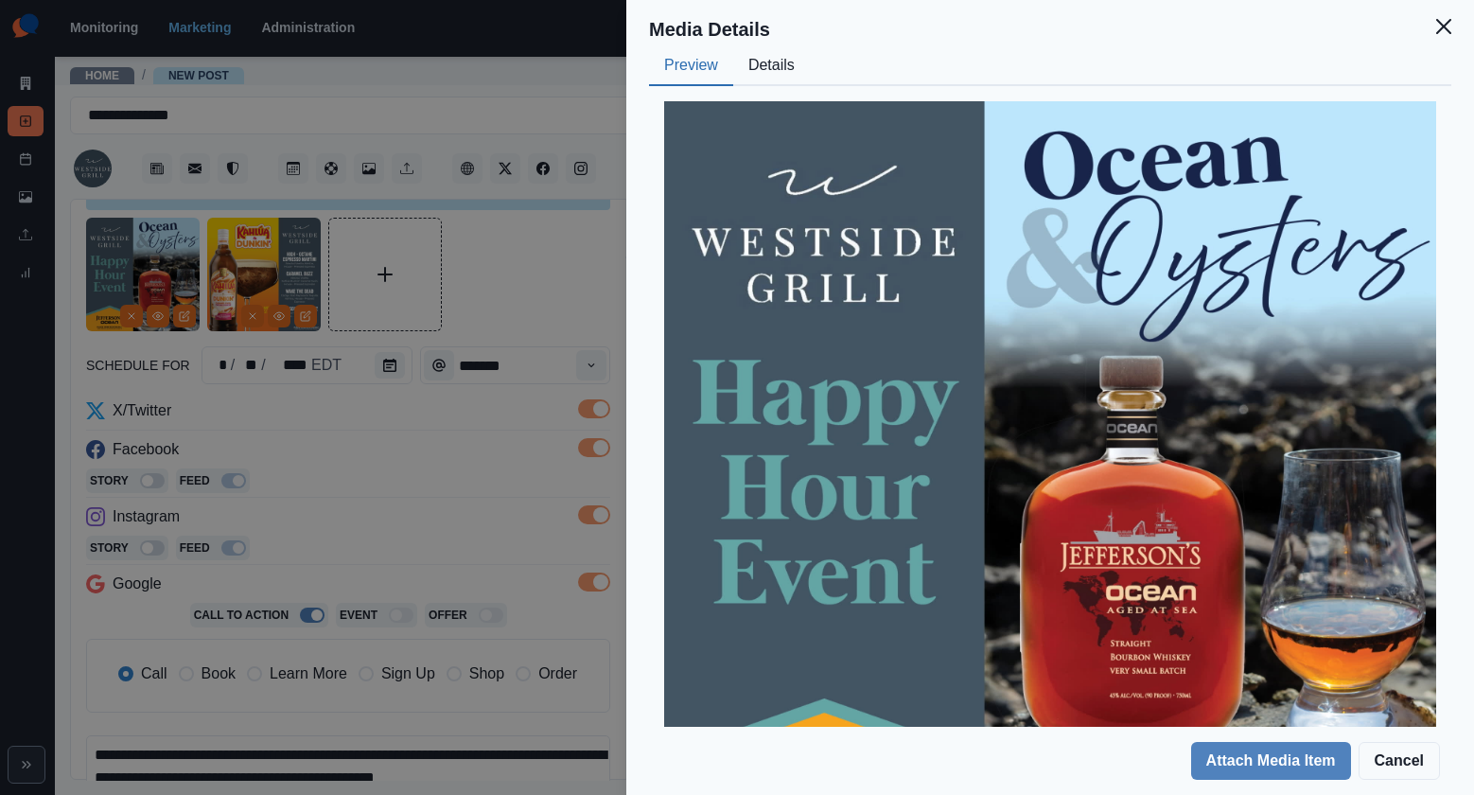
scroll to position [7, 0]
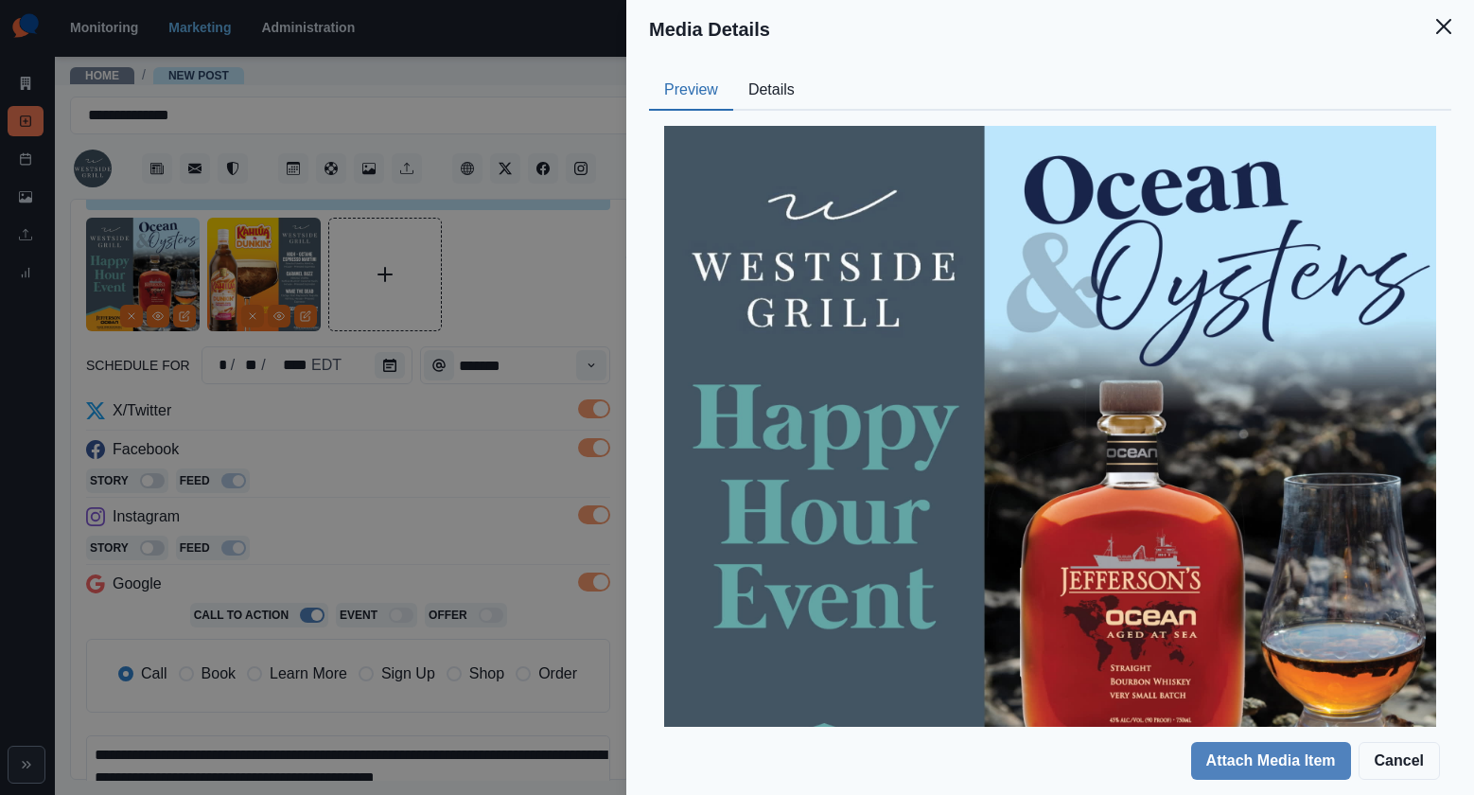
click at [387, 447] on div "Media Details Preview Details Our Description 8919831885643654724 Reusable Yes …" at bounding box center [737, 397] width 1474 height 795
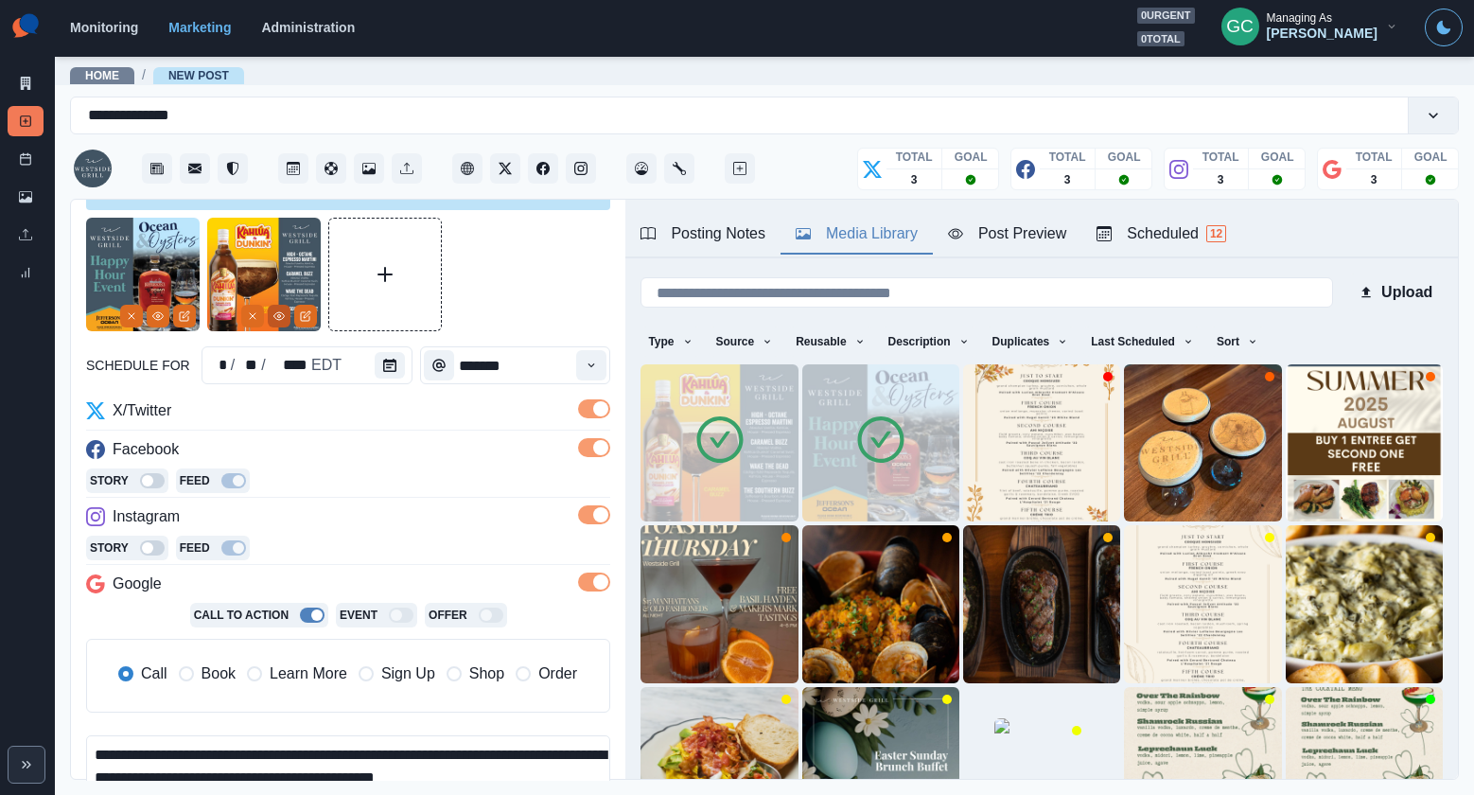
click at [277, 315] on icon "View Media" at bounding box center [278, 315] width 11 height 11
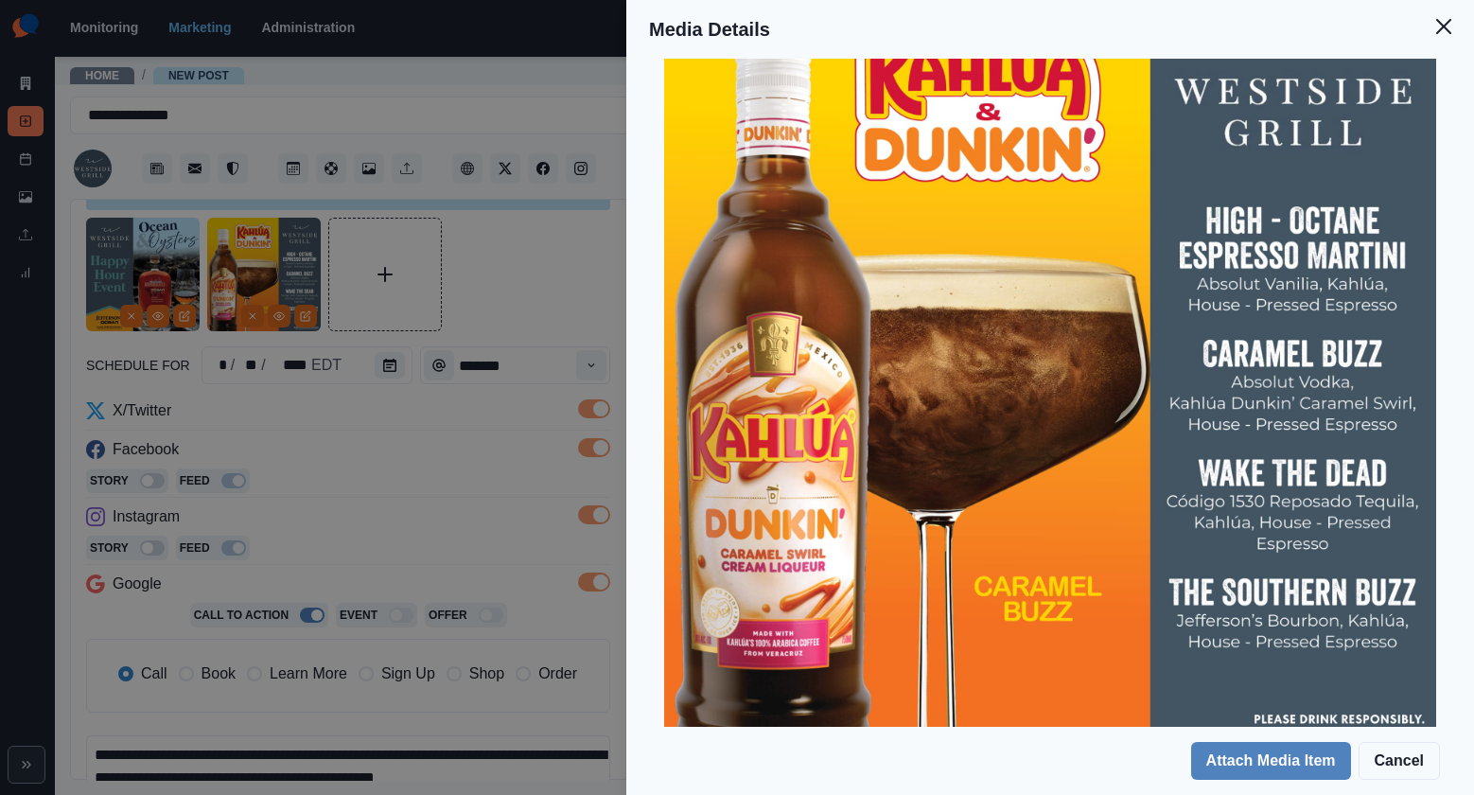
scroll to position [201, 0]
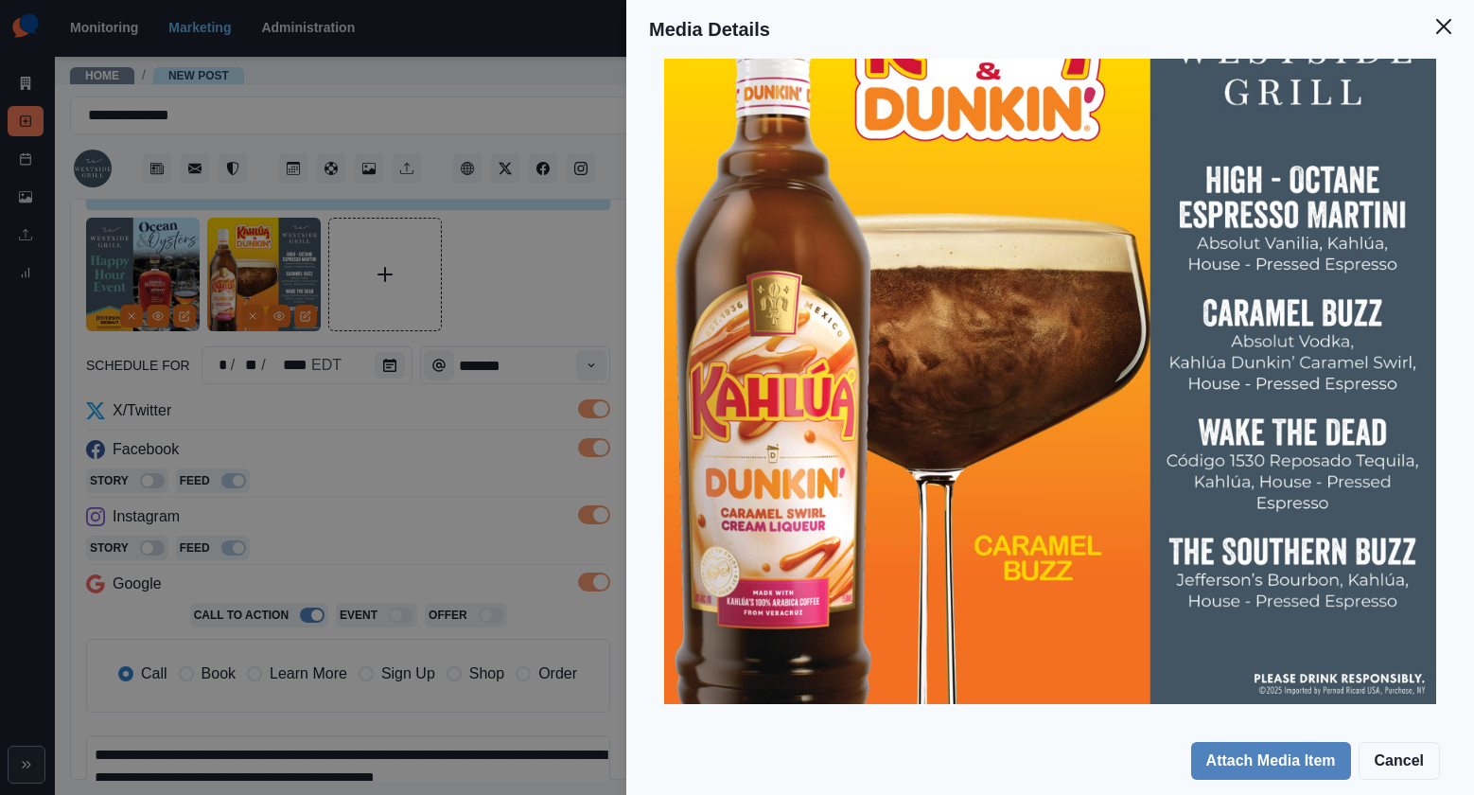
click at [407, 468] on div "Media Details Preview Details Our Description 2790559343182122617 Reusable Yes …" at bounding box center [737, 397] width 1474 height 795
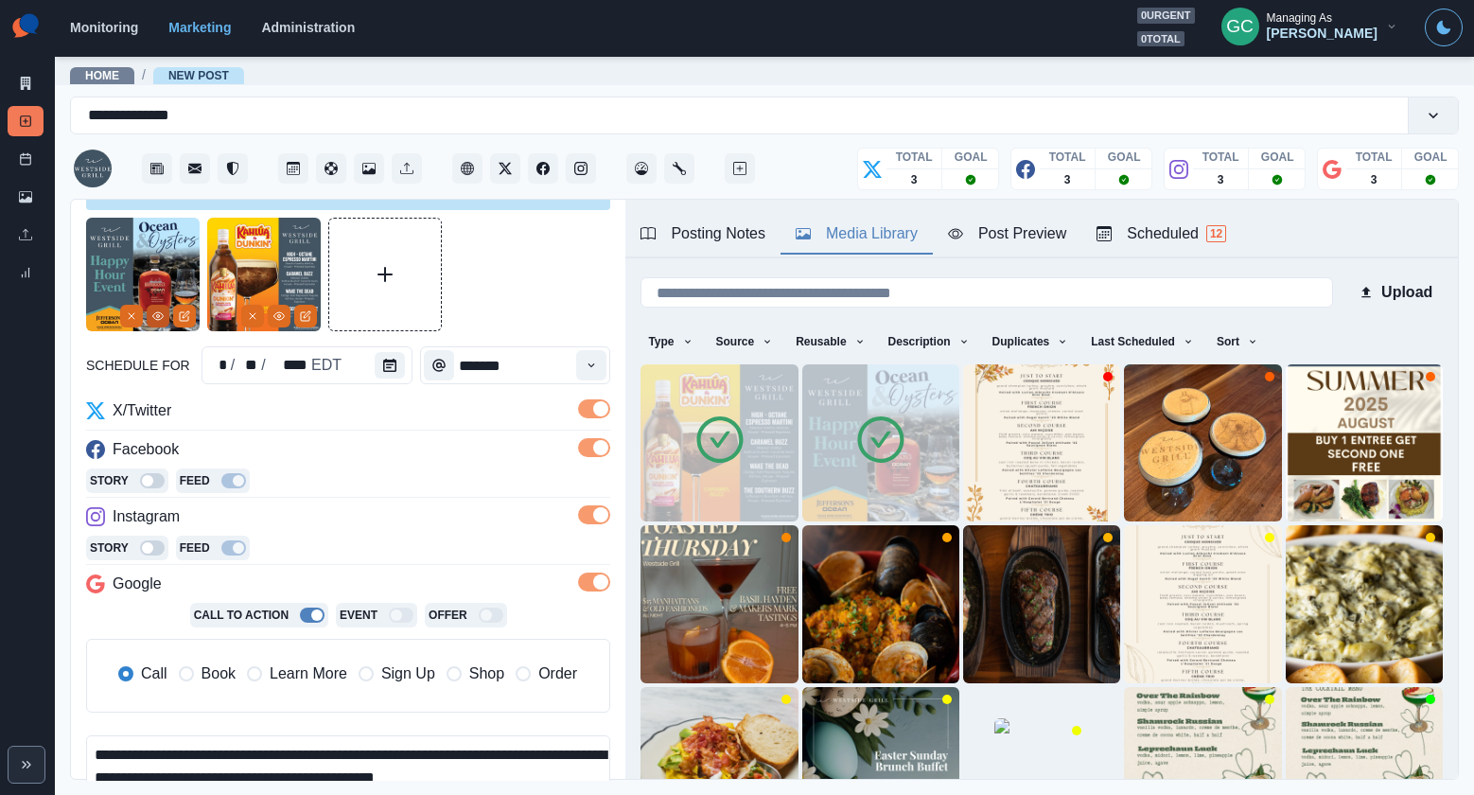
click at [158, 321] on icon "View Media" at bounding box center [157, 315] width 11 height 11
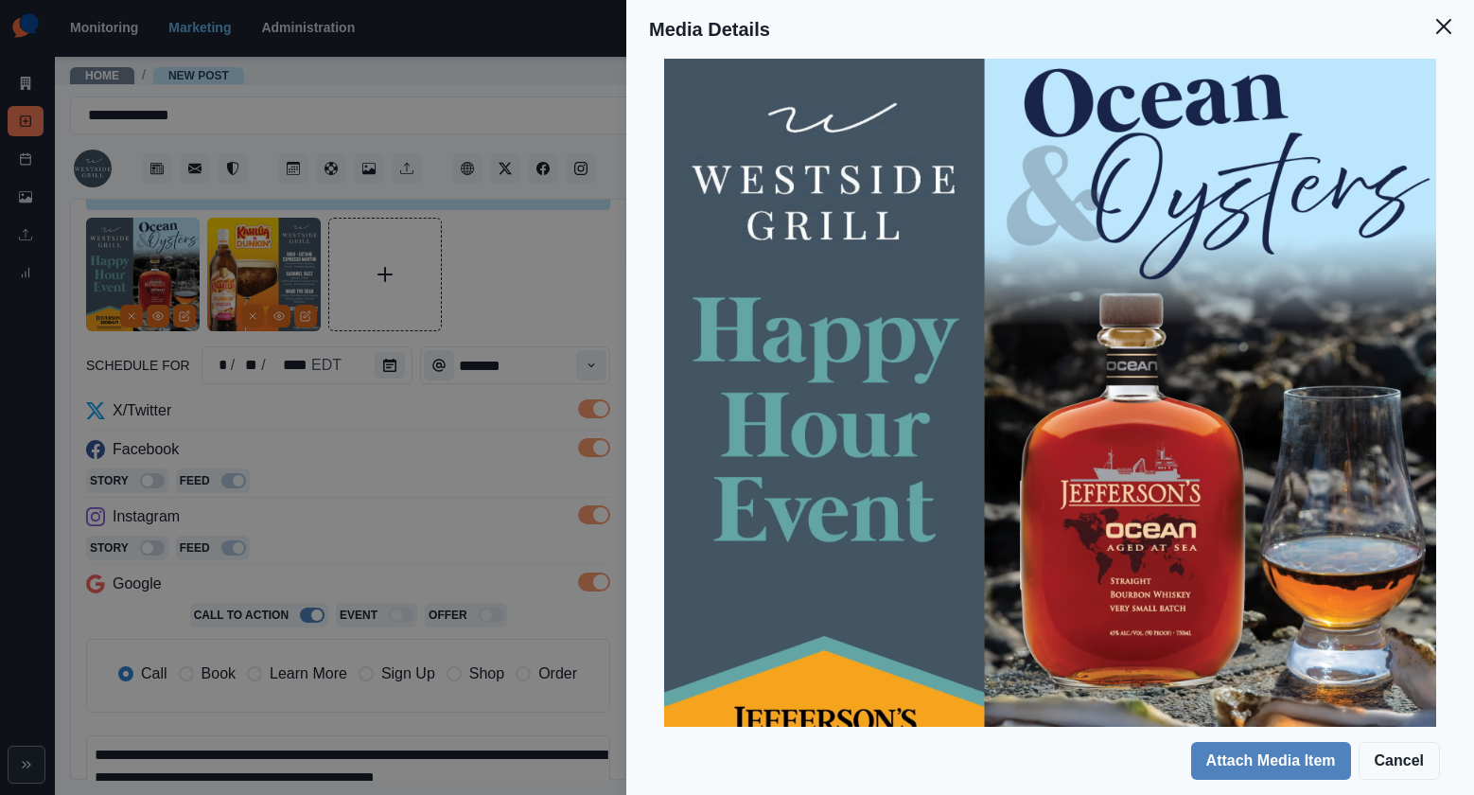
scroll to position [0, 0]
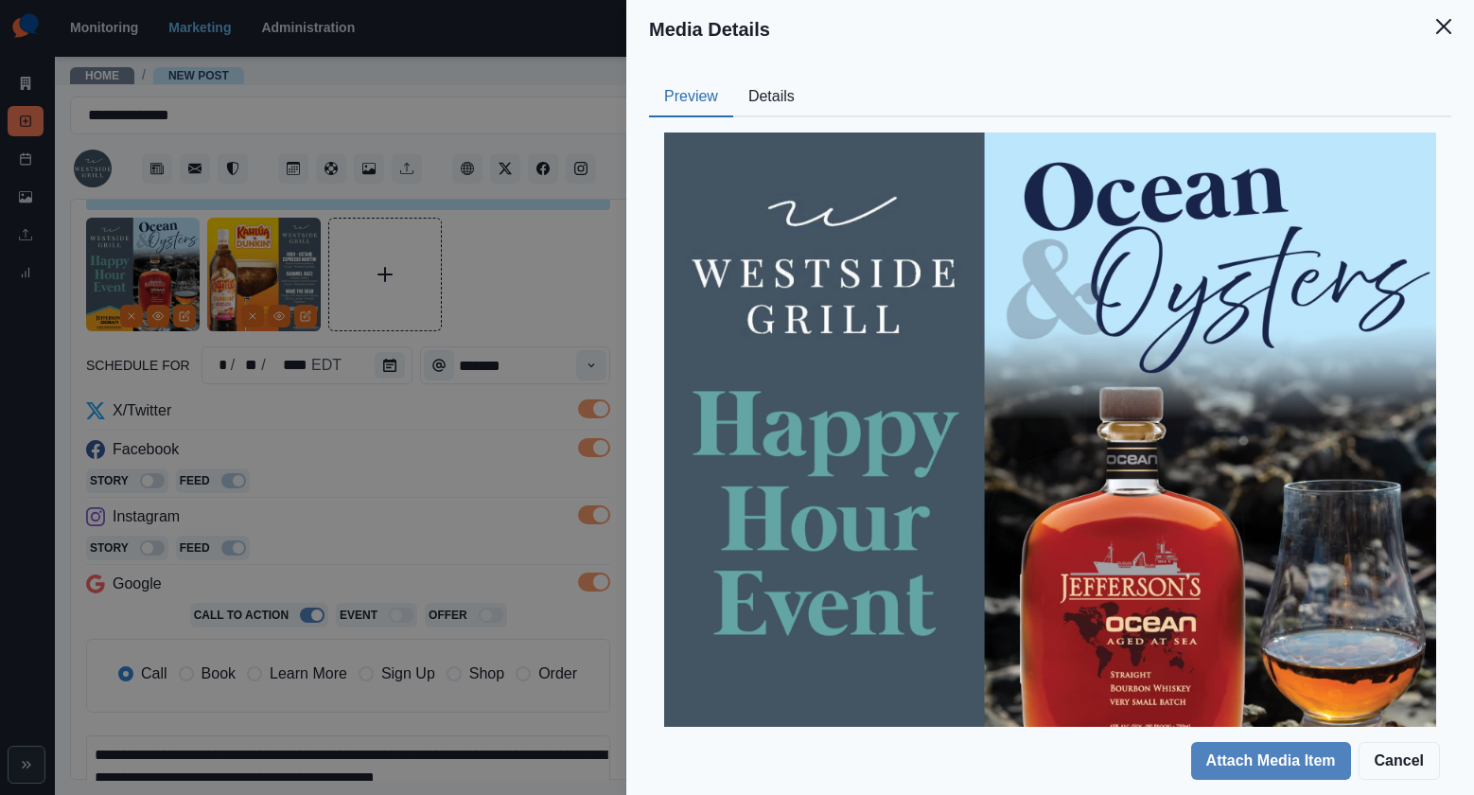
click at [273, 324] on div "Media Details Preview Details Our Description 8919831885643654724 Reusable Yes …" at bounding box center [737, 397] width 1474 height 795
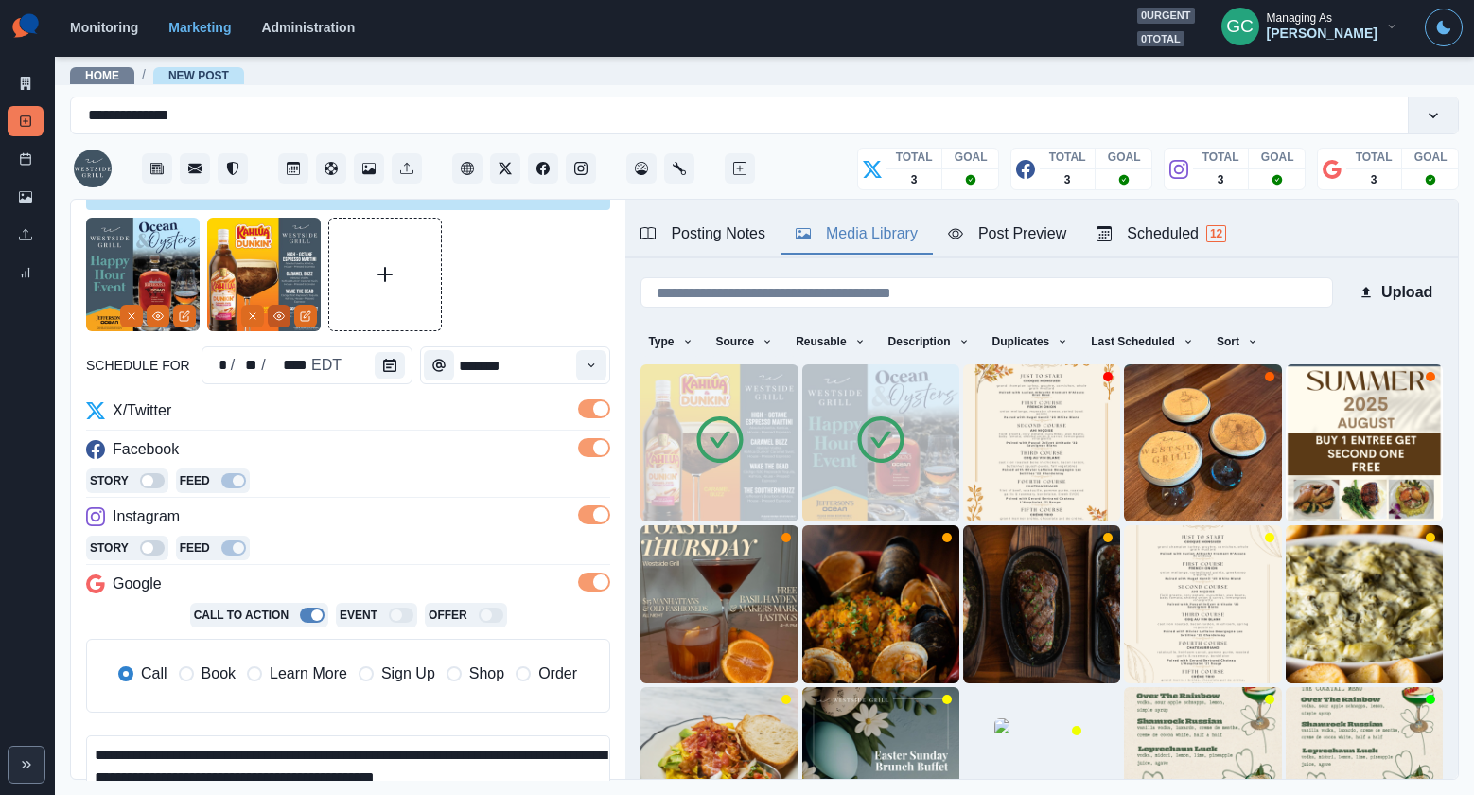
click at [279, 318] on icon "View Media" at bounding box center [278, 315] width 11 height 11
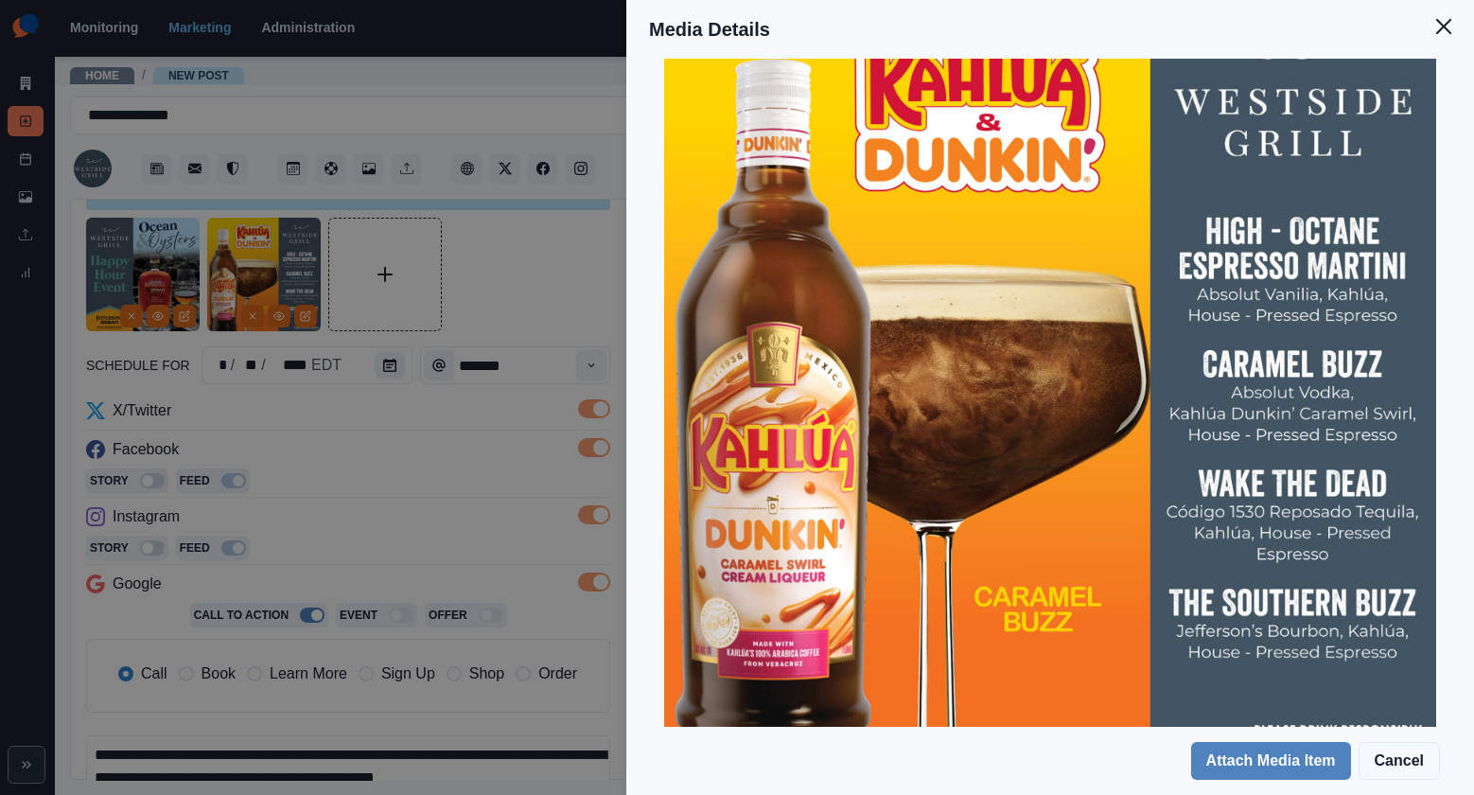
scroll to position [201, 0]
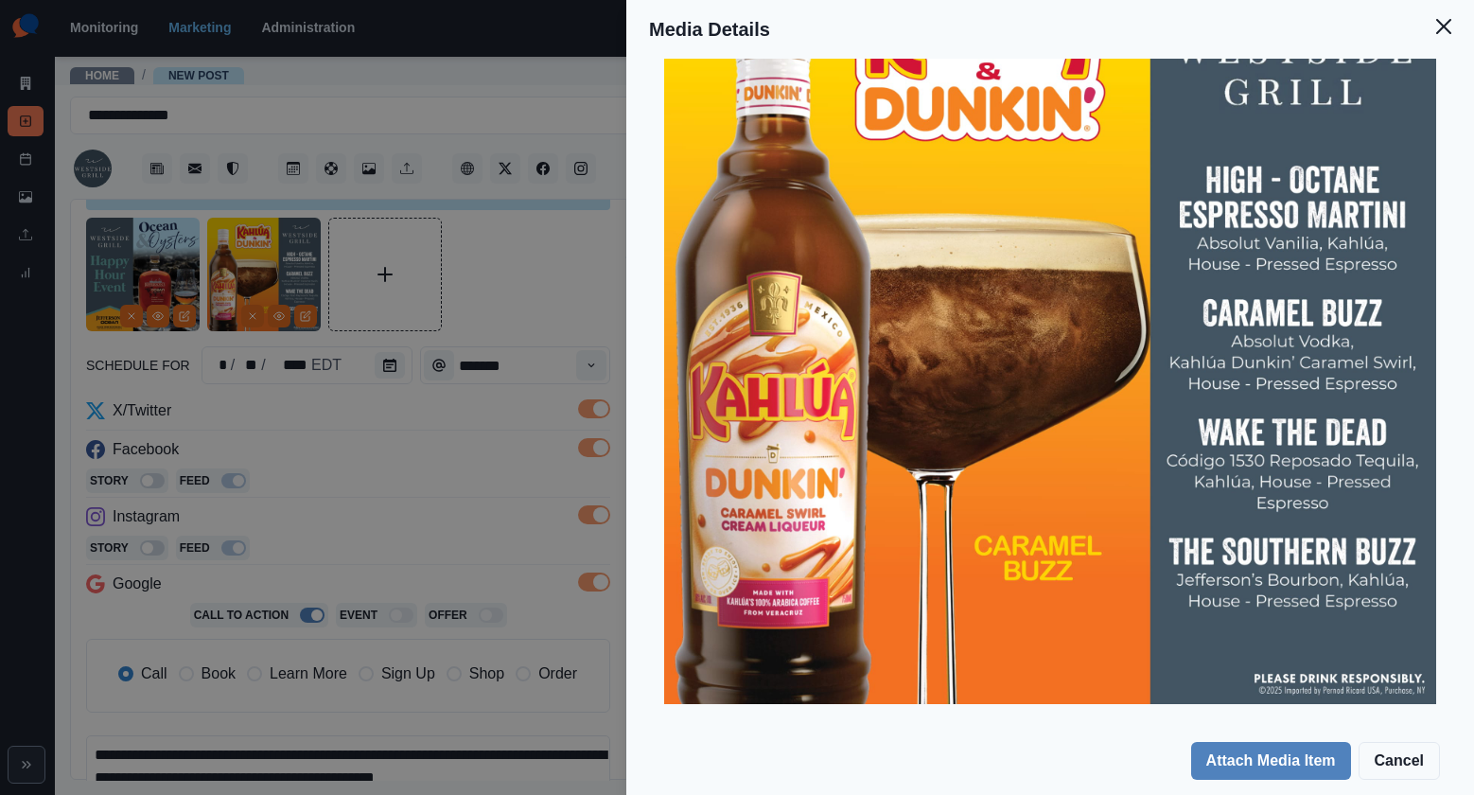
click at [254, 666] on div "Media Details Preview Details Our Description 2790559343182122617 Reusable Yes …" at bounding box center [737, 397] width 1474 height 795
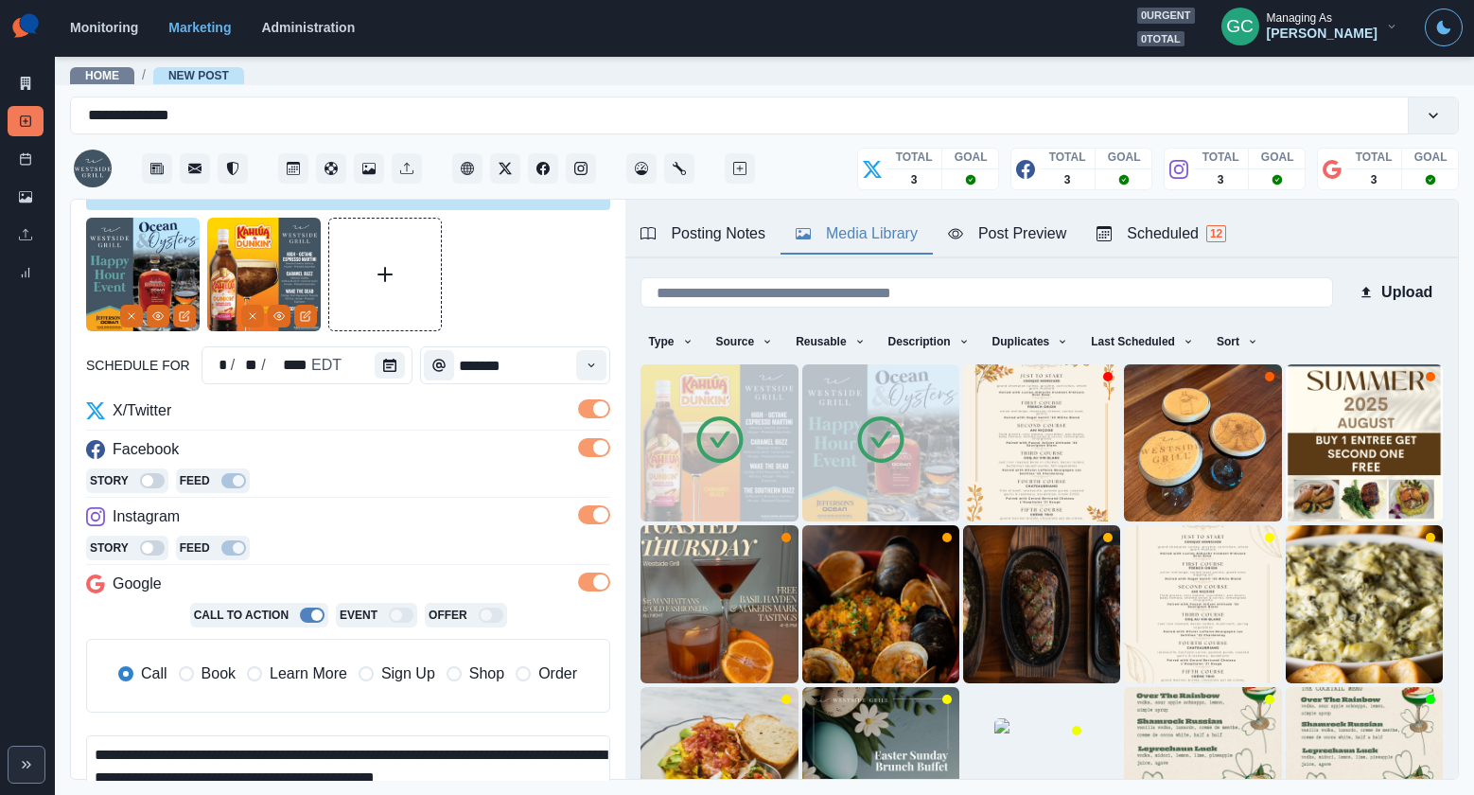
click at [240, 755] on textarea "**********" at bounding box center [348, 789] width 524 height 108
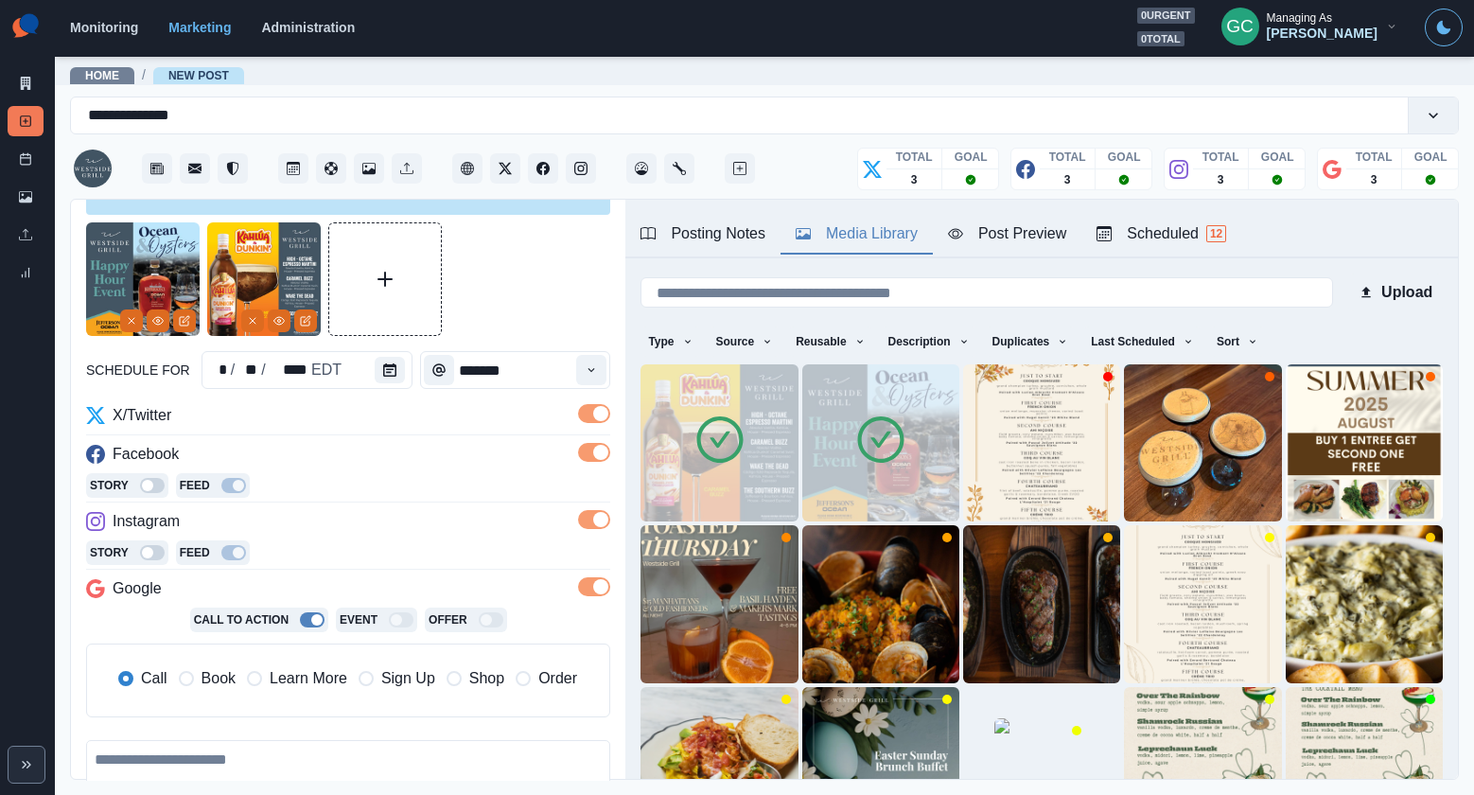
paste textarea "**********"
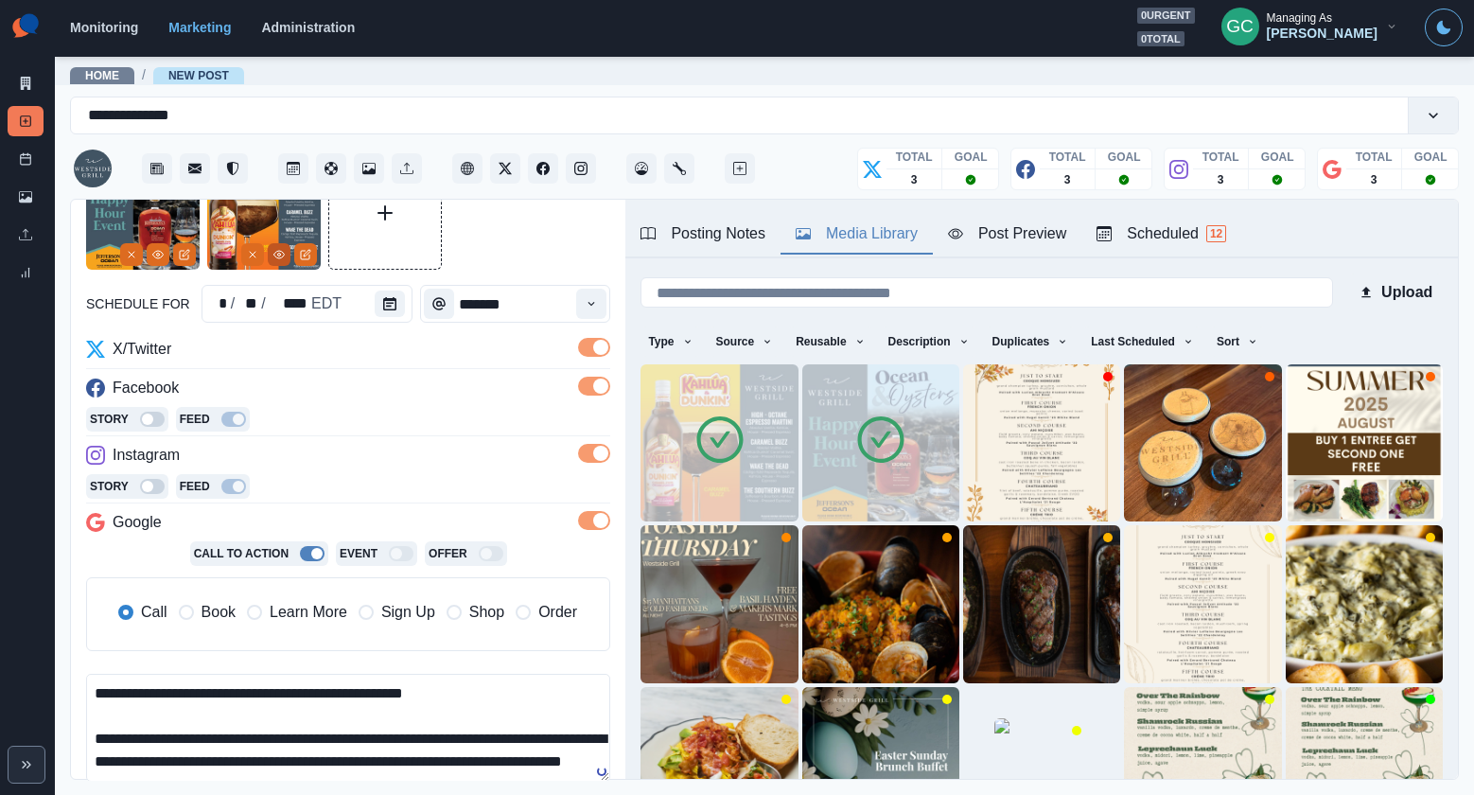
type textarea "**********"
click at [272, 248] on button "View Media" at bounding box center [279, 254] width 23 height 23
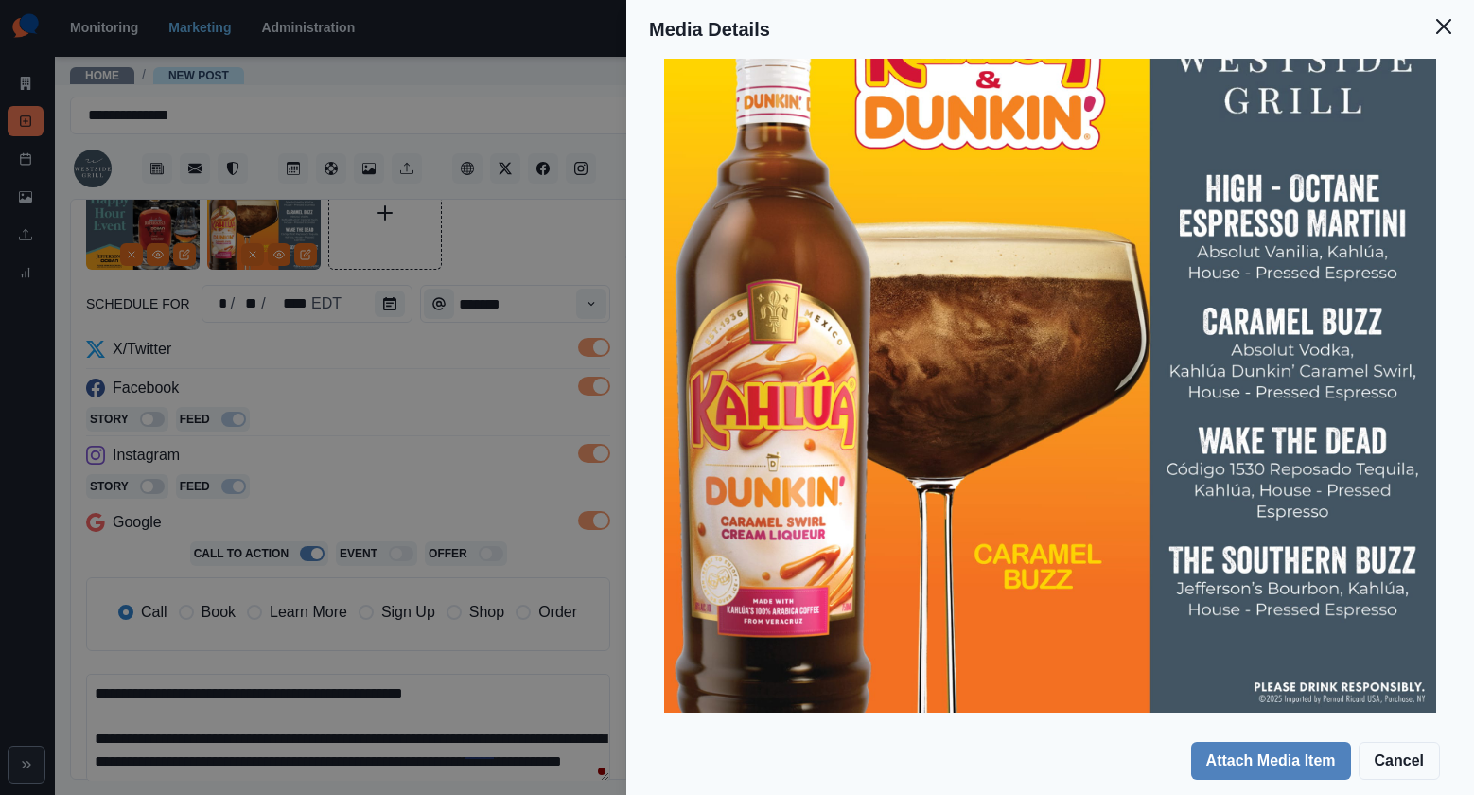
scroll to position [193, 0]
click at [376, 482] on div "Media Details Preview Details Our Description 2790559343182122617 Reusable Yes …" at bounding box center [737, 397] width 1474 height 795
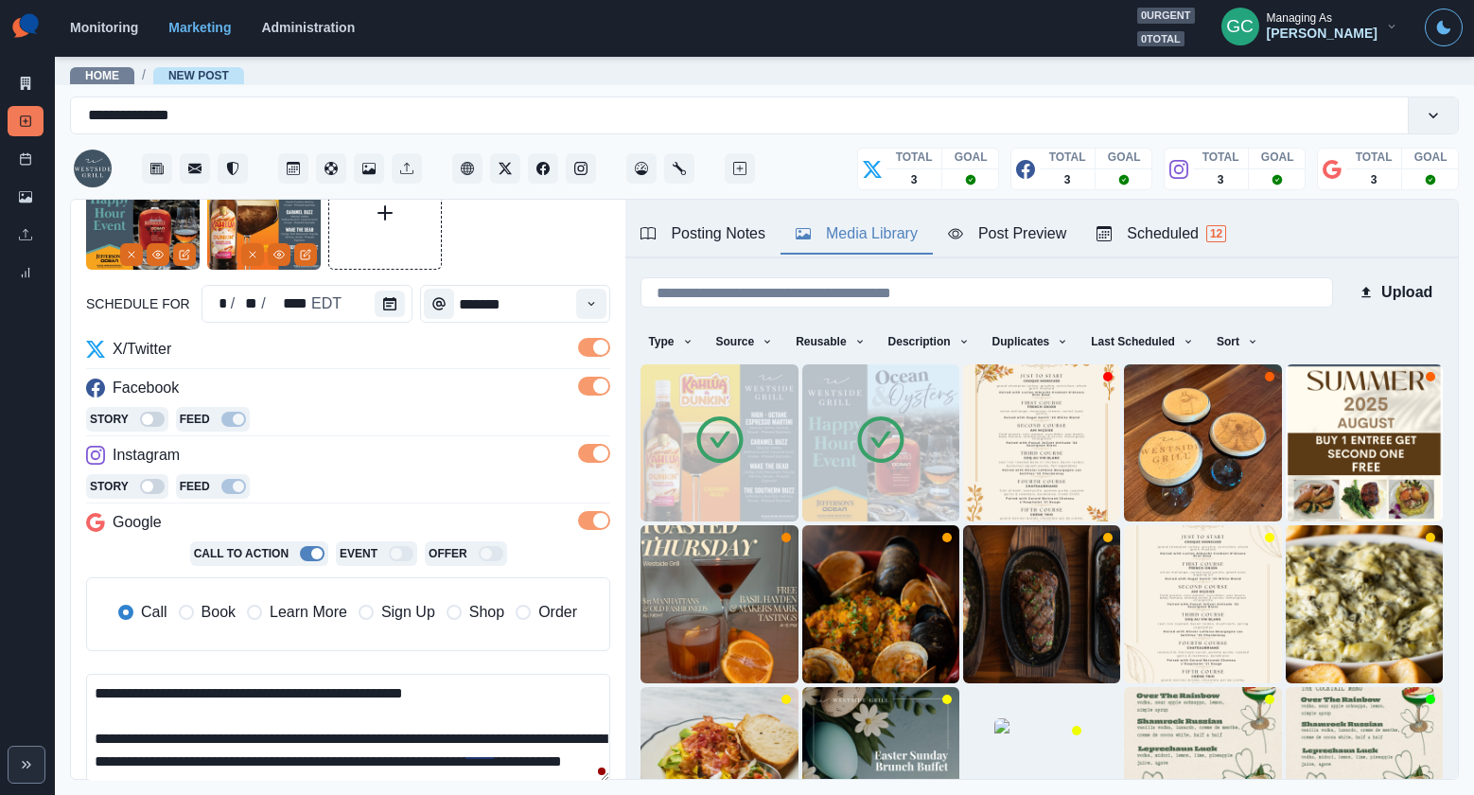
scroll to position [22, 0]
drag, startPoint x: 524, startPoint y: 741, endPoint x: 554, endPoint y: 750, distance: 31.7
click at [524, 741] on textarea "**********" at bounding box center [348, 728] width 524 height 108
drag, startPoint x: 410, startPoint y: 768, endPoint x: 0, endPoint y: 596, distance: 444.3
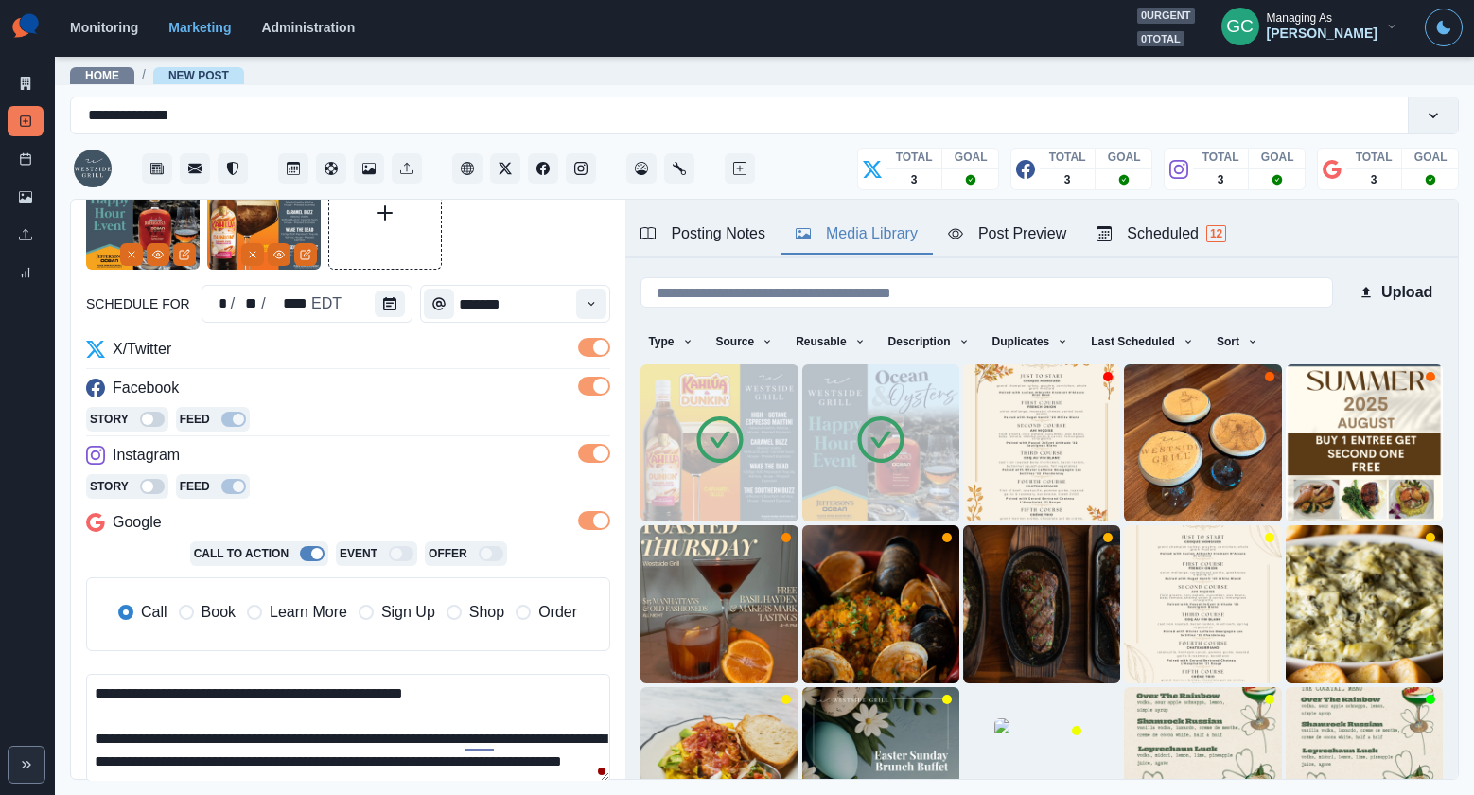
click at [0, 596] on div "**********" at bounding box center [737, 397] width 1474 height 795
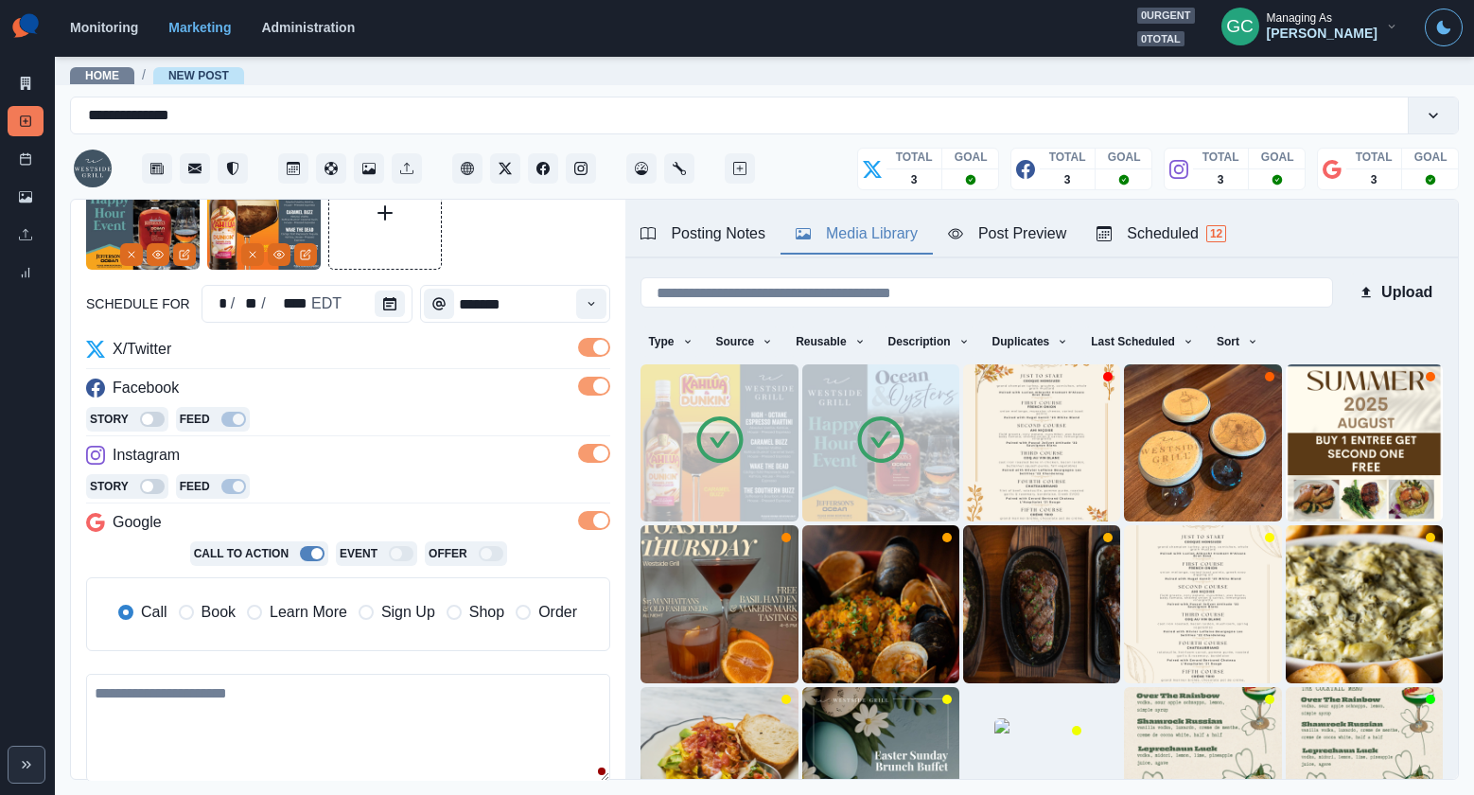
paste textarea "**********"
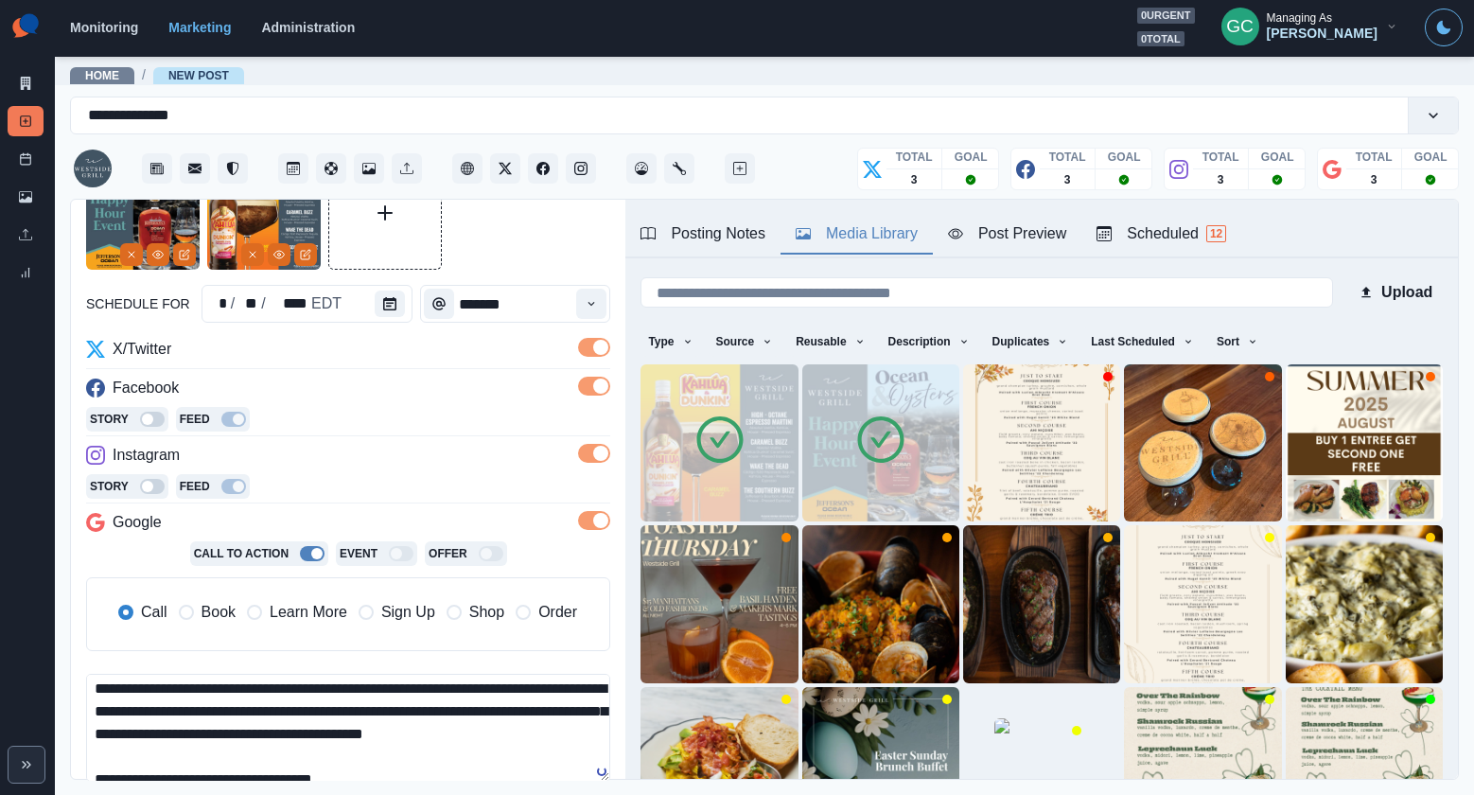
scroll to position [51, 0]
drag, startPoint x: 494, startPoint y: 760, endPoint x: 525, endPoint y: 716, distance: 53.6
click at [525, 716] on textarea "**********" at bounding box center [348, 728] width 524 height 108
click at [324, 743] on textarea "**********" at bounding box center [348, 728] width 524 height 108
click at [313, 735] on textarea "**********" at bounding box center [348, 728] width 524 height 108
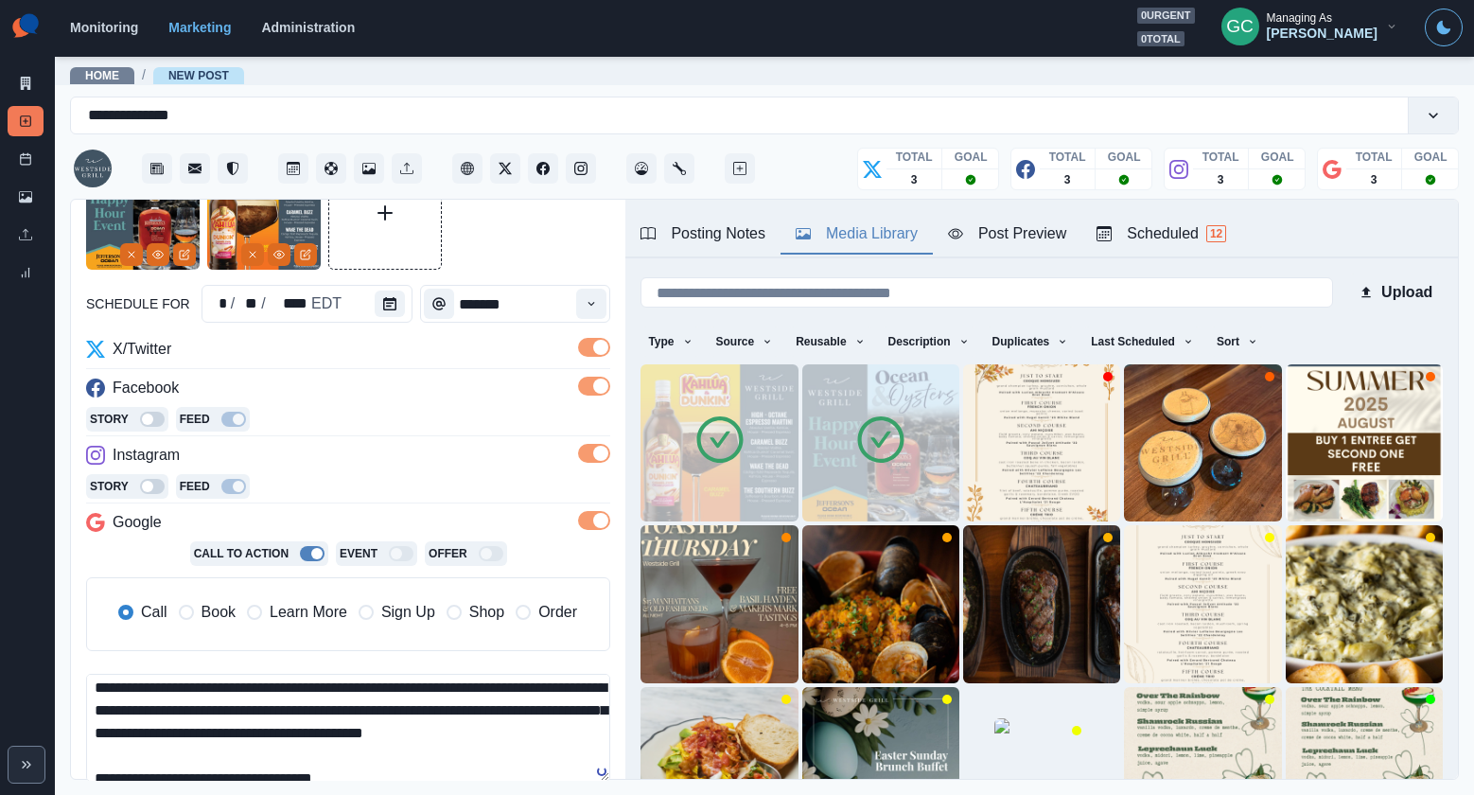
click at [313, 735] on textarea "**********" at bounding box center [348, 728] width 524 height 108
drag, startPoint x: 526, startPoint y: 709, endPoint x: 552, endPoint y: 745, distance: 44.7
click at [552, 746] on textarea "**********" at bounding box center [348, 728] width 524 height 108
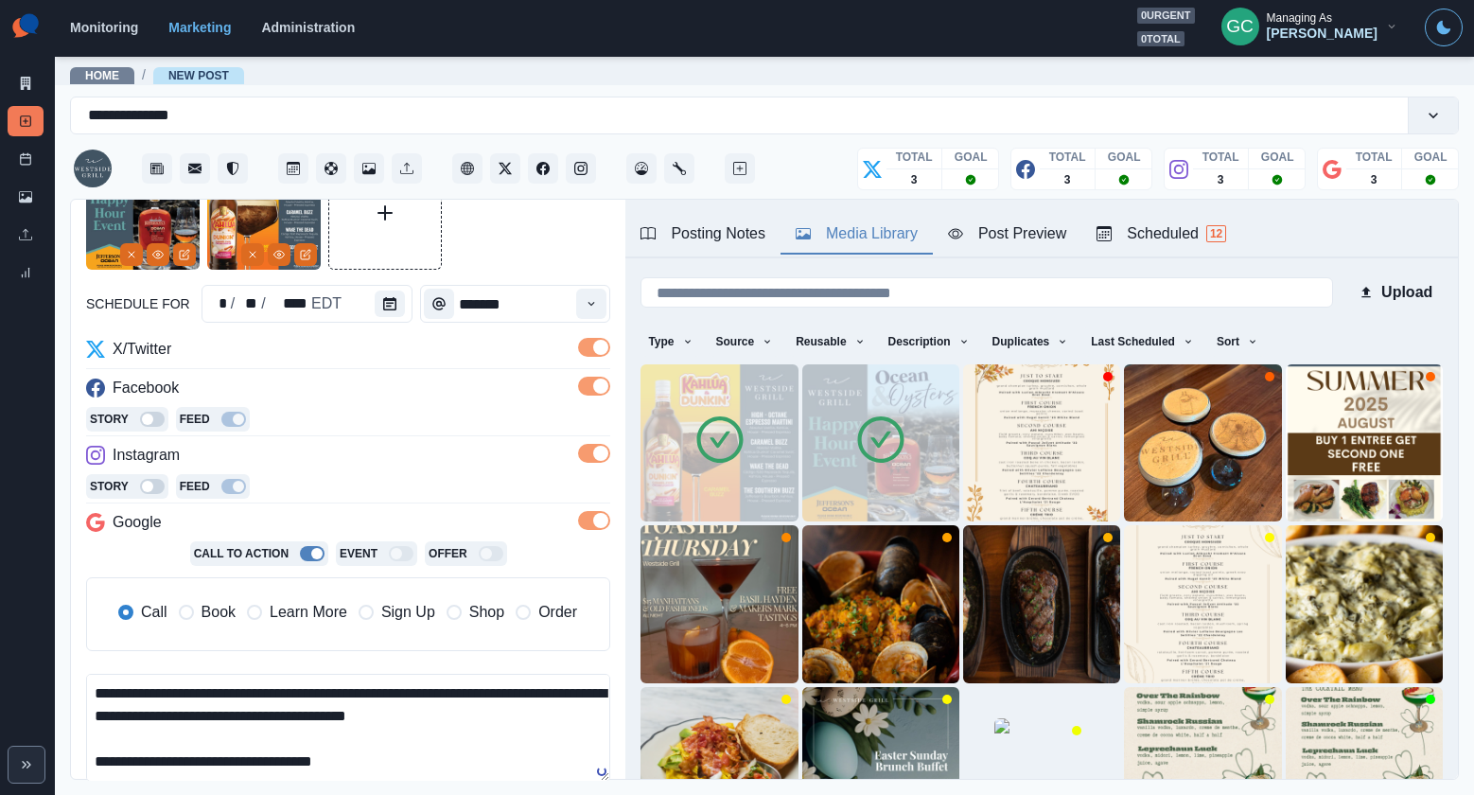
scroll to position [44, 0]
click at [386, 712] on textarea "**********" at bounding box center [348, 728] width 524 height 108
paste textarea "*****"
click at [164, 262] on button "View Media" at bounding box center [158, 254] width 23 height 23
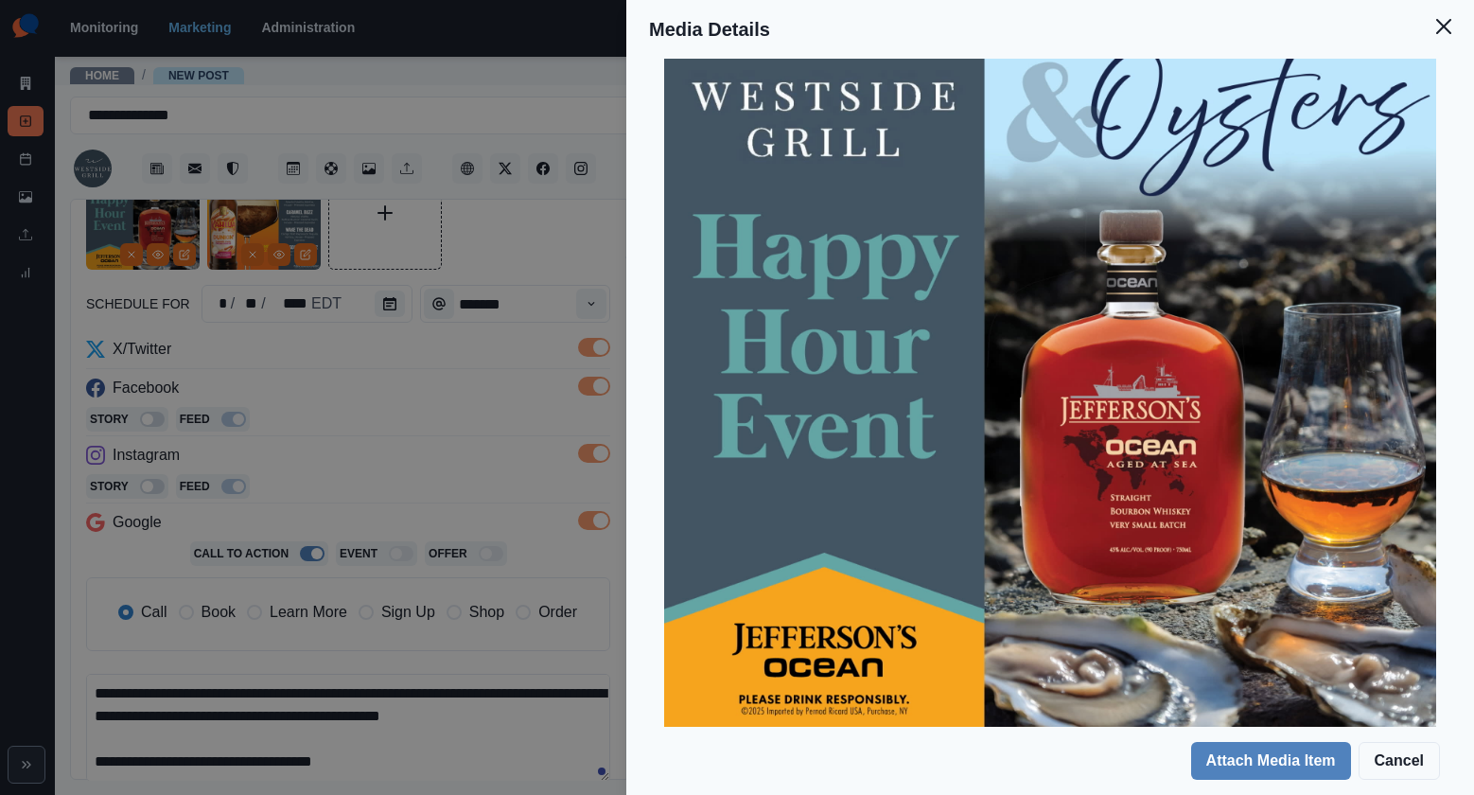
scroll to position [201, 0]
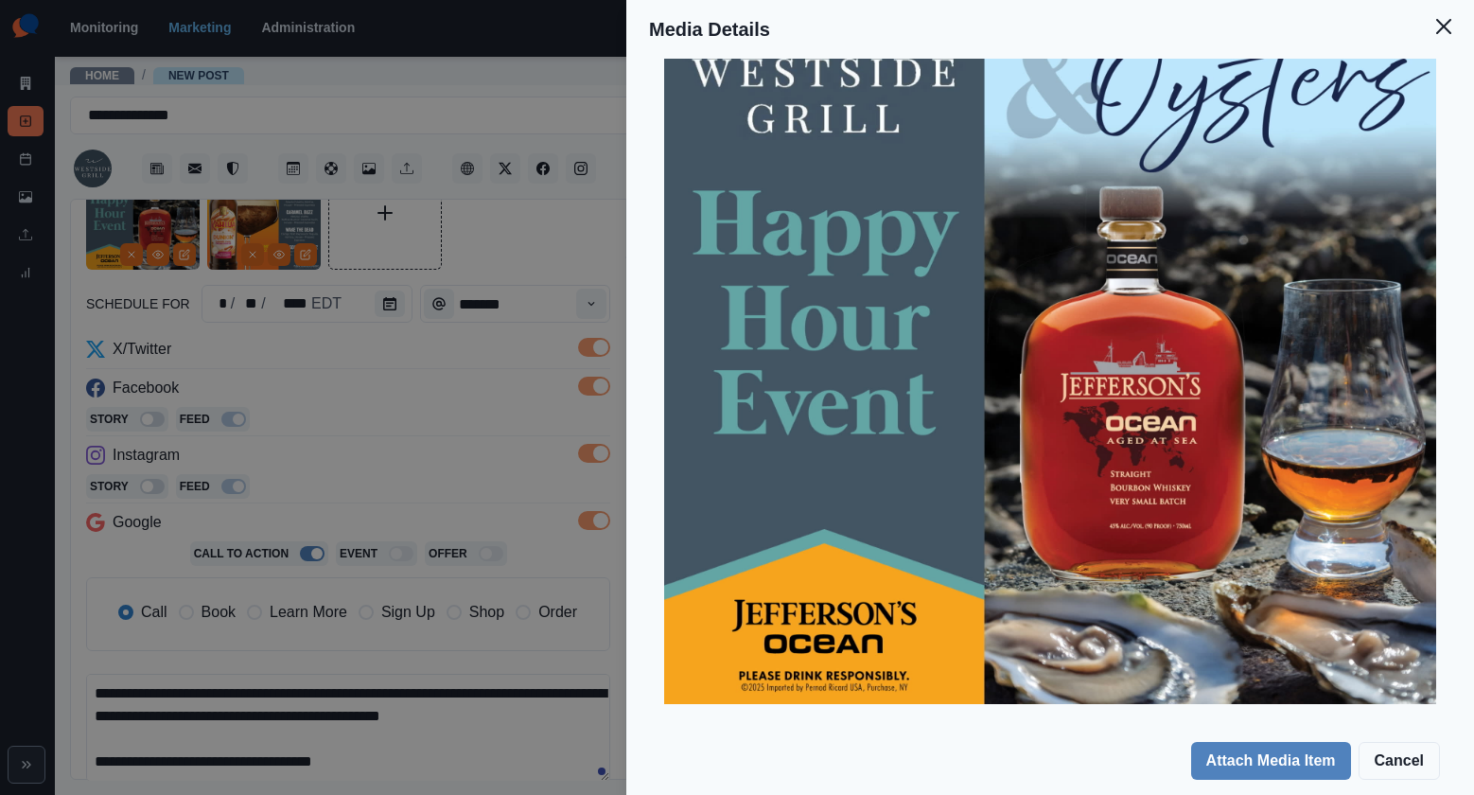
click at [227, 749] on div "Media Details Preview Details Our Description 8919831885643654724 Reusable Yes …" at bounding box center [737, 397] width 1474 height 795
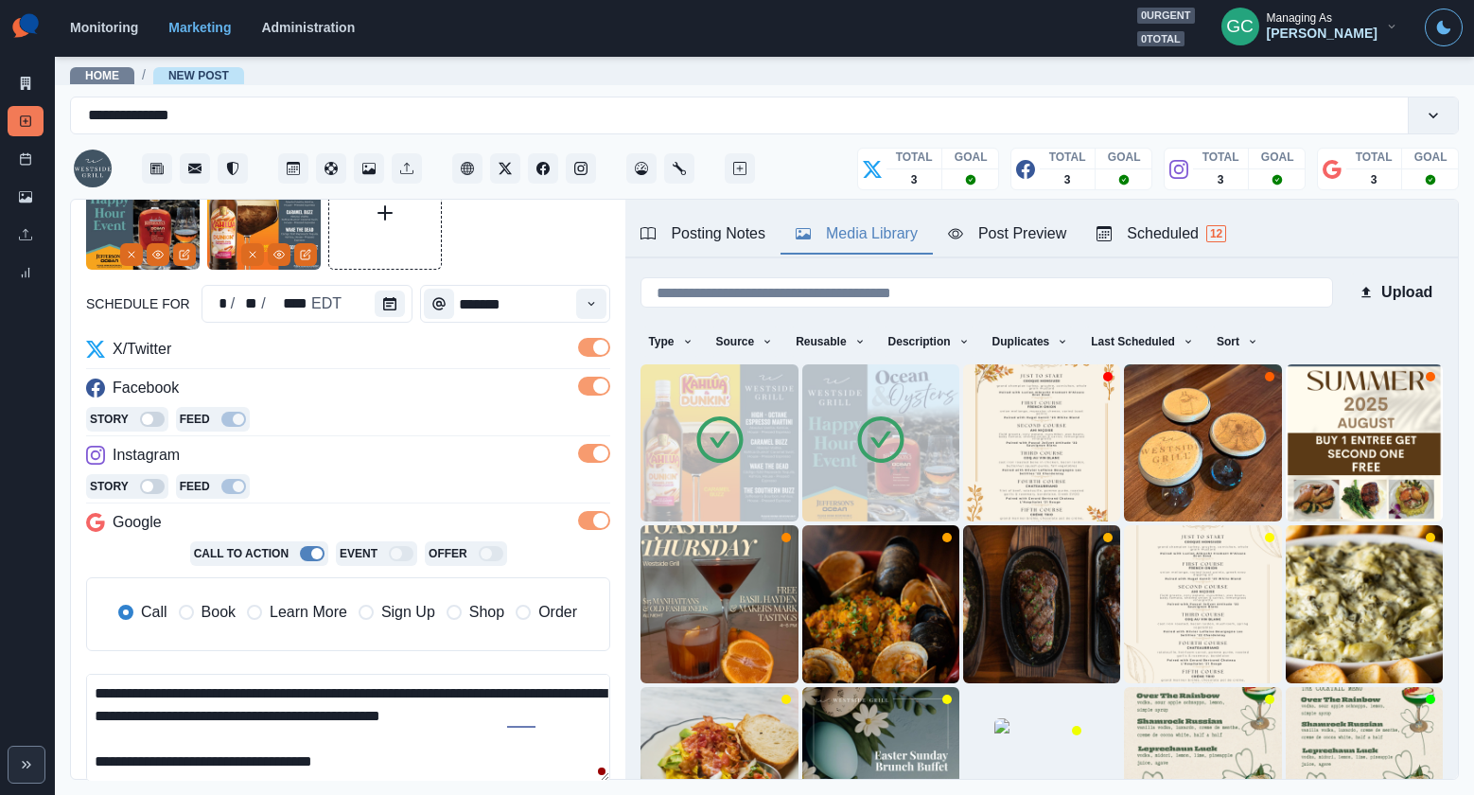
drag, startPoint x: 485, startPoint y: 718, endPoint x: 605, endPoint y: 710, distance: 120.4
click at [604, 710] on textarea "**********" at bounding box center [348, 728] width 524 height 108
click at [225, 713] on textarea "**********" at bounding box center [348, 728] width 524 height 108
paste textarea "**********"
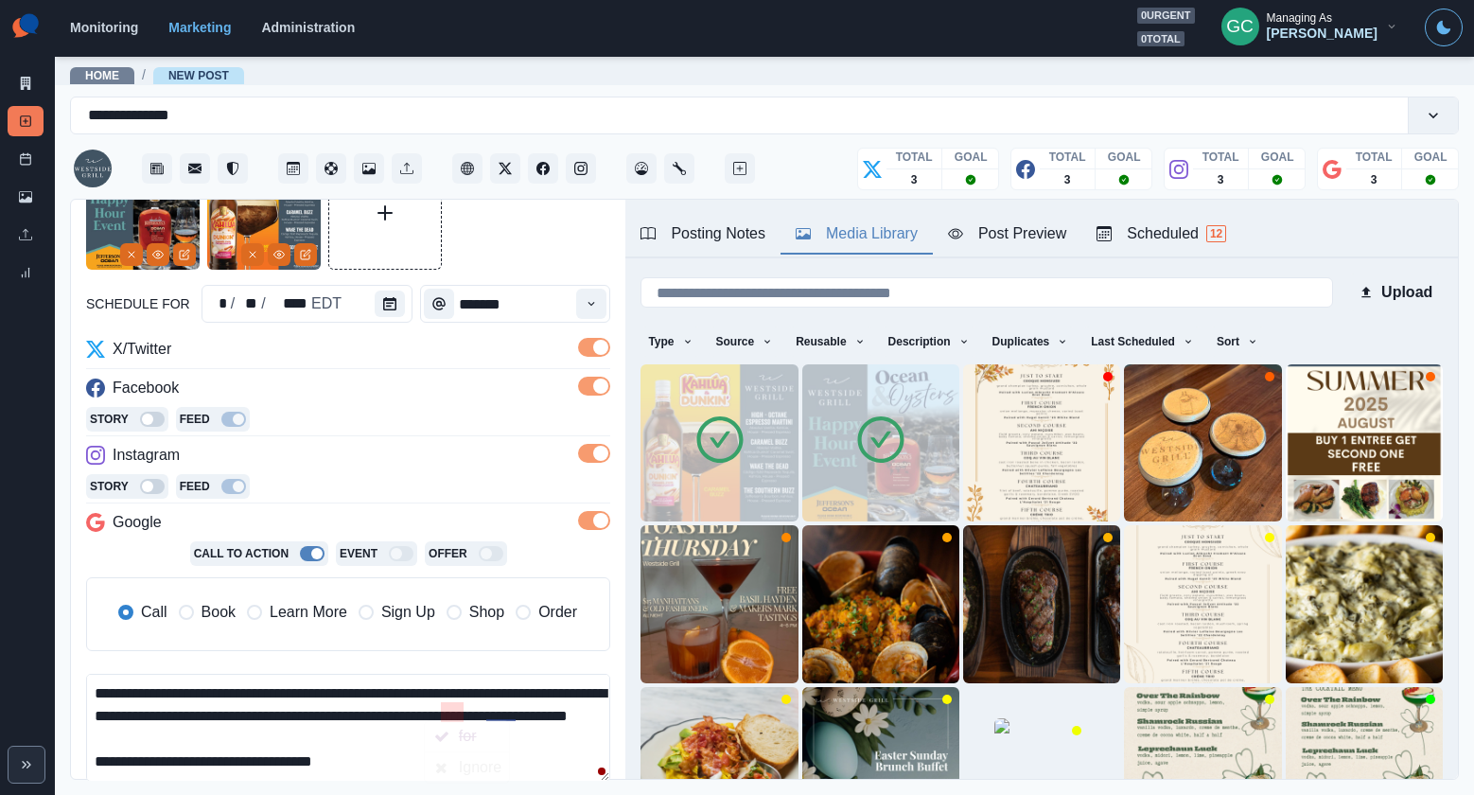
click at [453, 709] on textarea "**********" at bounding box center [348, 728] width 524 height 108
click at [570, 712] on textarea "**********" at bounding box center [348, 728] width 524 height 108
click at [434, 746] on textarea "**********" at bounding box center [348, 728] width 524 height 108
click at [376, 722] on textarea "**********" at bounding box center [348, 728] width 524 height 108
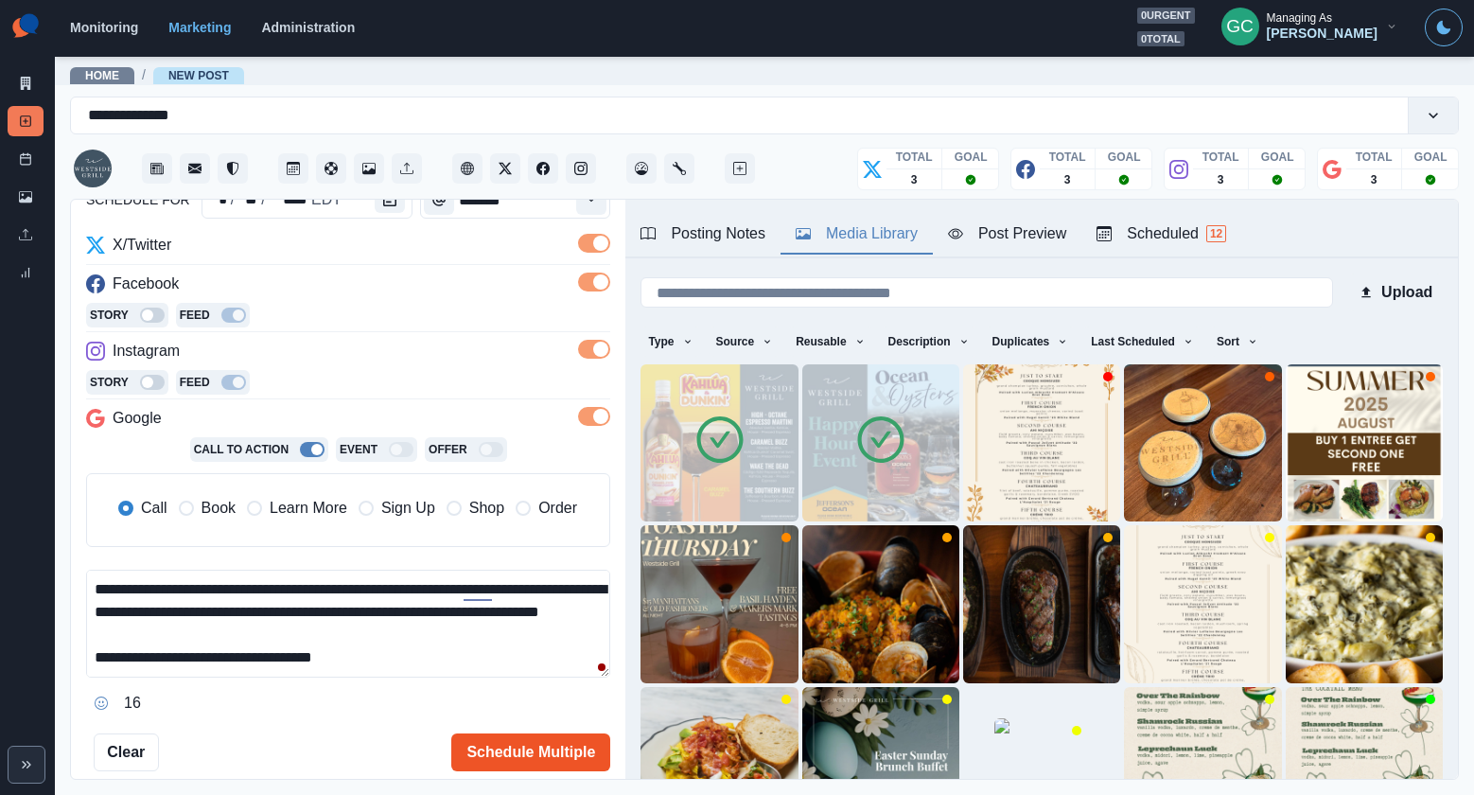
scroll to position [231, 0]
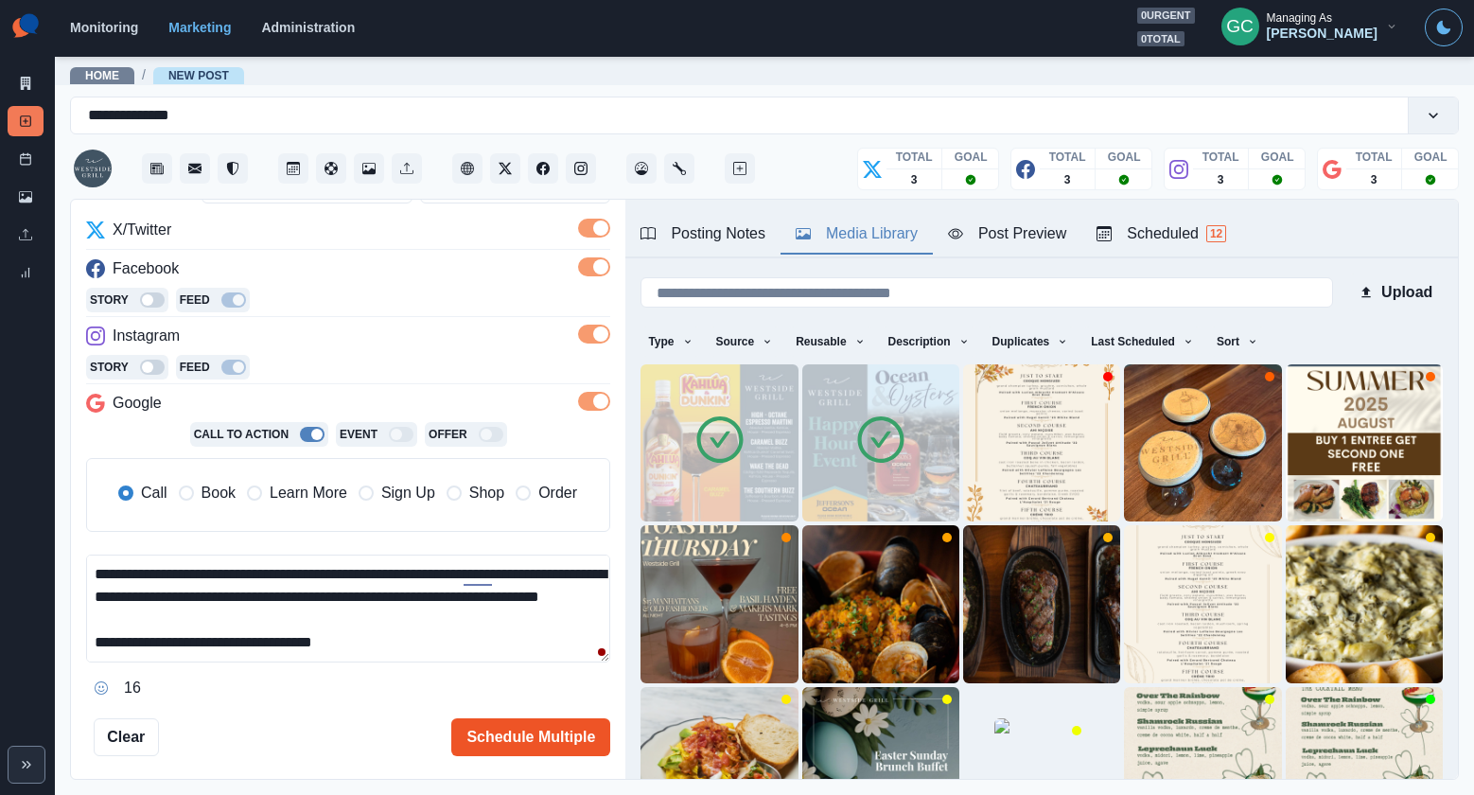
click at [557, 738] on button "Schedule Multiple" at bounding box center [530, 737] width 159 height 38
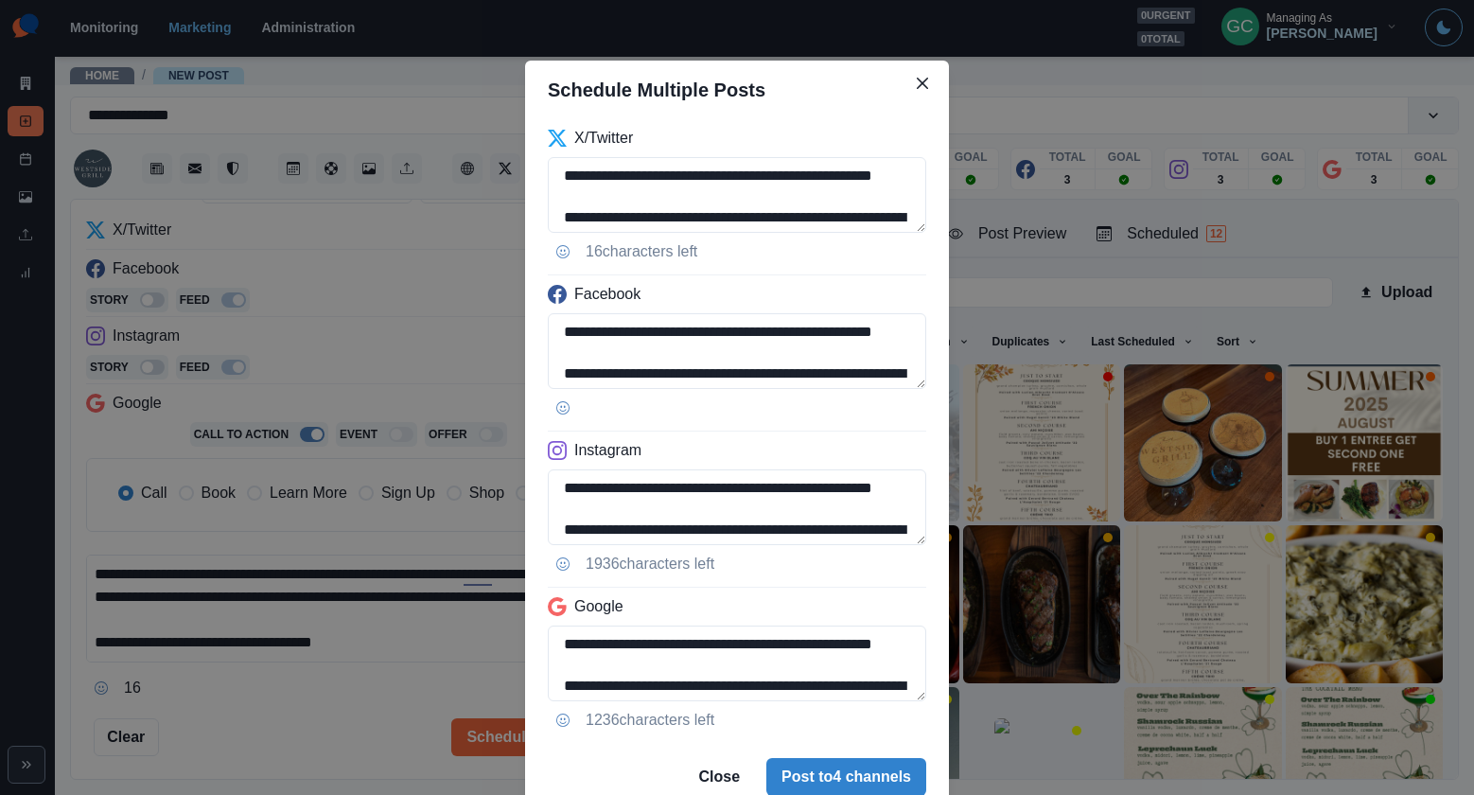
click at [386, 613] on div "**********" at bounding box center [737, 397] width 1474 height 795
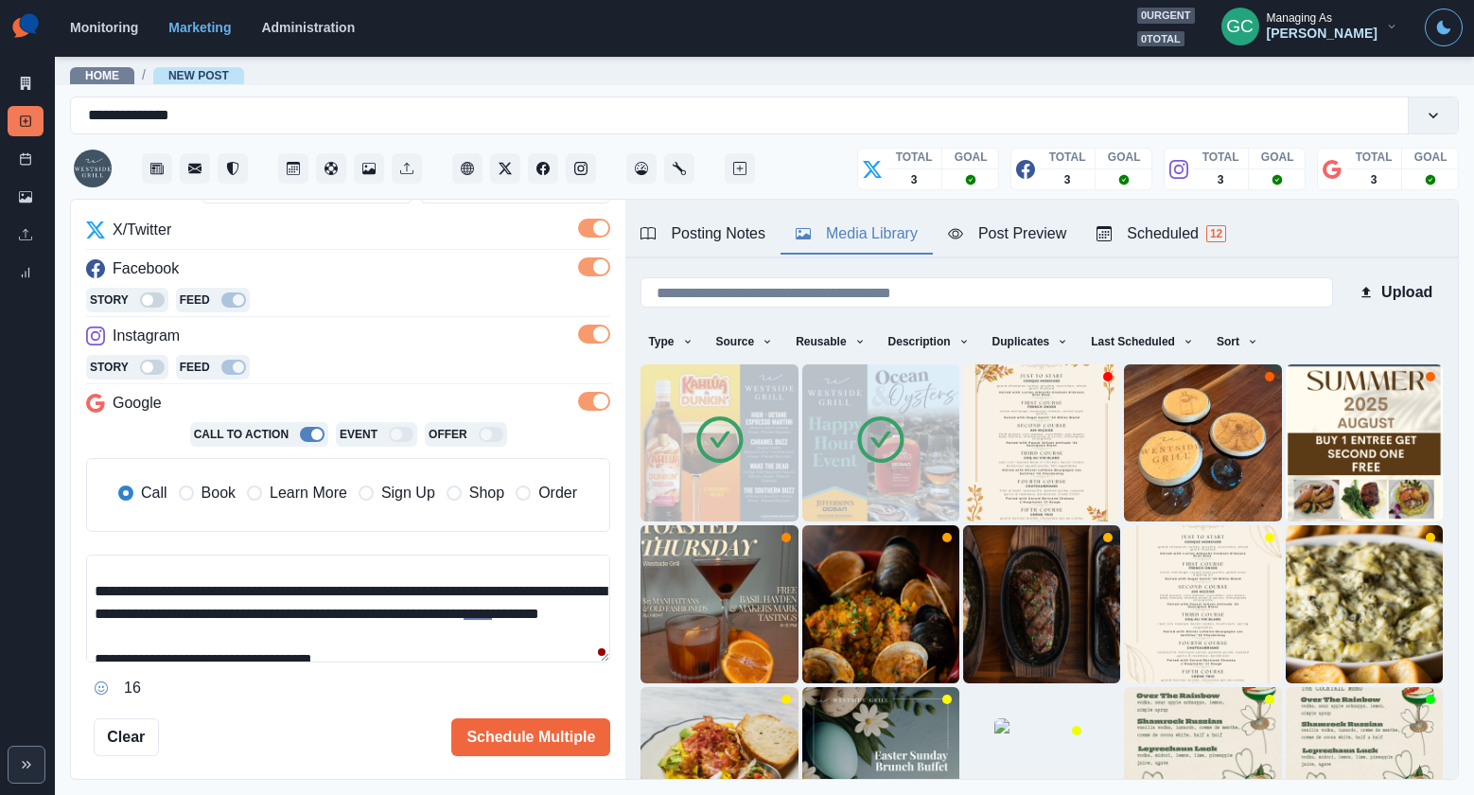
scroll to position [33, 0]
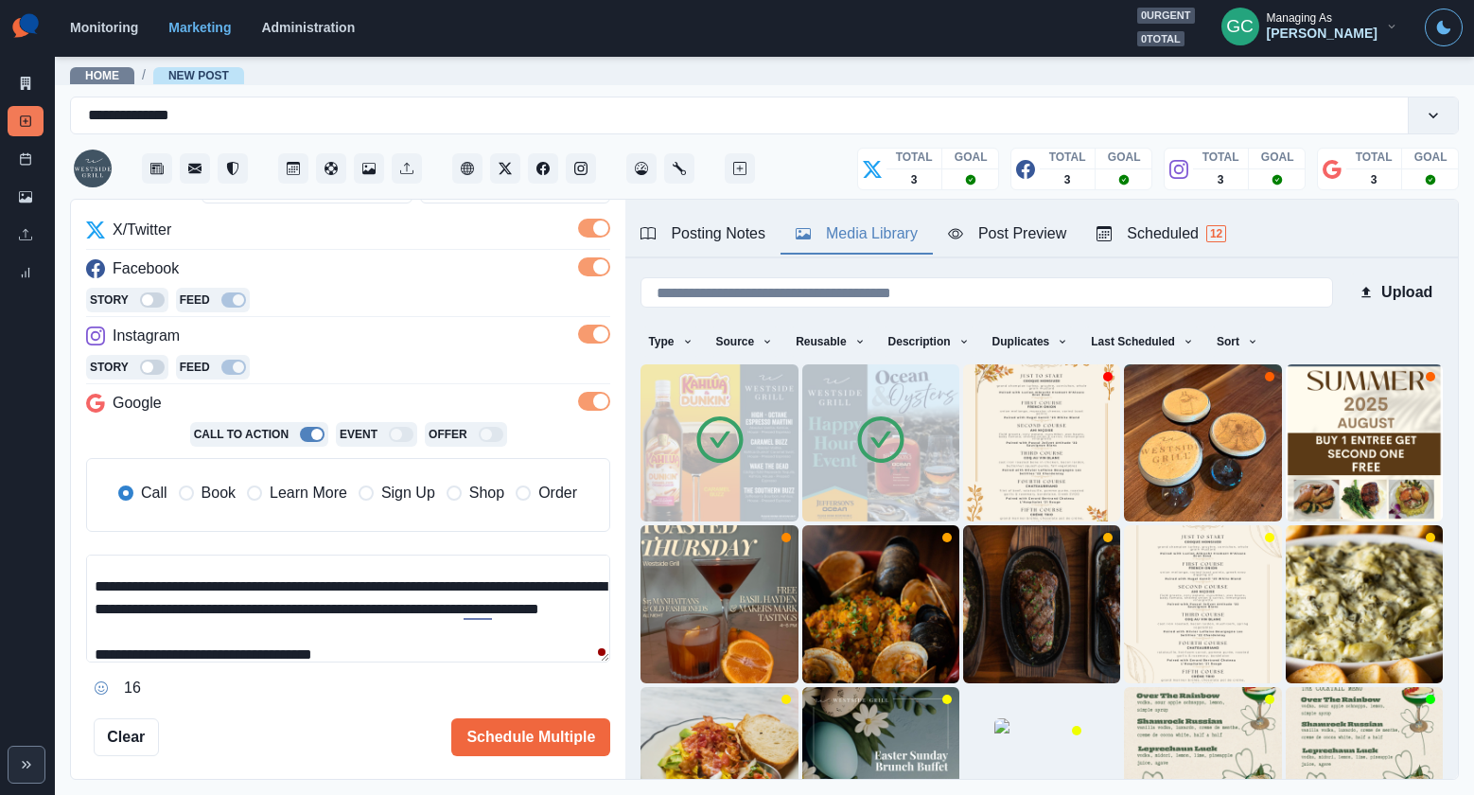
click at [553, 611] on textarea "**********" at bounding box center [348, 608] width 524 height 108
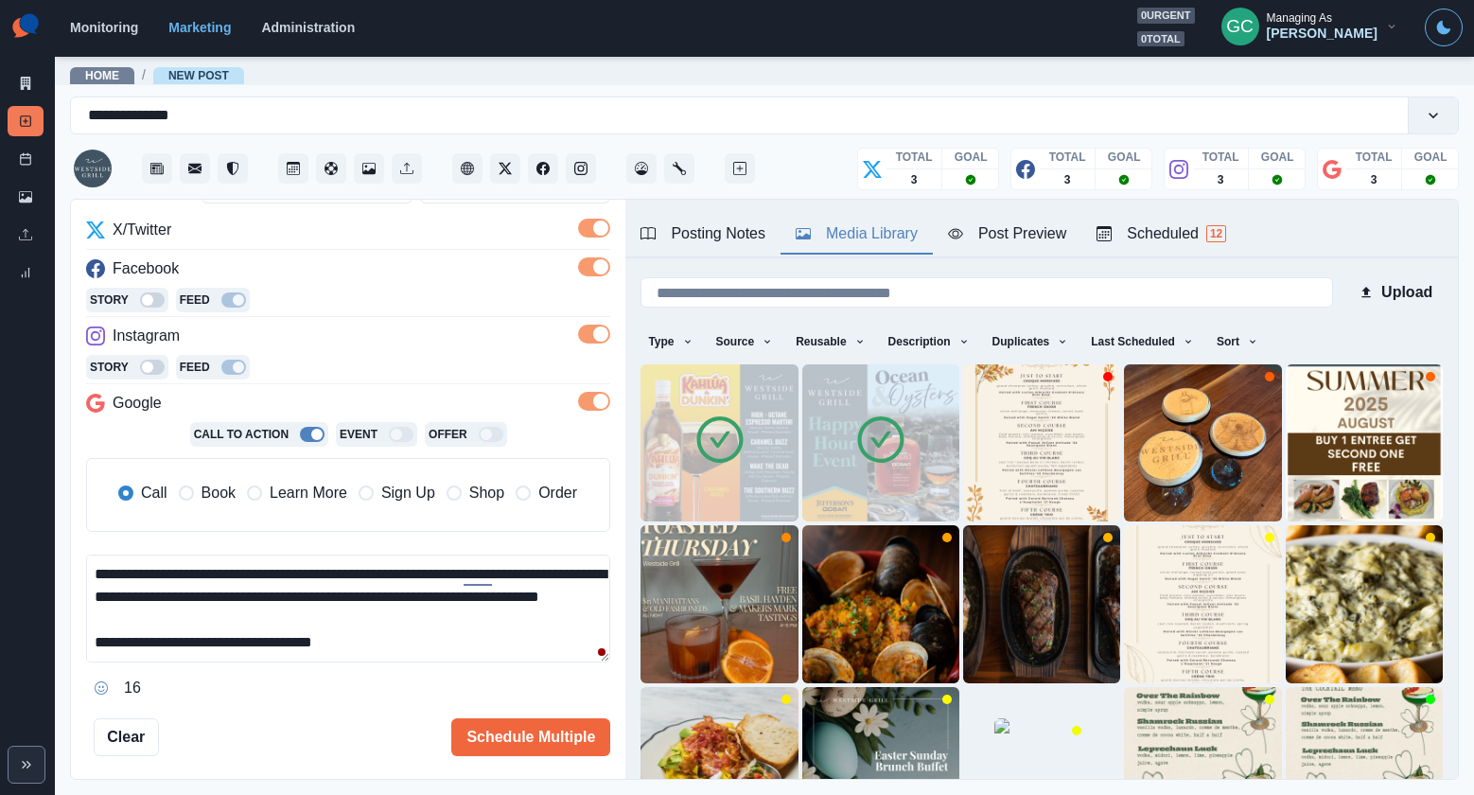
scroll to position [67, 0]
click at [449, 648] on textarea "**********" at bounding box center [348, 608] width 524 height 108
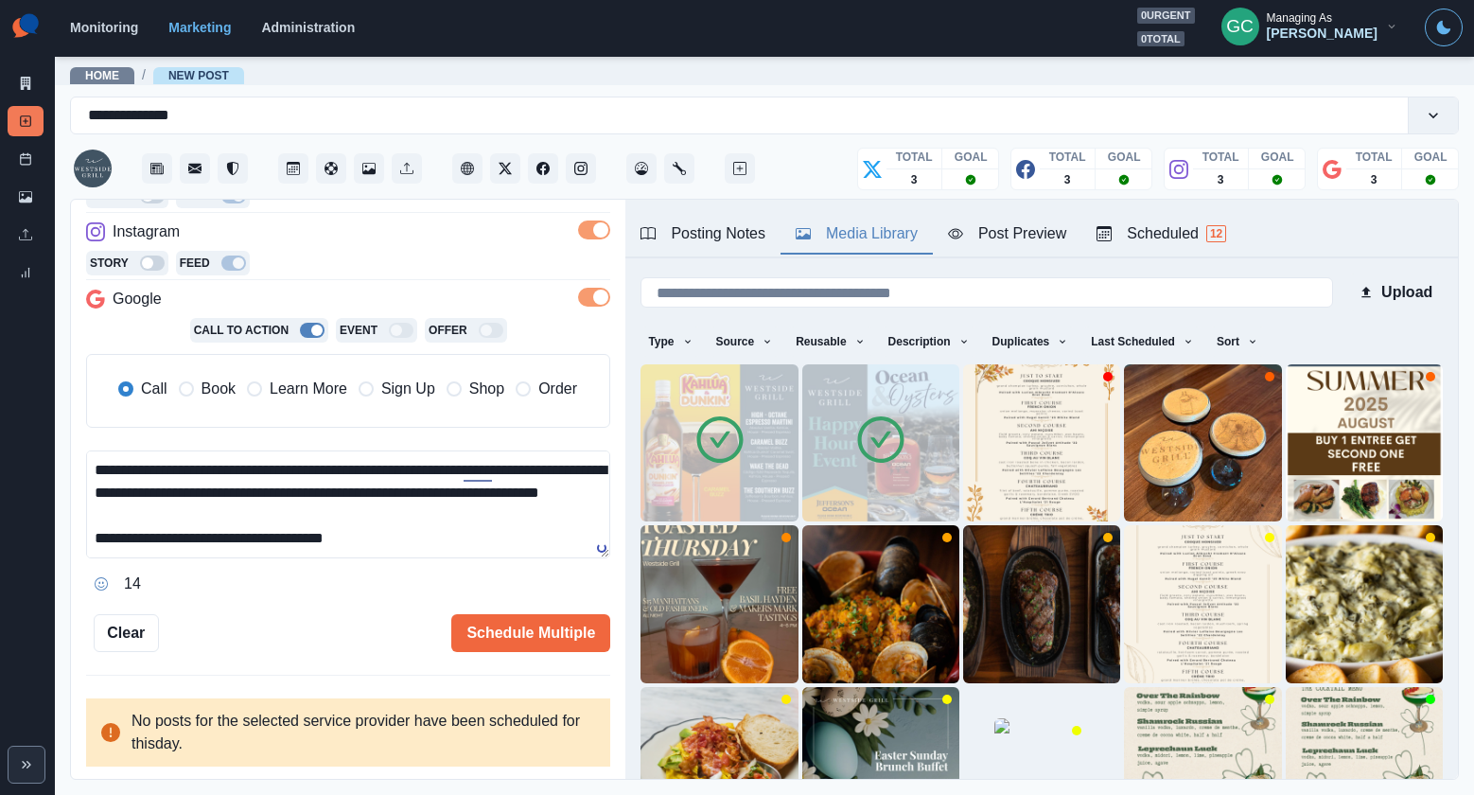
scroll to position [262, 0]
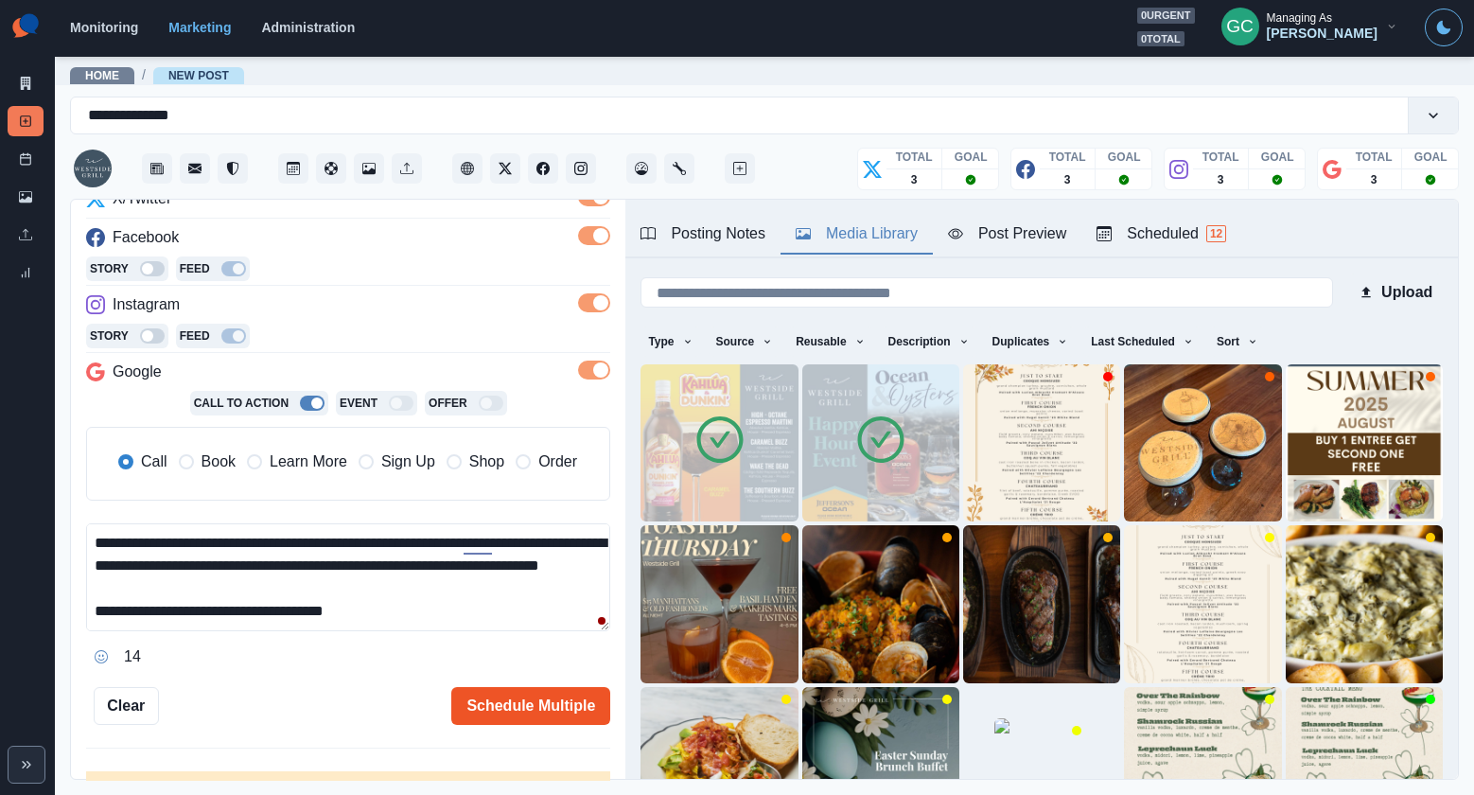
type textarea "**********"
click at [545, 707] on button "Schedule Multiple" at bounding box center [530, 706] width 159 height 38
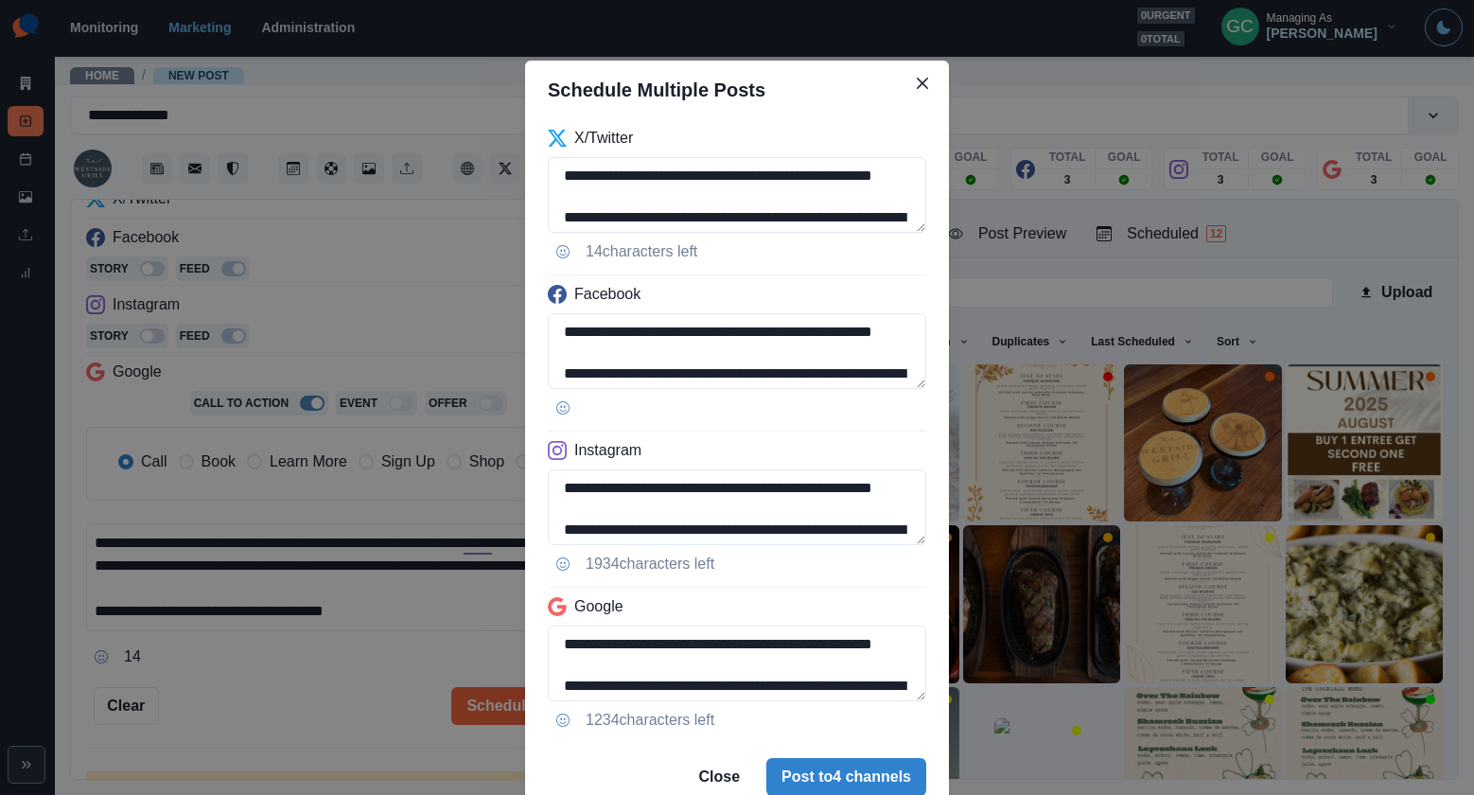
click at [431, 396] on div "**********" at bounding box center [737, 397] width 1474 height 795
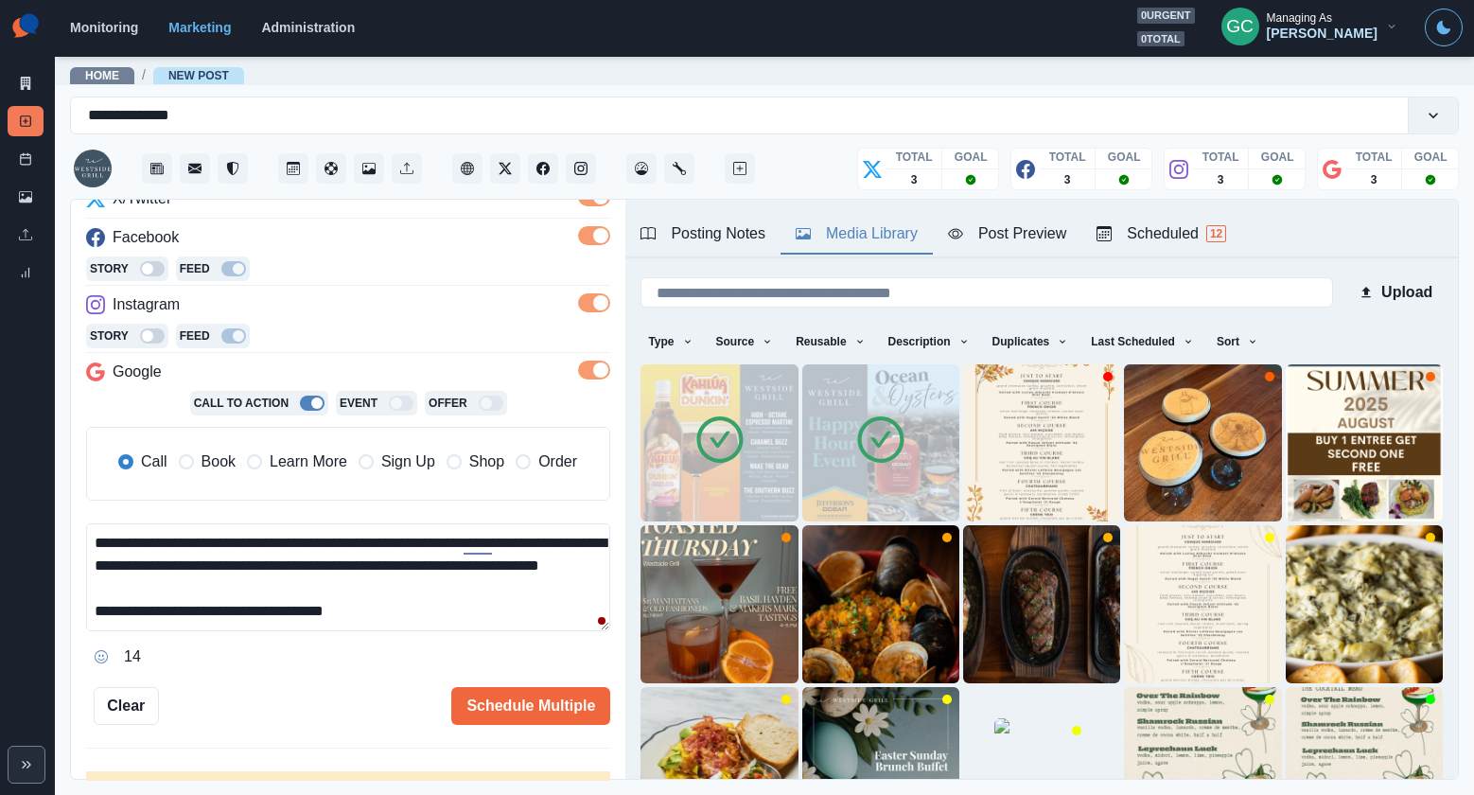
scroll to position [62, 0]
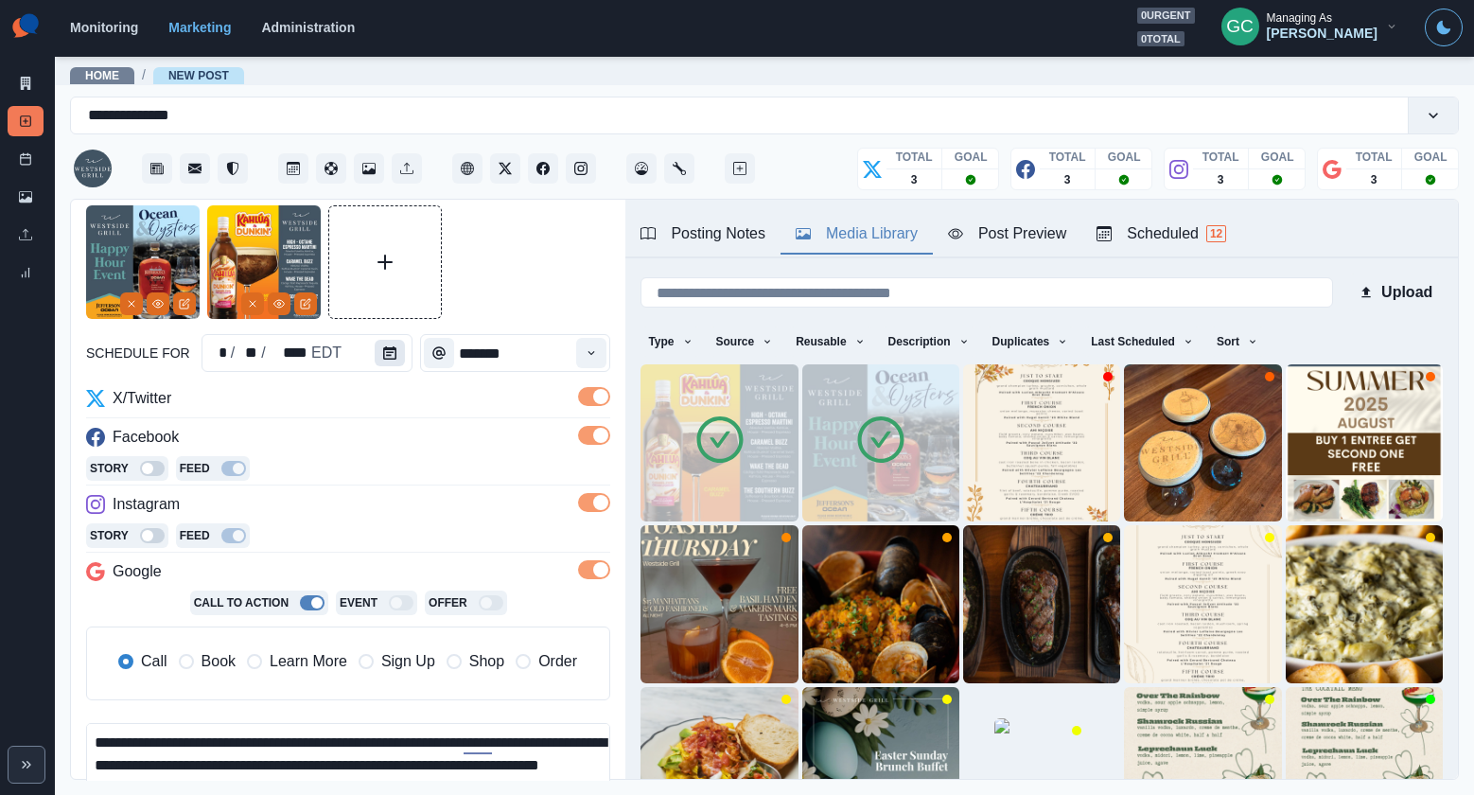
click at [389, 346] on icon "Calendar" at bounding box center [389, 352] width 13 height 13
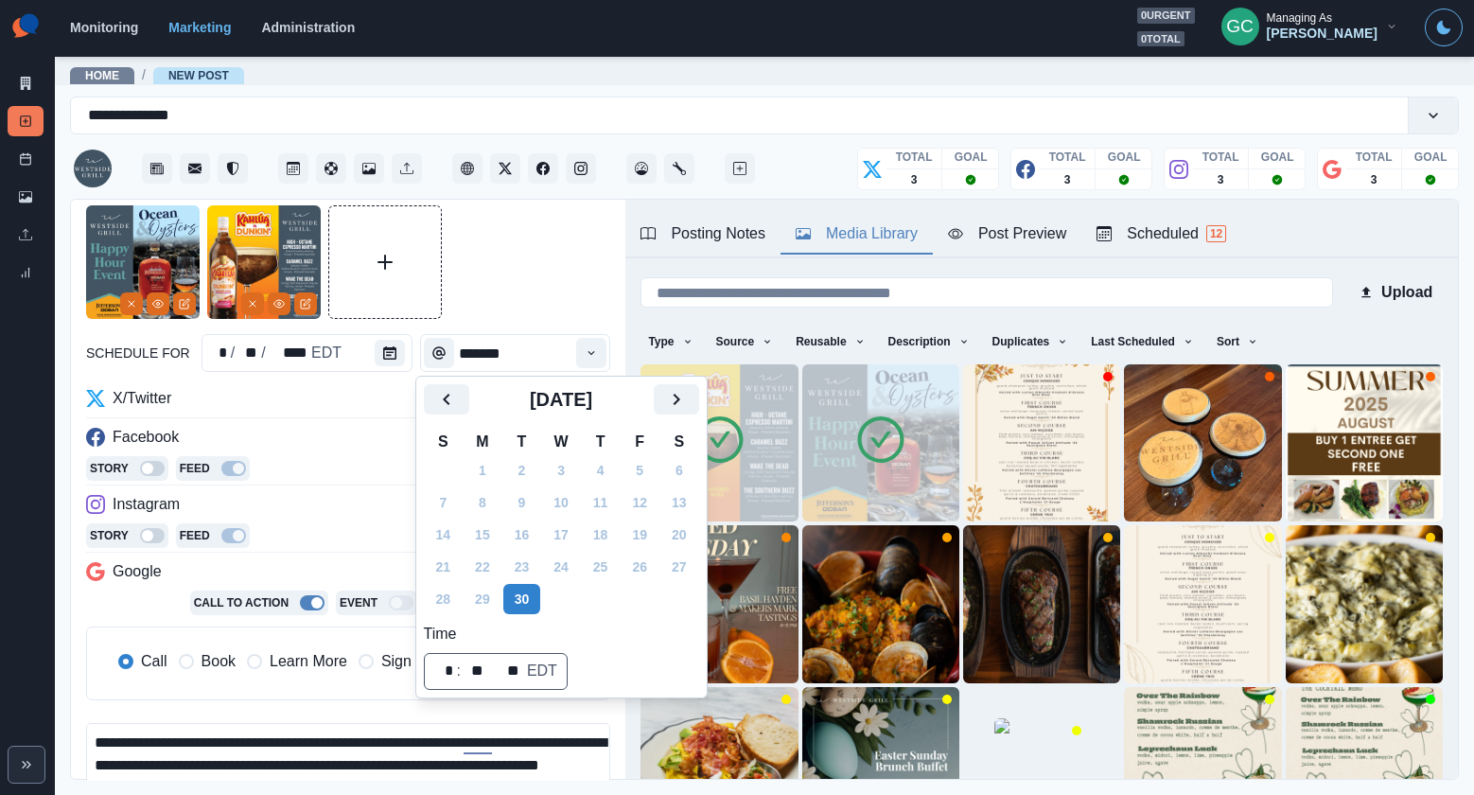
click at [1221, 201] on div "Posting Notes Media Library Post Preview Scheduled 12" at bounding box center [1041, 229] width 832 height 59
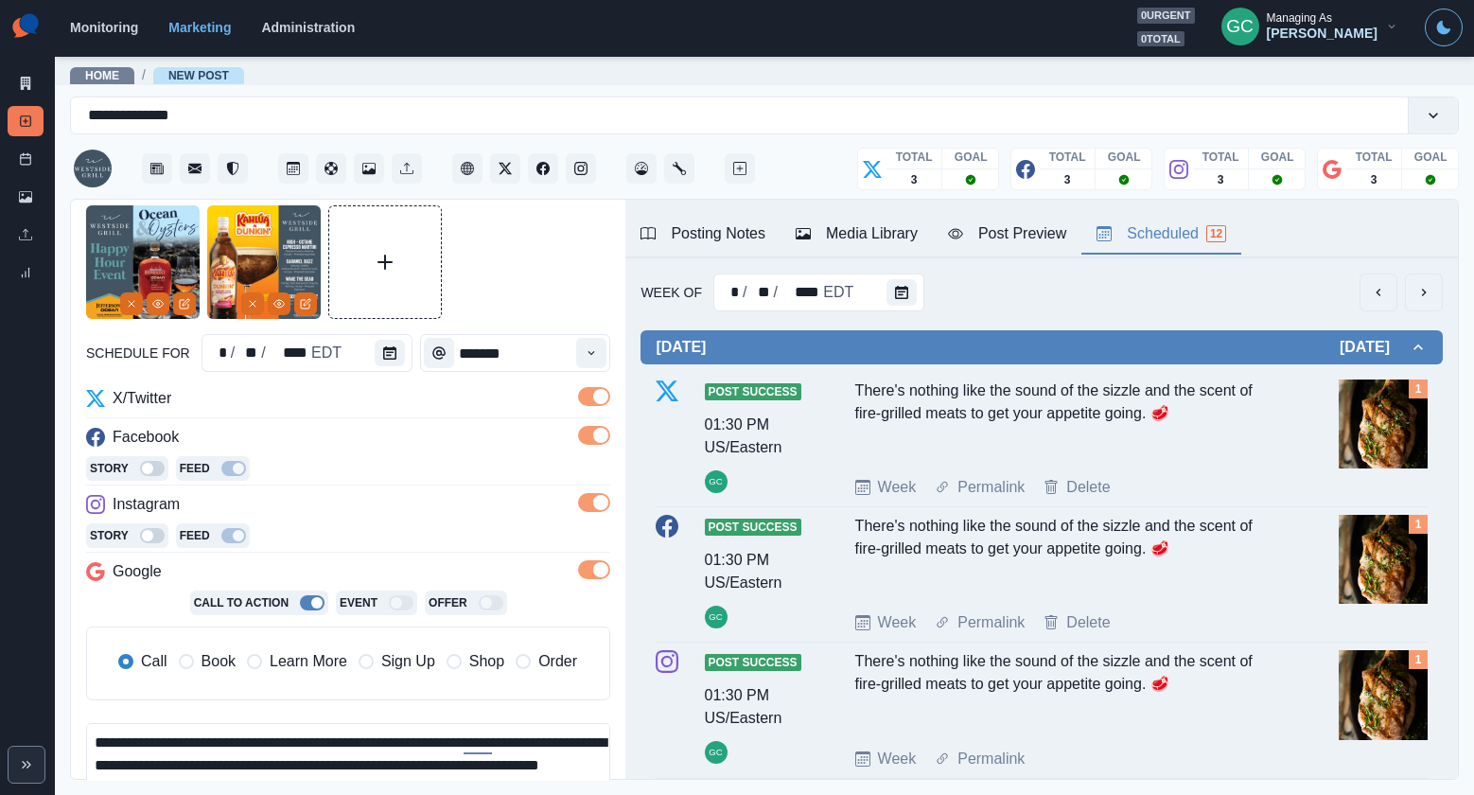
click at [1185, 240] on div "Scheduled 12" at bounding box center [1161, 233] width 130 height 23
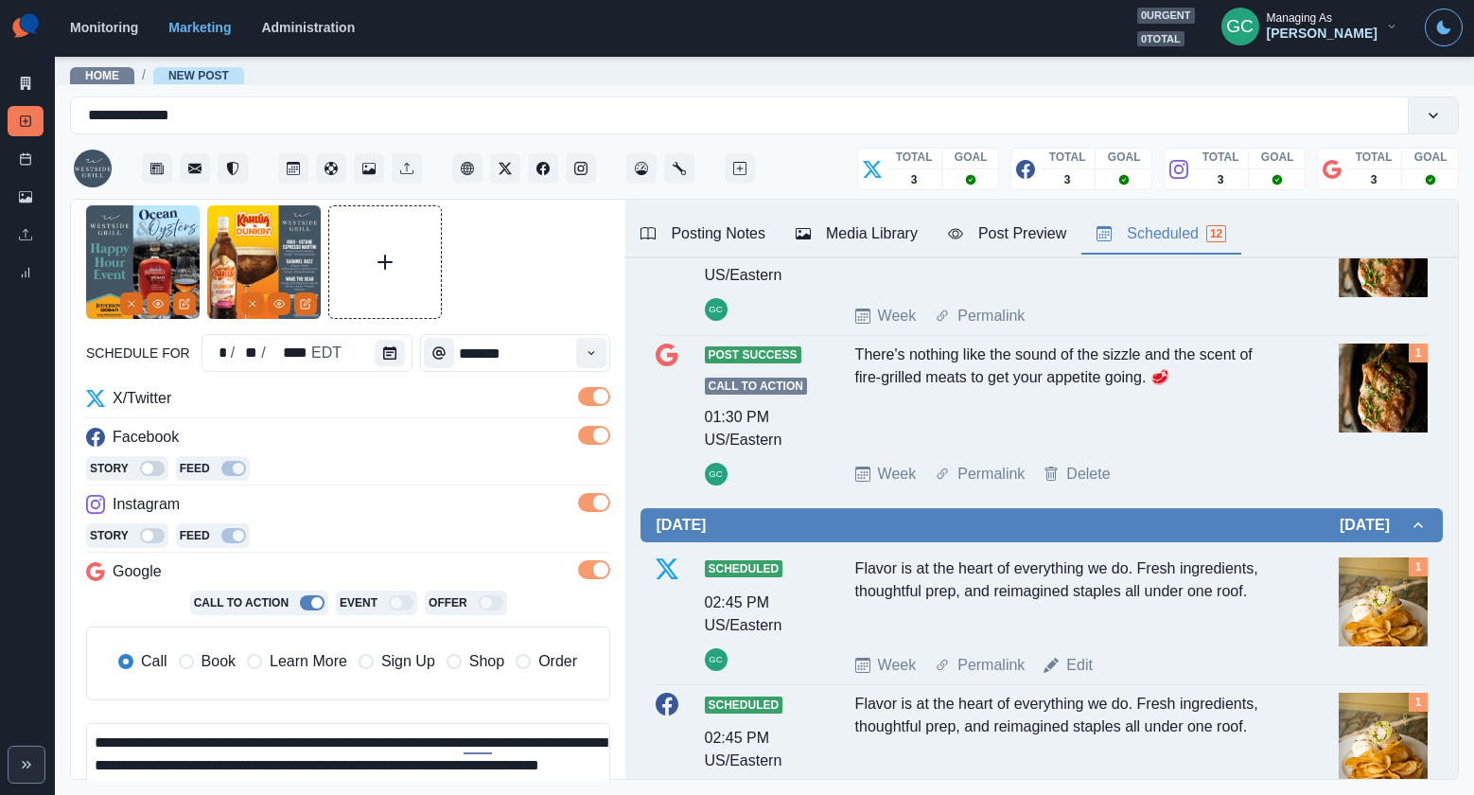
scroll to position [467, 0]
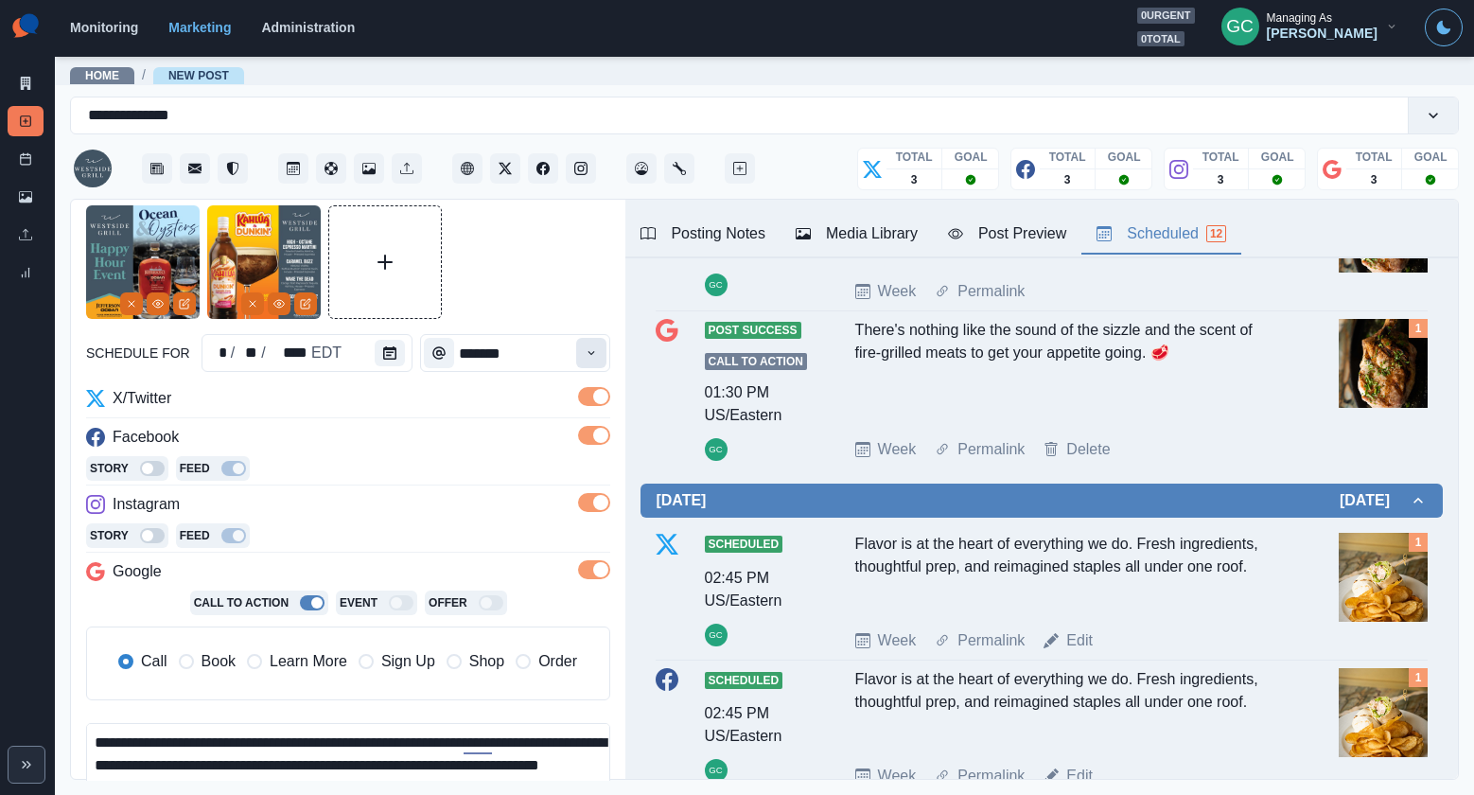
click at [589, 353] on icon "Time" at bounding box center [591, 352] width 13 height 13
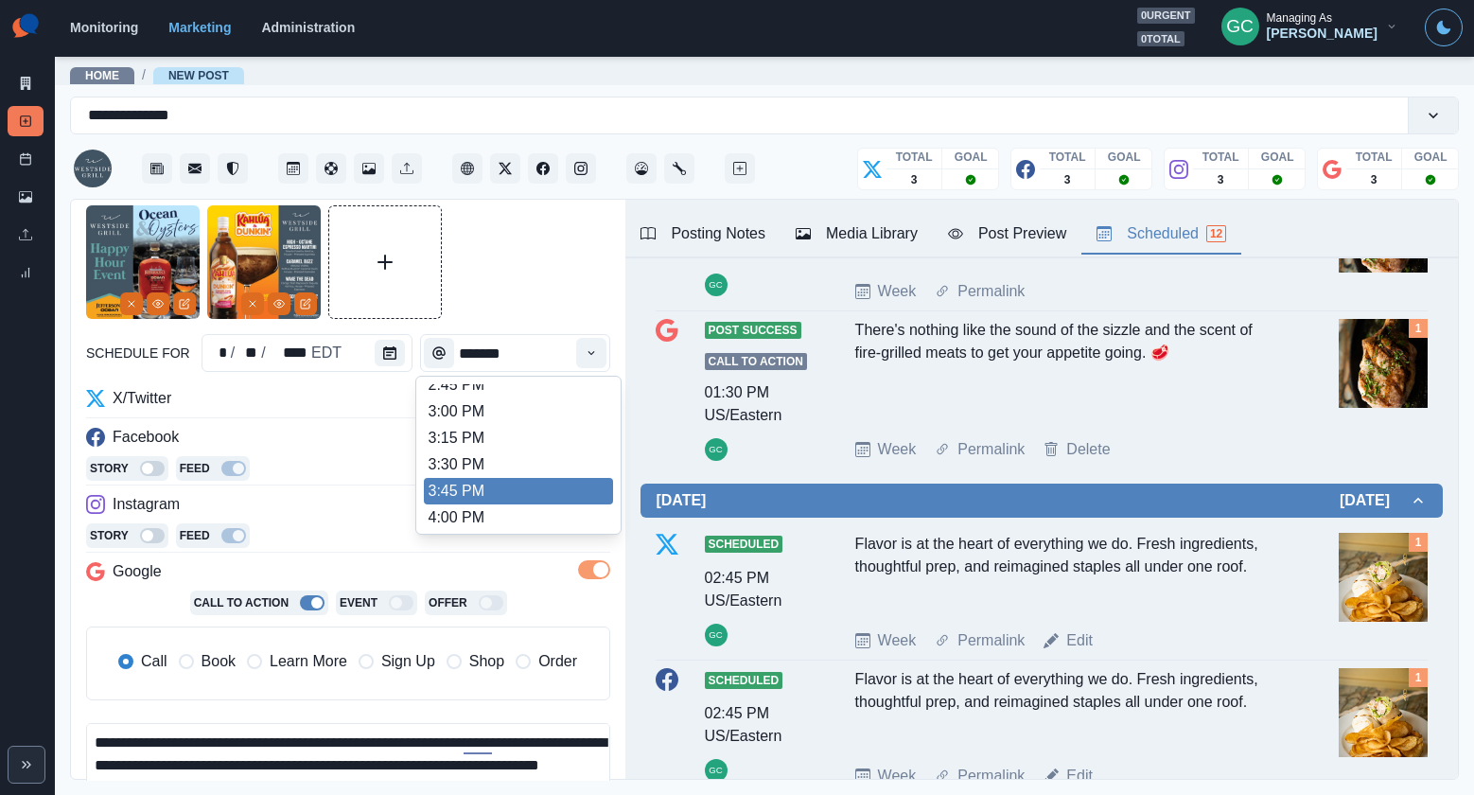
scroll to position [732, 0]
click at [526, 511] on li "4:00 PM" at bounding box center [518, 512] width 189 height 26
type input "*******"
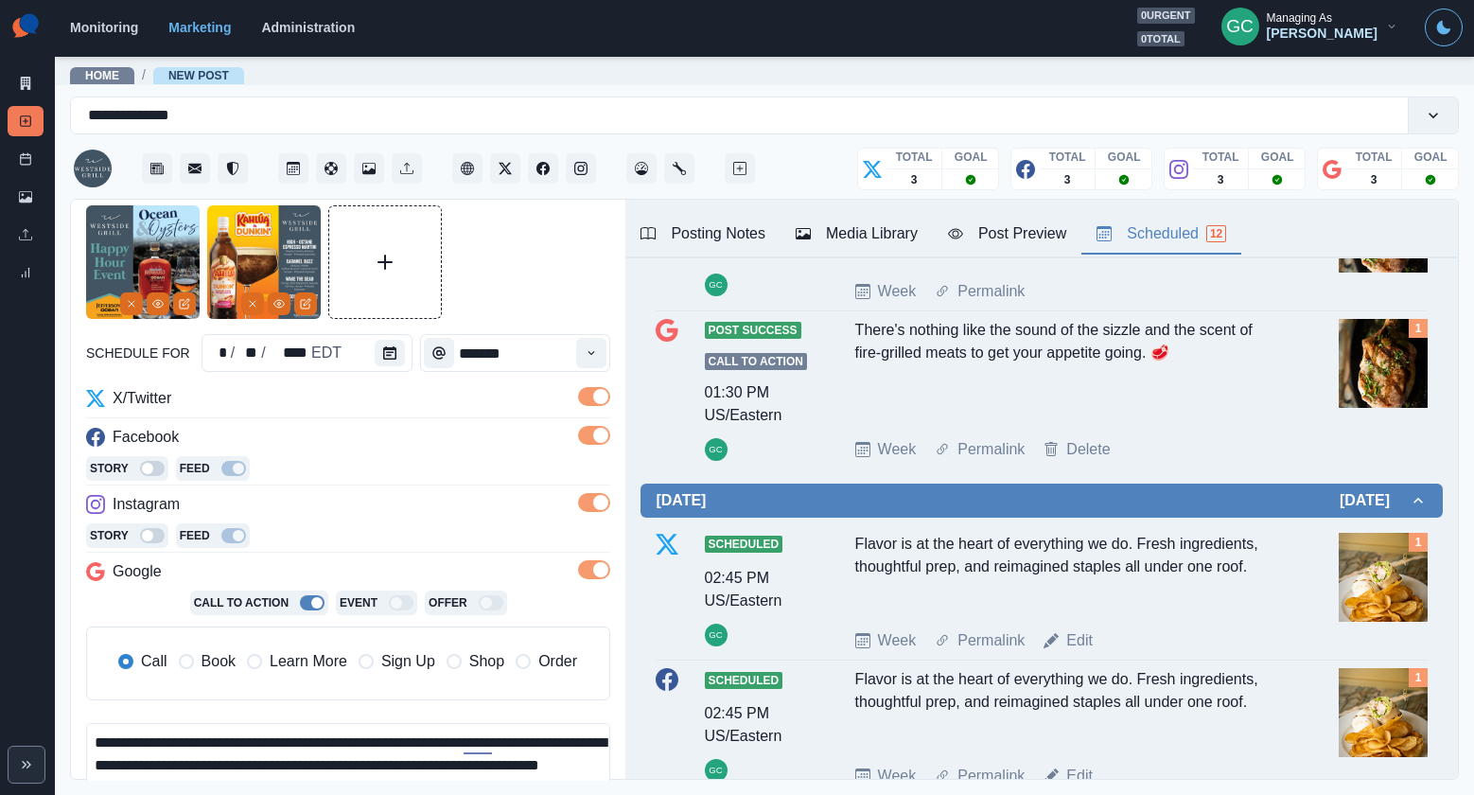
click at [407, 426] on div "Facebook" at bounding box center [348, 441] width 524 height 30
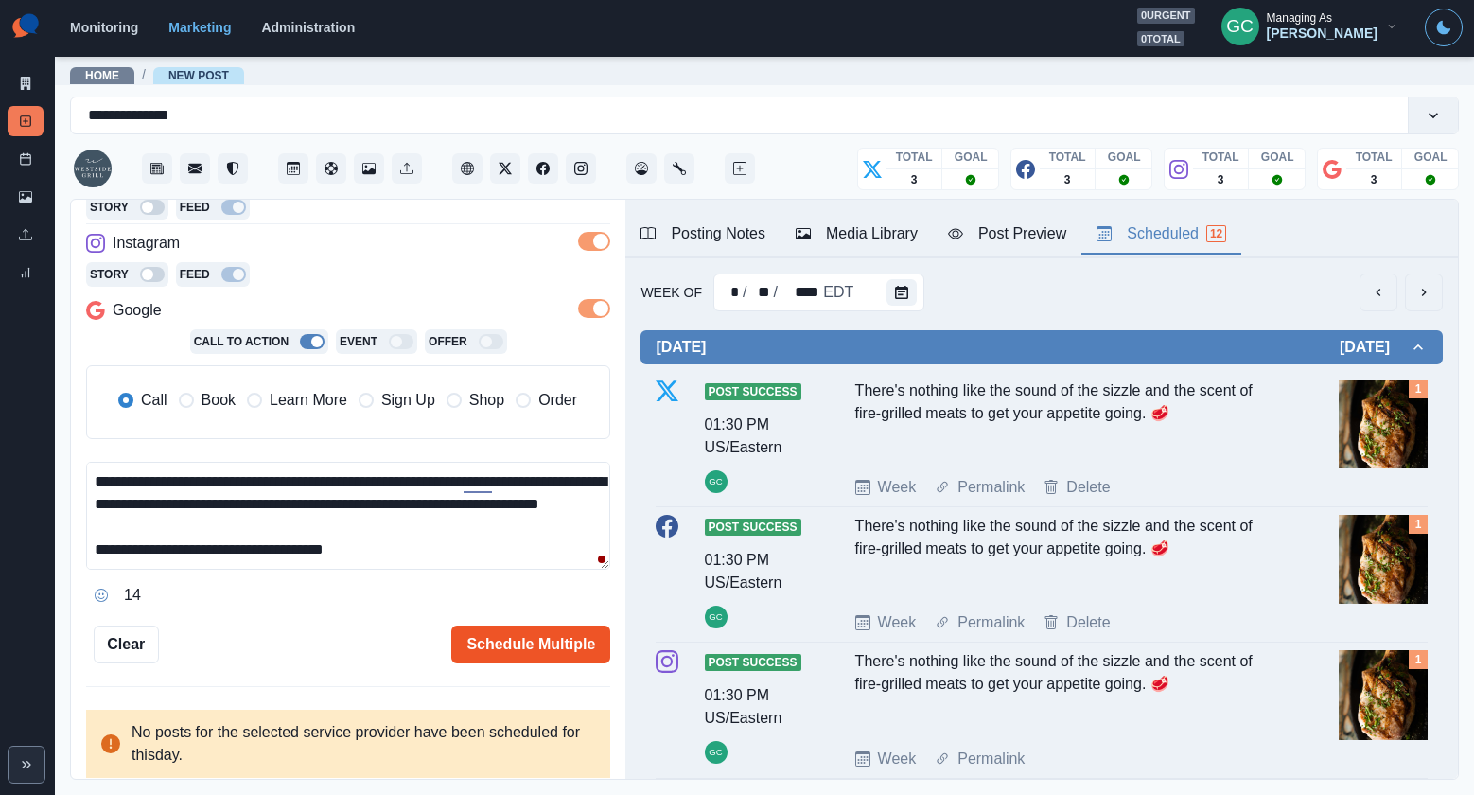
scroll to position [326, 0]
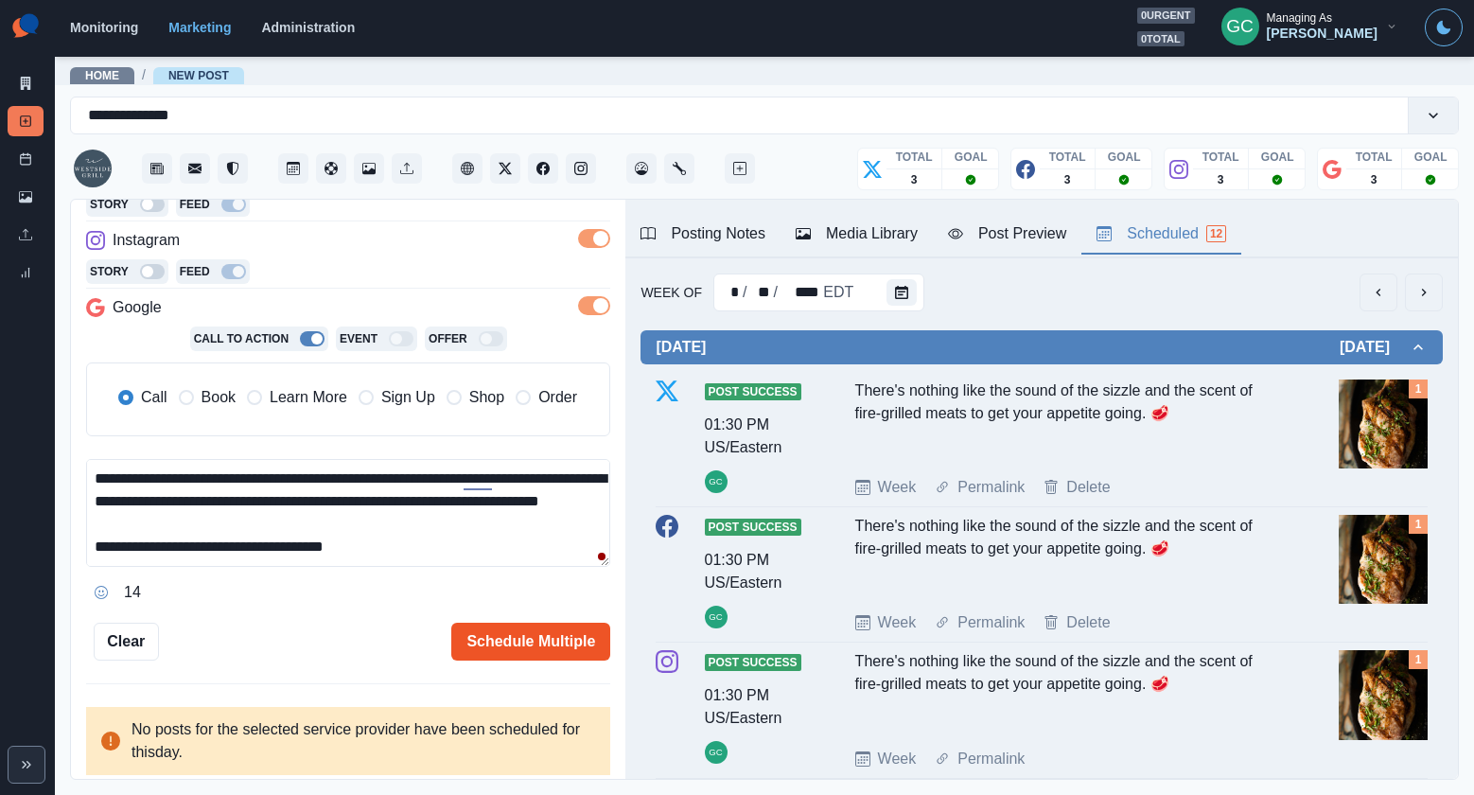
click at [542, 637] on button "Schedule Multiple" at bounding box center [530, 641] width 159 height 38
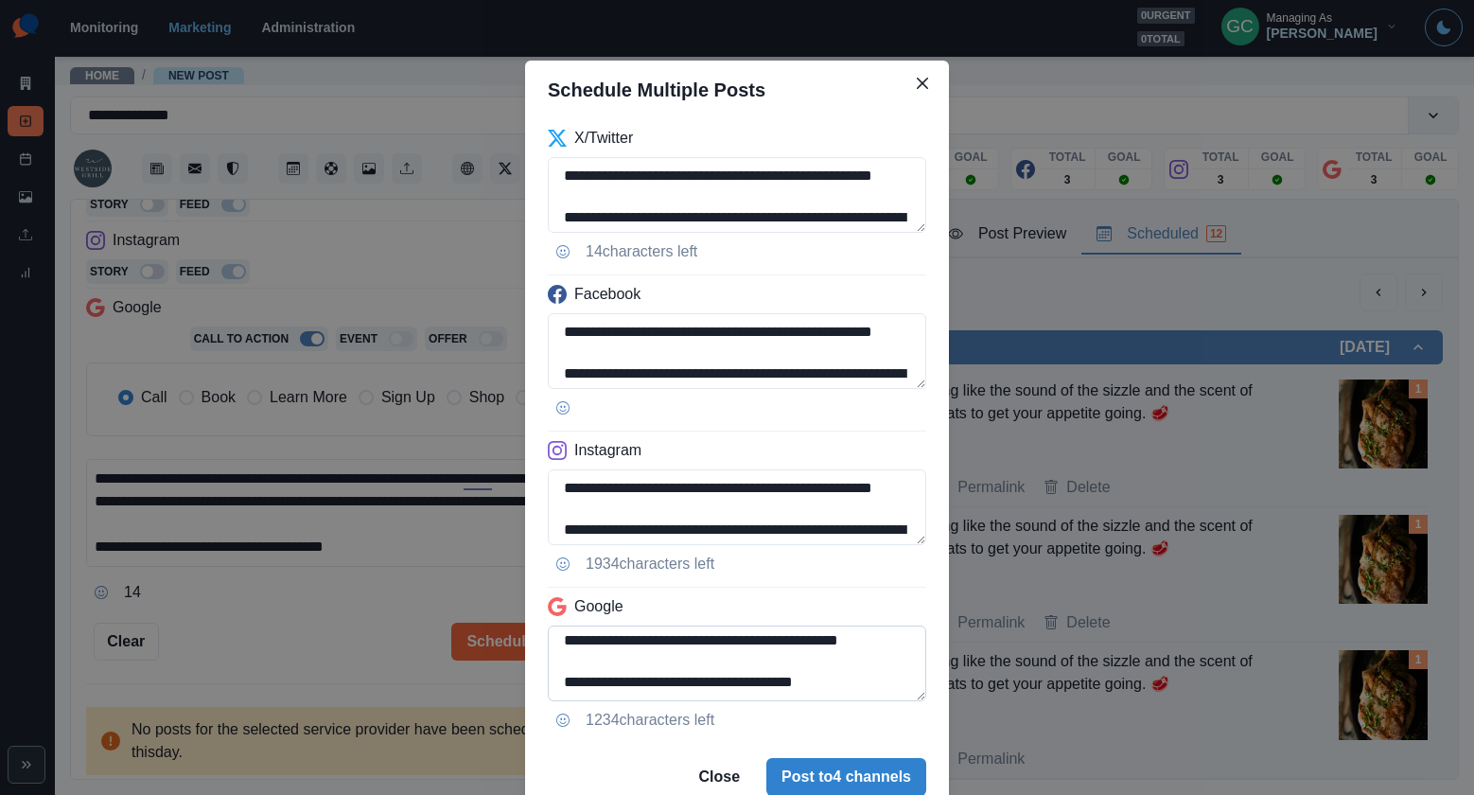
scroll to position [129, 0]
click at [838, 763] on button "Post to 4 channels" at bounding box center [846, 777] width 160 height 38
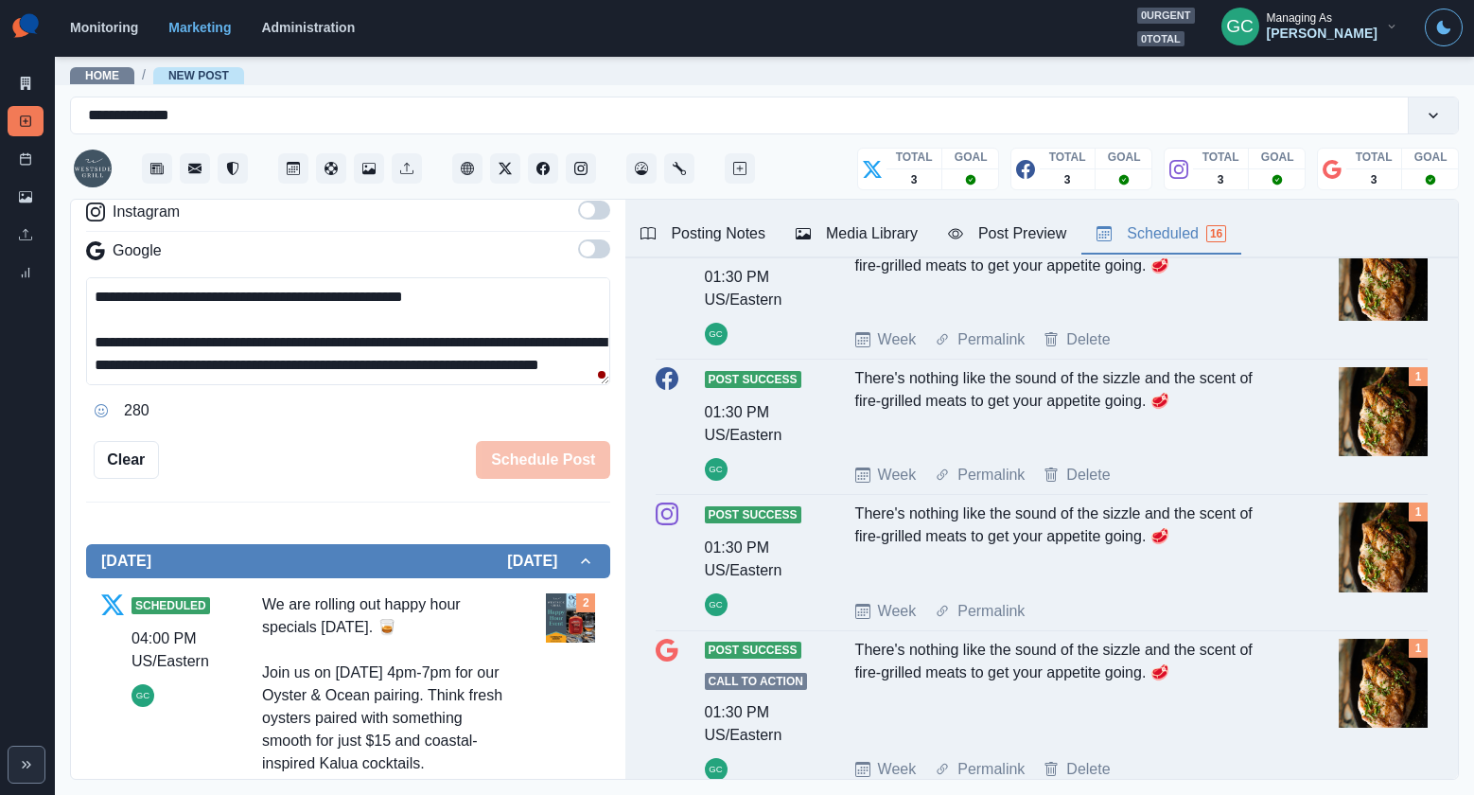
scroll to position [0, 0]
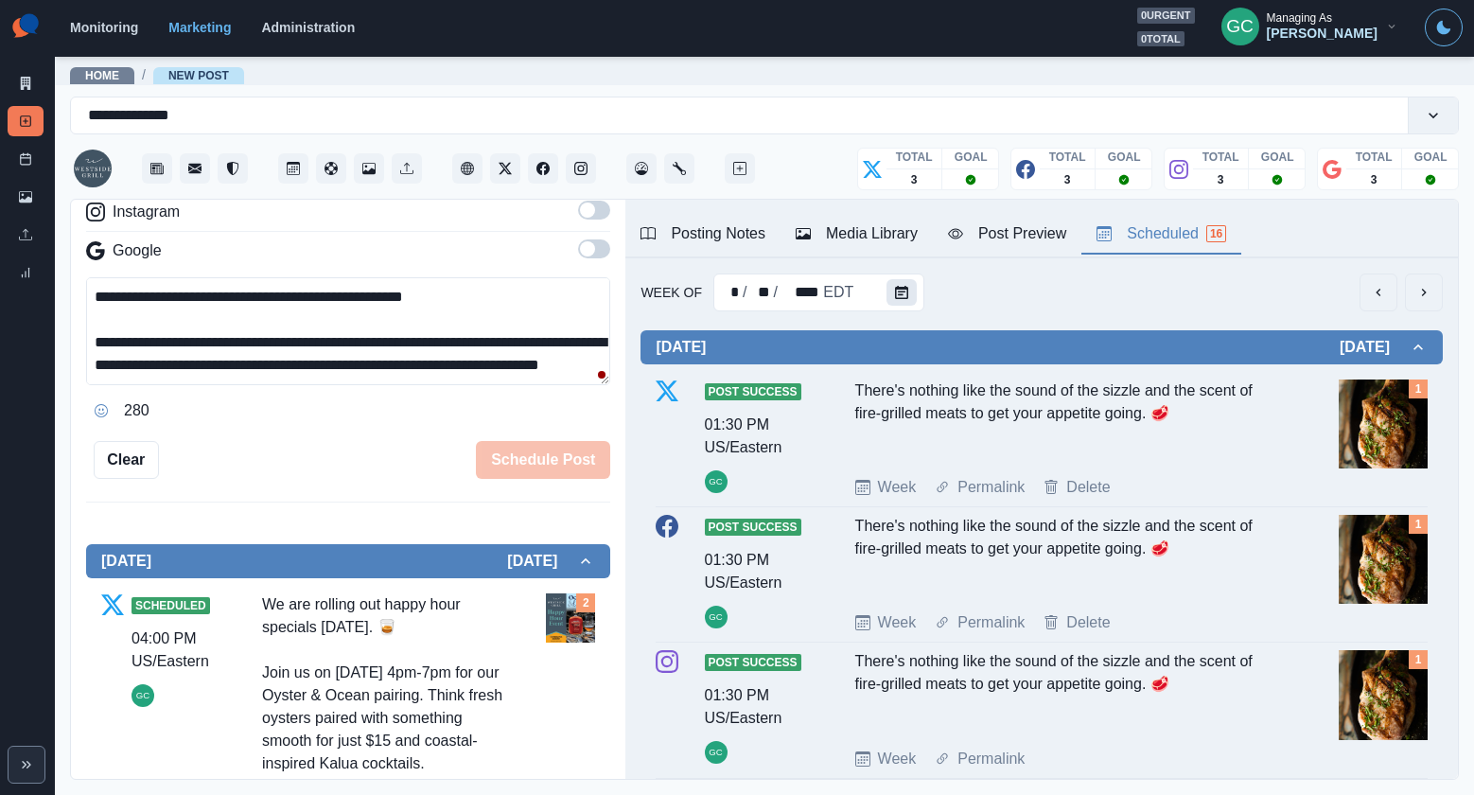
click at [887, 289] on button "Calendar" at bounding box center [901, 292] width 30 height 26
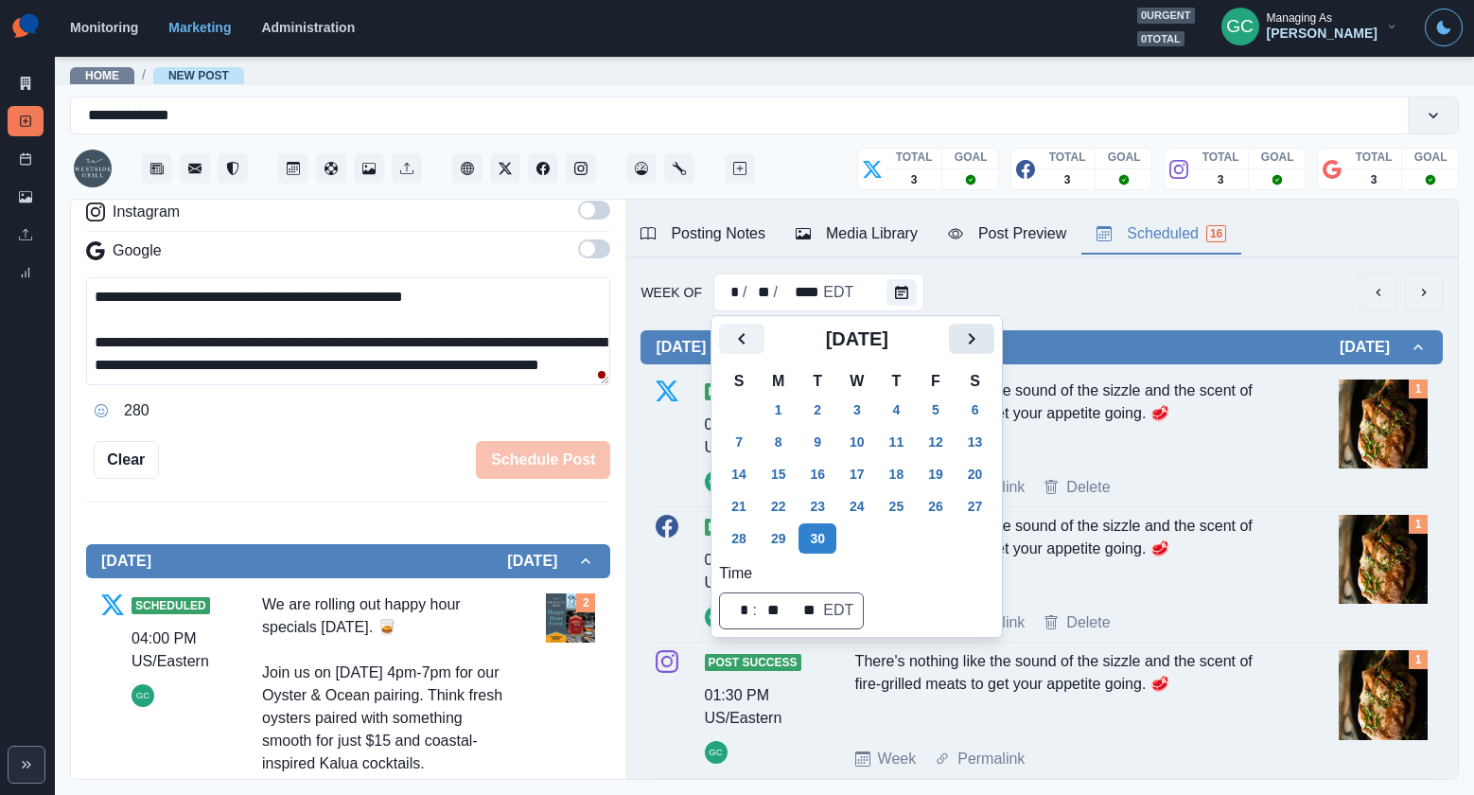
click at [994, 343] on button "Next" at bounding box center [971, 339] width 45 height 30
click at [772, 485] on button "13" at bounding box center [779, 474] width 38 height 30
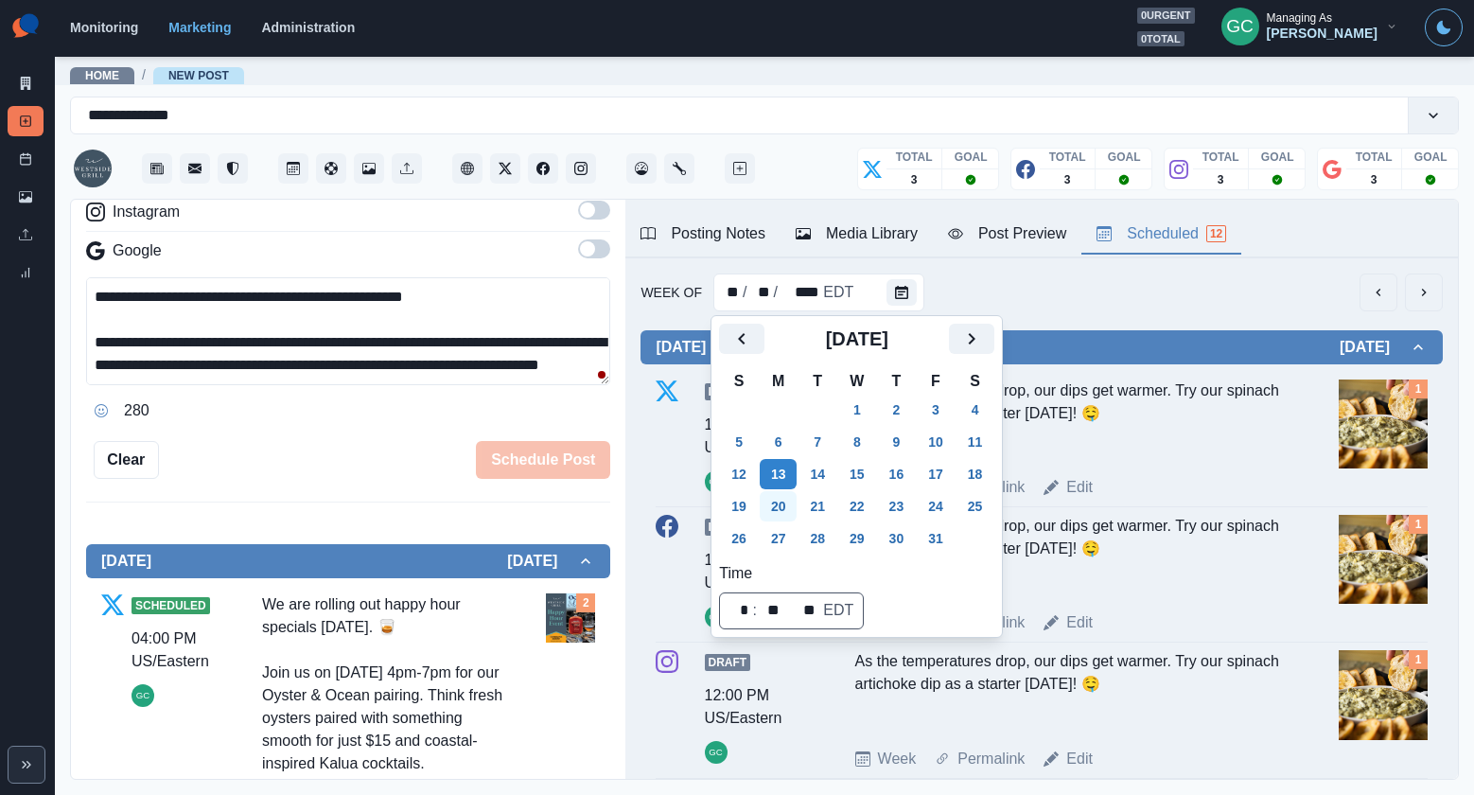
click at [777, 505] on button "20" at bounding box center [779, 506] width 38 height 30
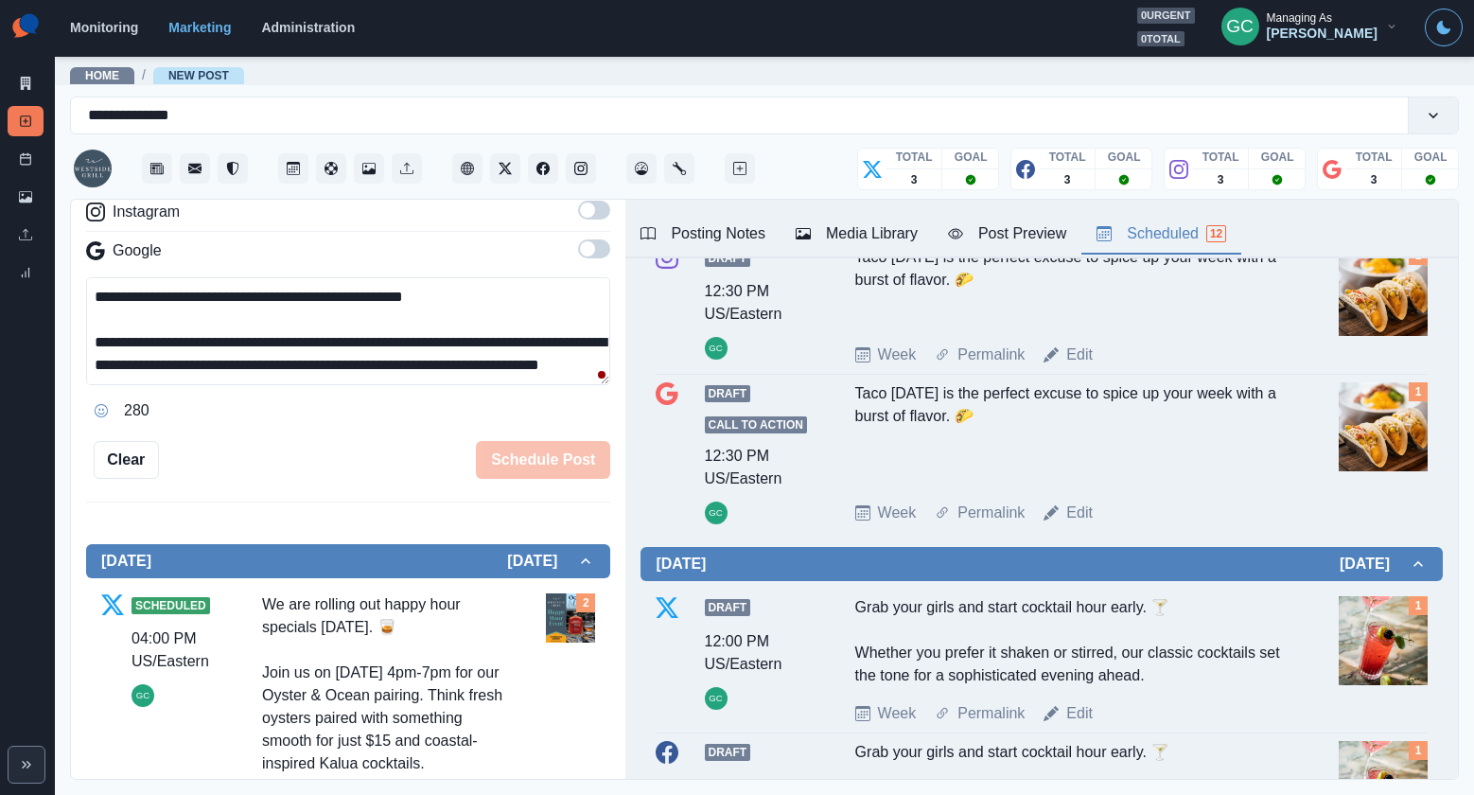
scroll to position [330, 0]
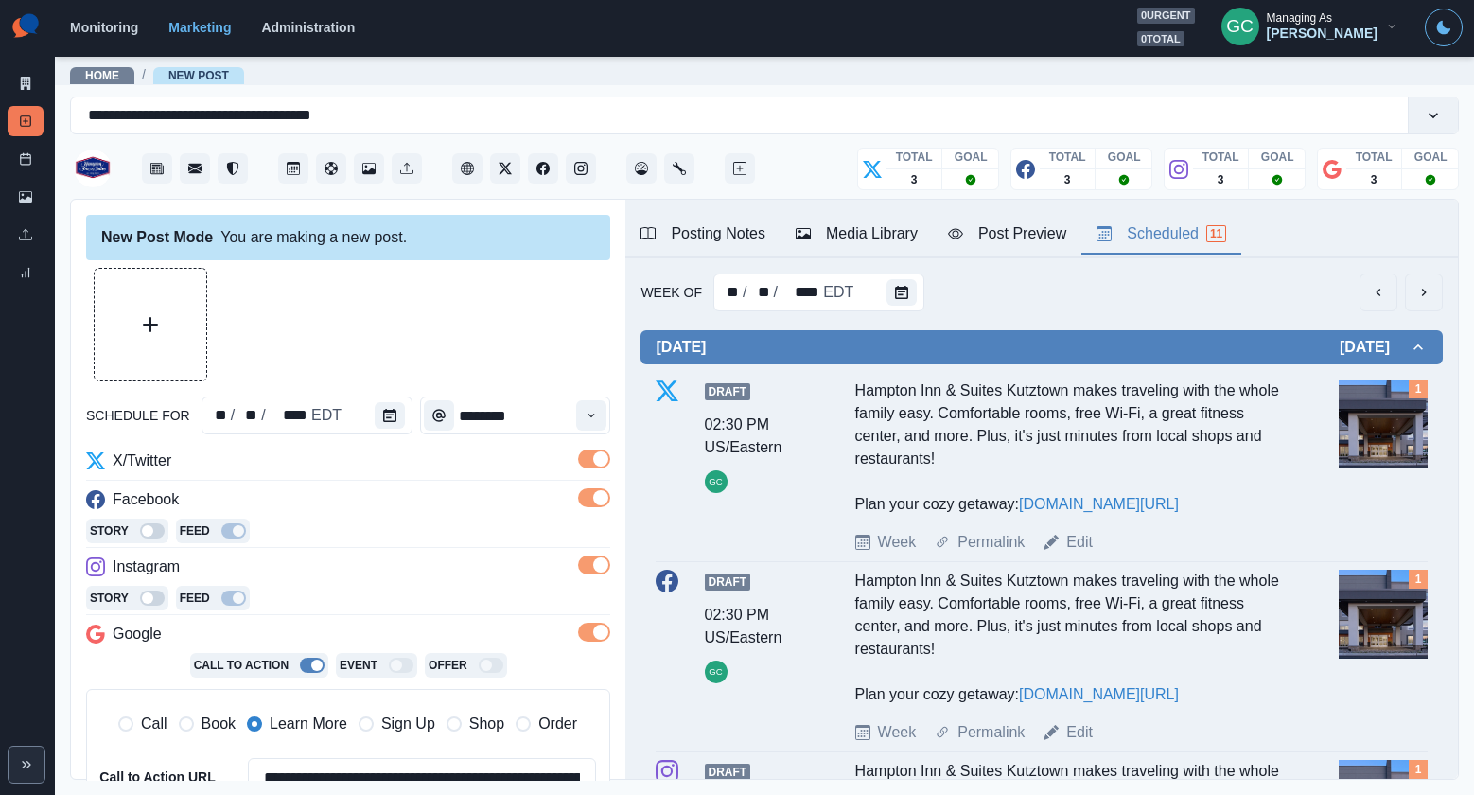
scroll to position [2063, 0]
